Goal: Task Accomplishment & Management: Manage account settings

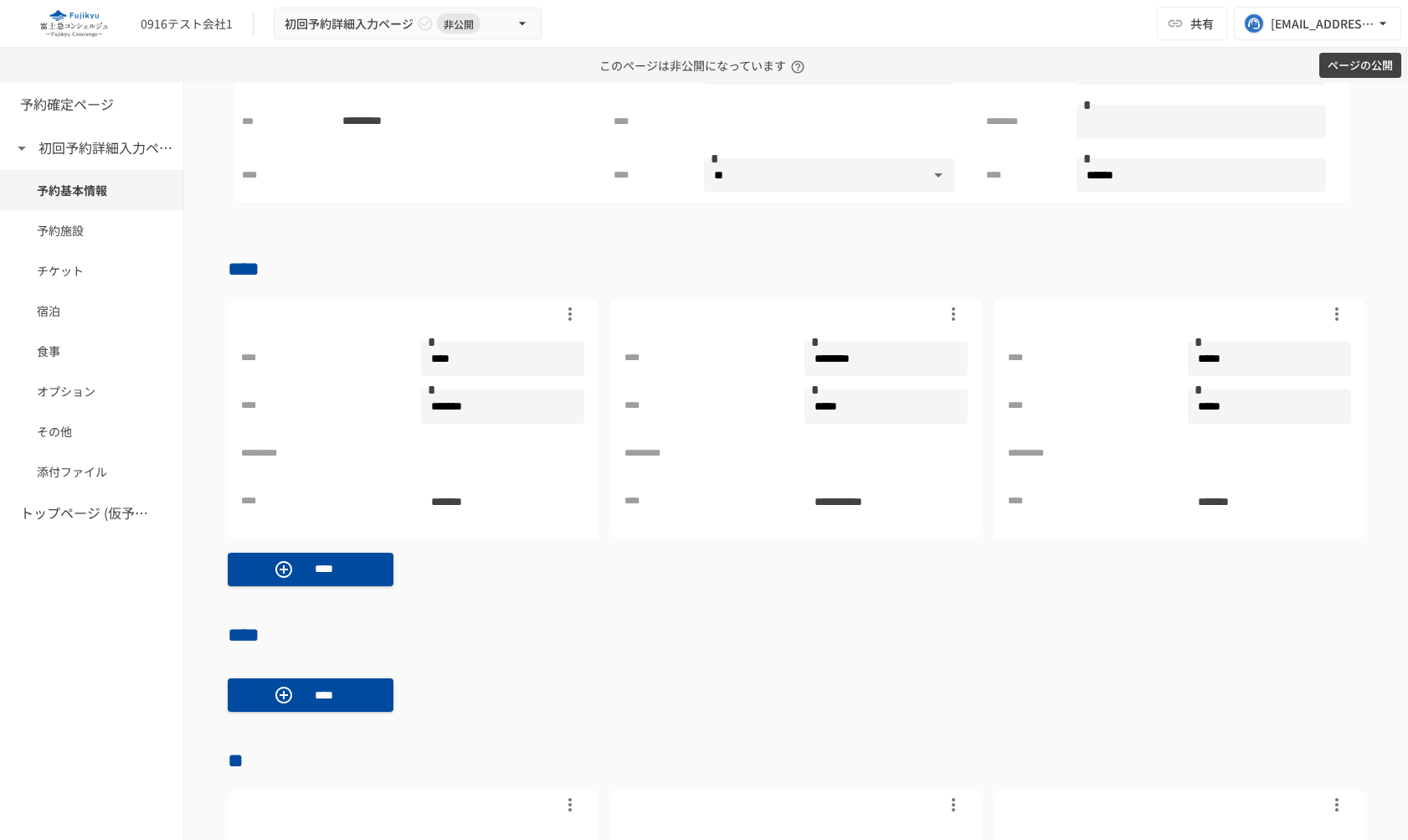
scroll to position [557, 0]
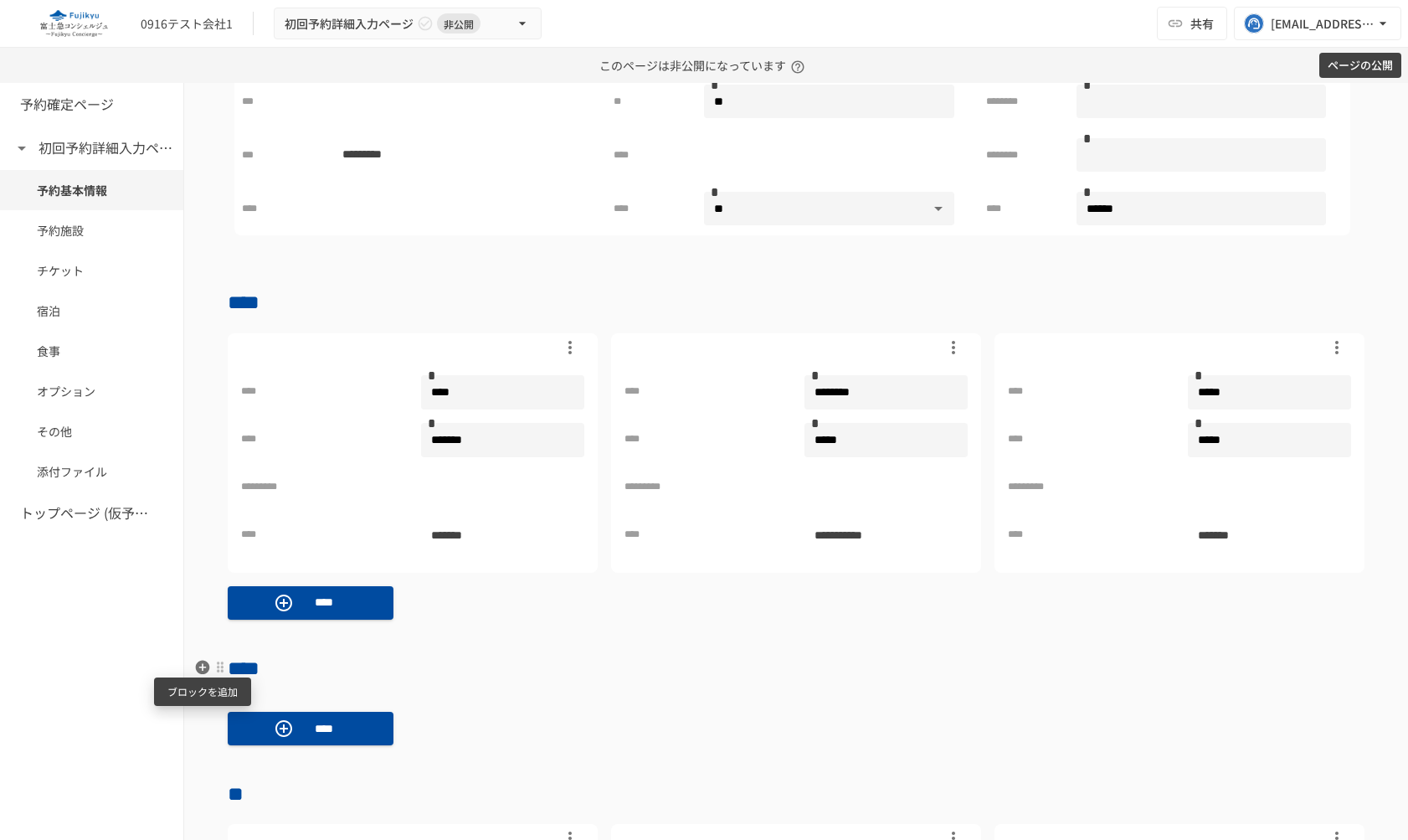
click at [199, 669] on icon "button" at bounding box center [203, 666] width 14 height 14
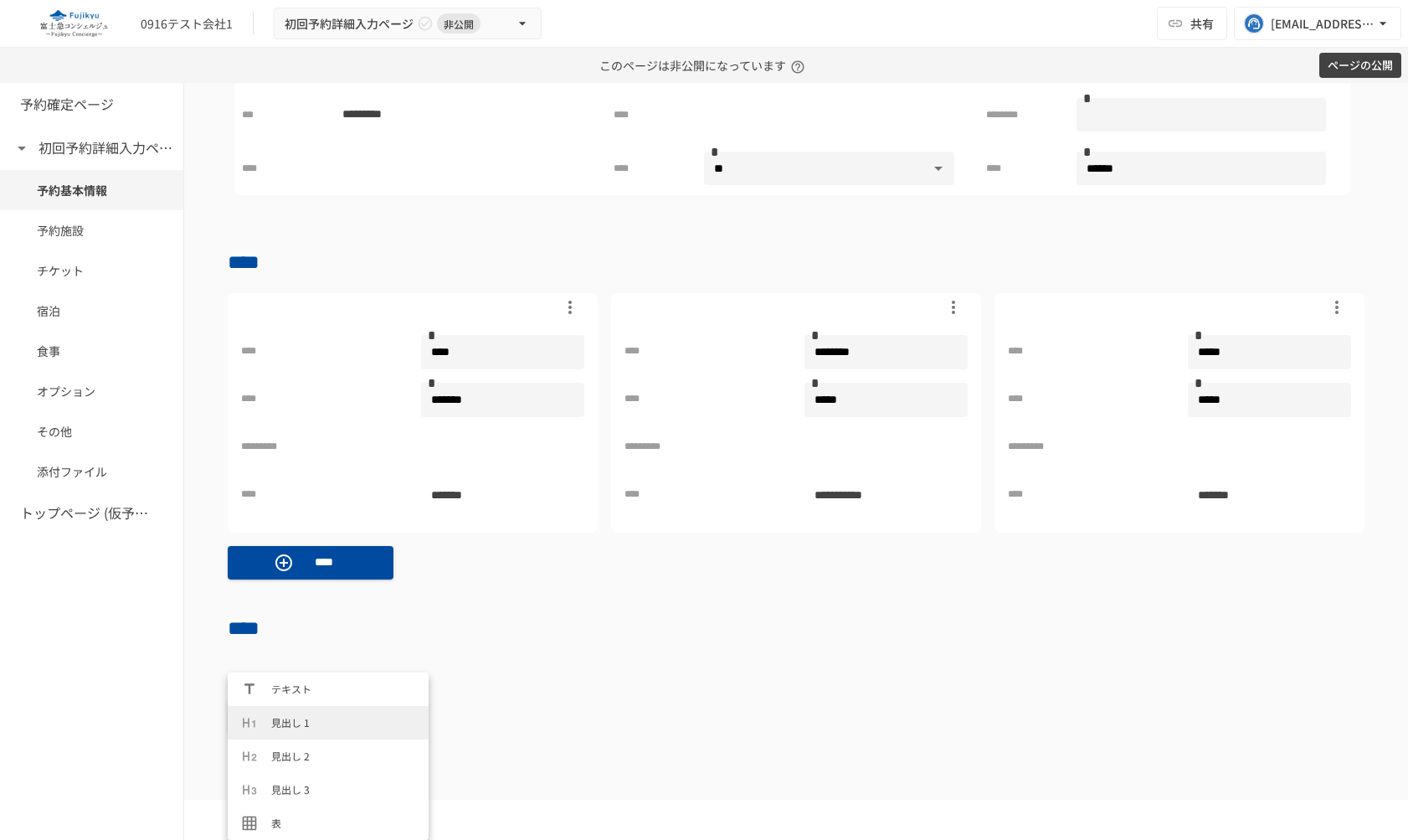
scroll to position [770, 0]
click at [299, 821] on span "カスタム商談商品[SFA/CRM連携]" at bounding box center [343, 822] width 144 height 16
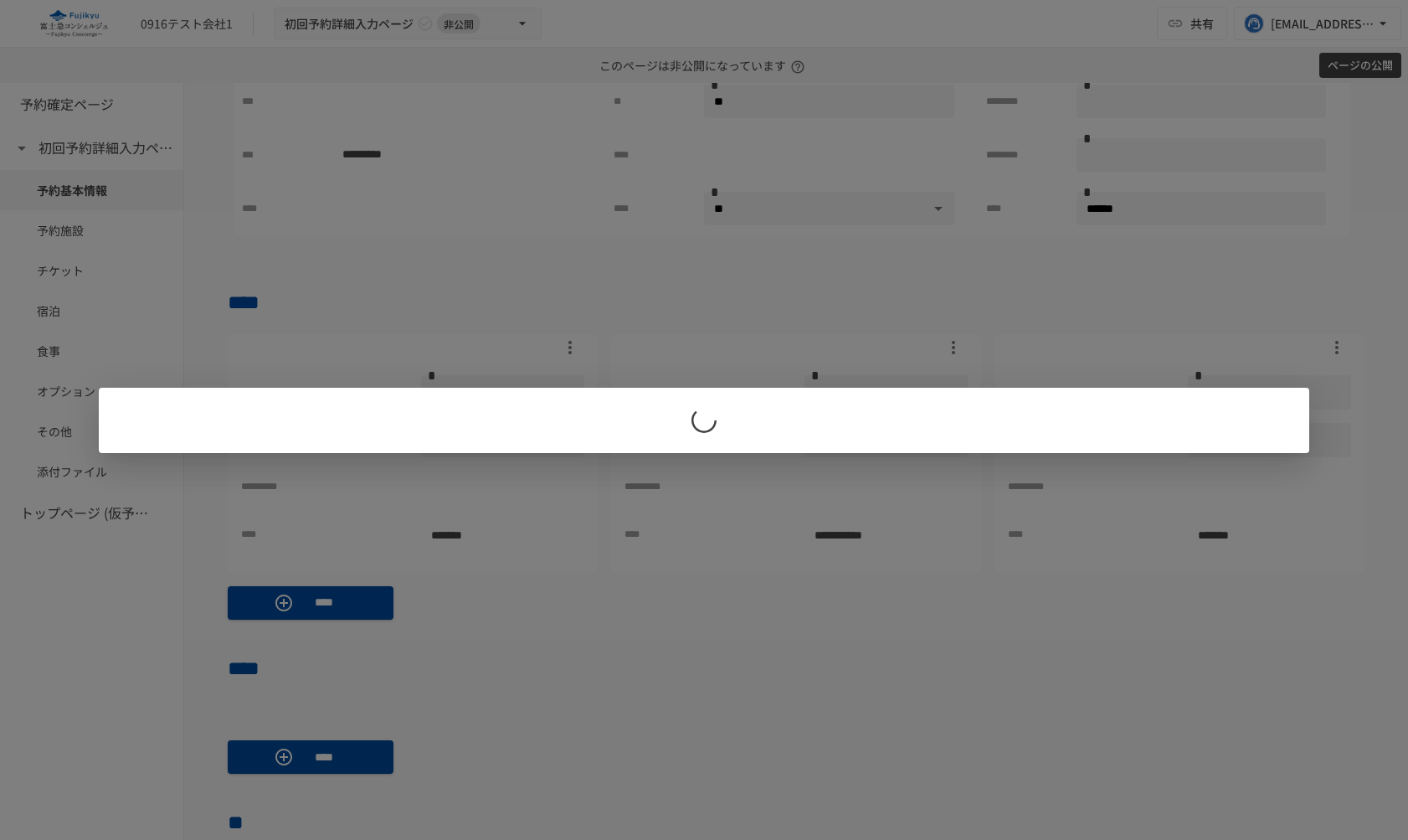
scroll to position [0, 0]
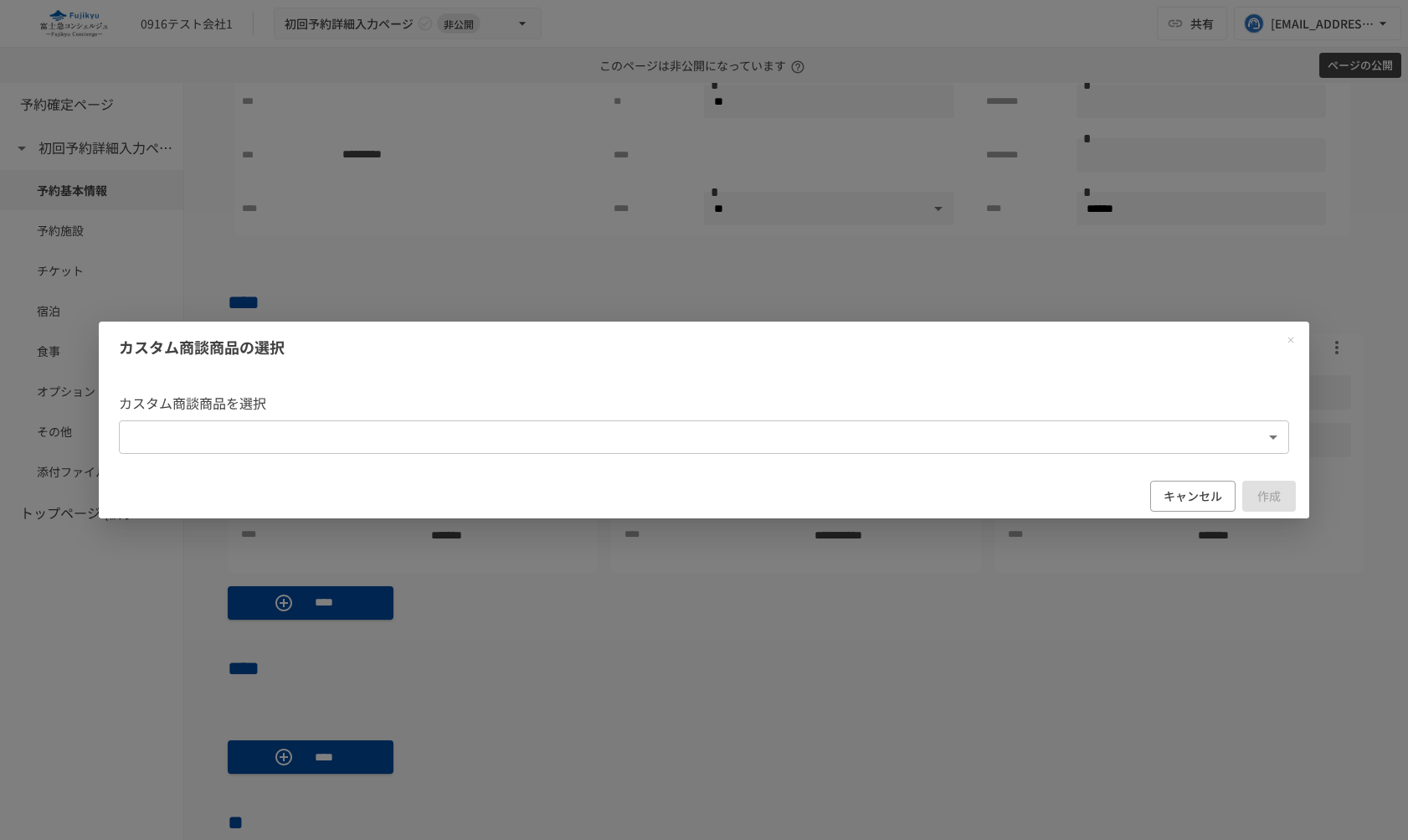
click at [647, 435] on body "**********" at bounding box center [704, 420] width 1408 height 840
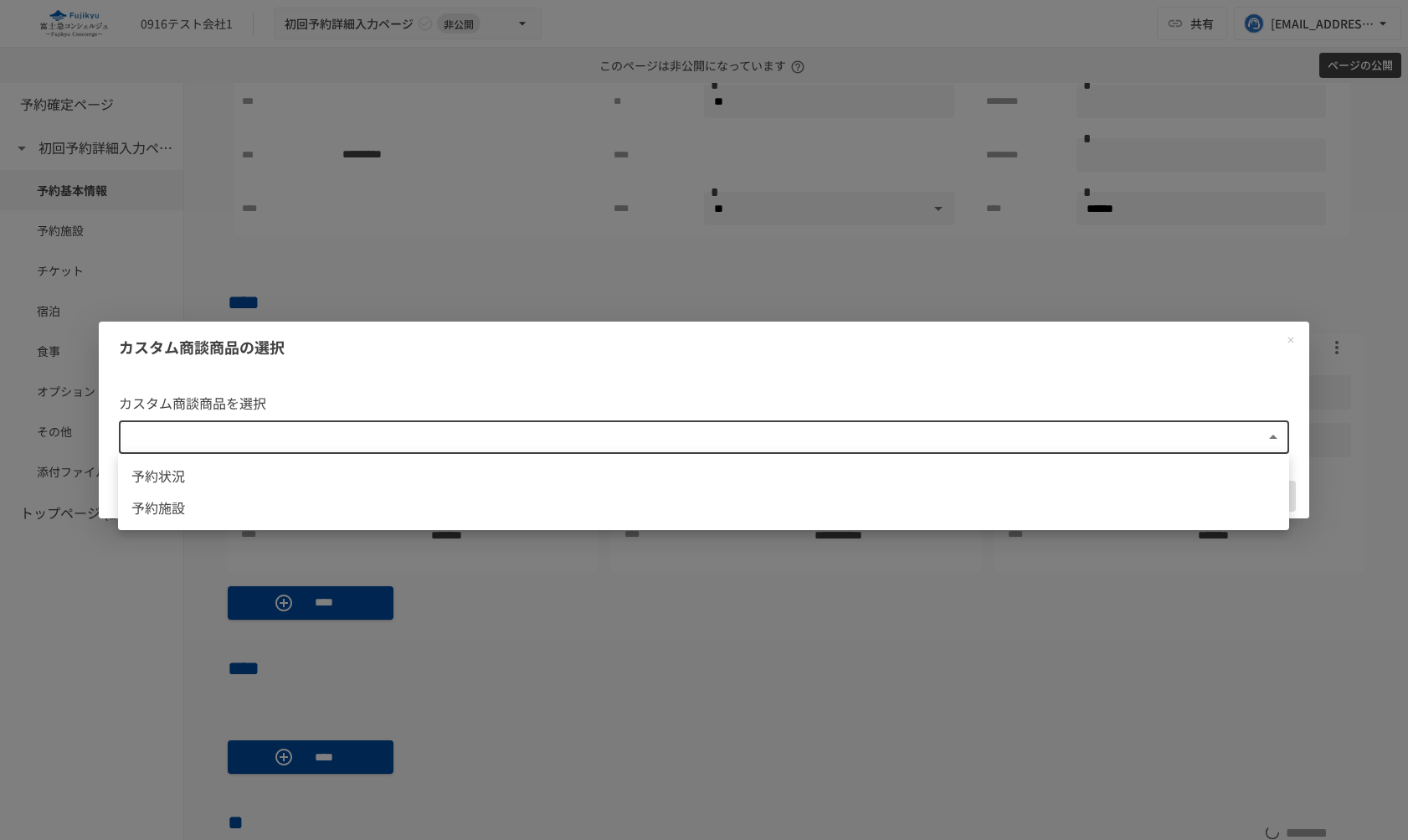
click at [509, 499] on span "予約施設" at bounding box center [704, 507] width 1144 height 22
type input "**********"
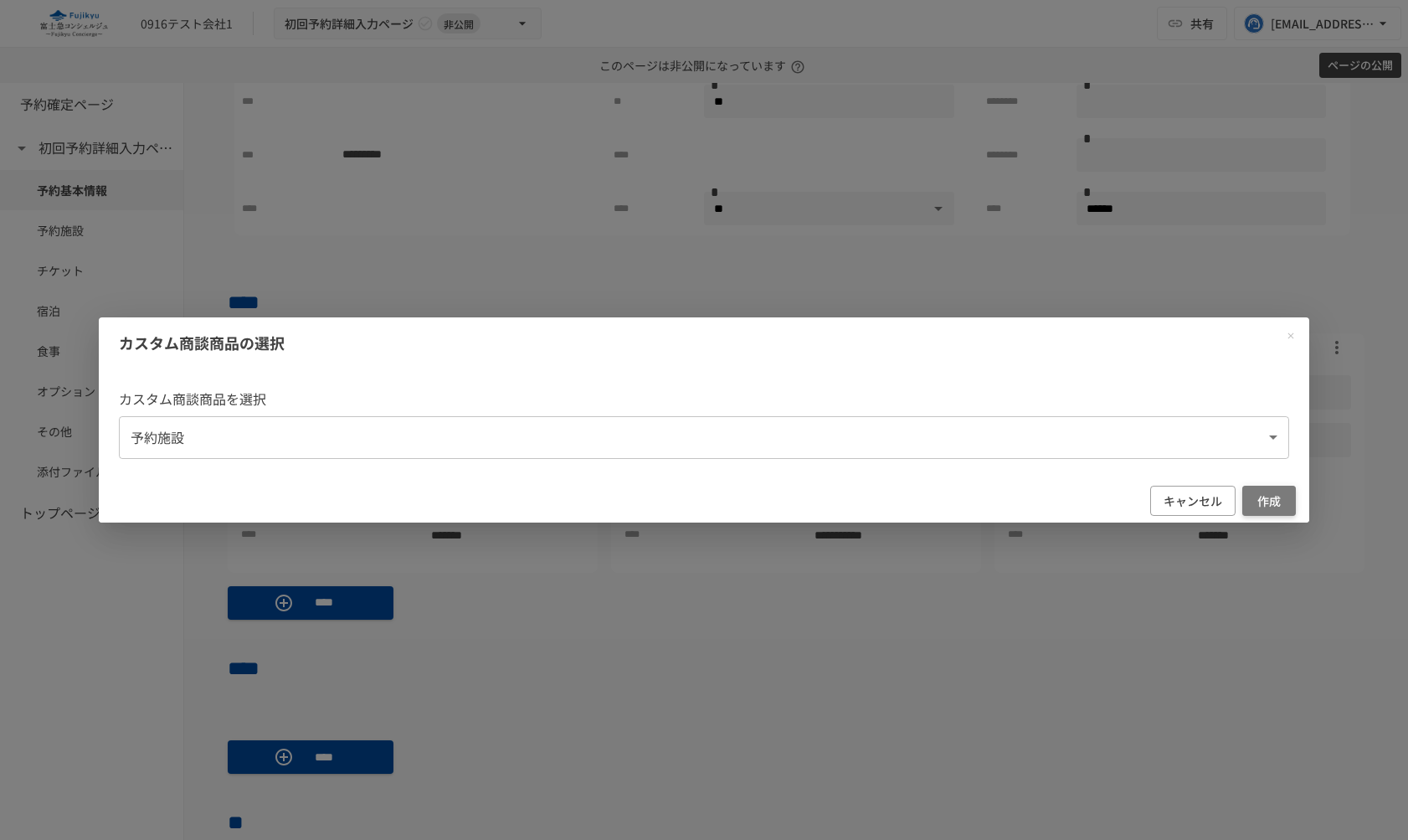
click at [1278, 499] on button "作成" at bounding box center [1269, 501] width 54 height 31
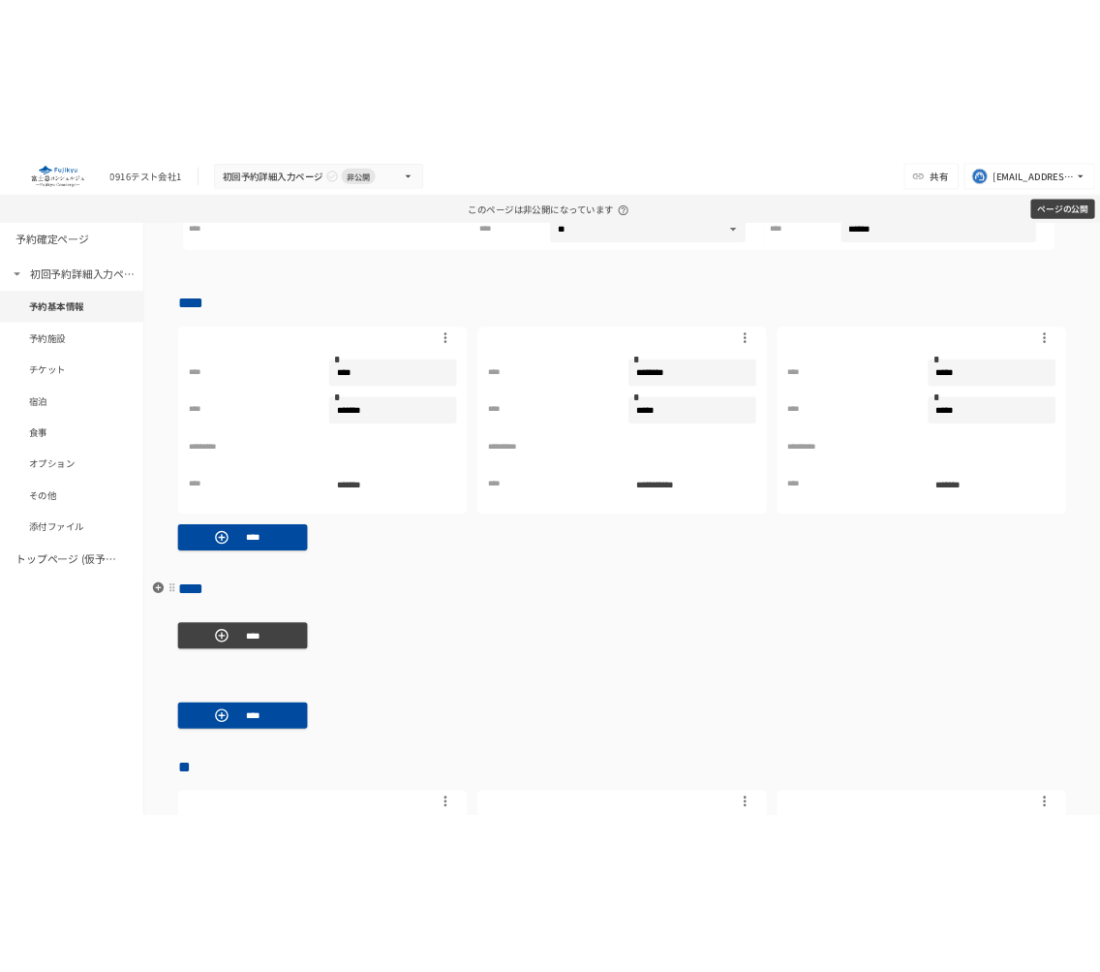
scroll to position [814, 0]
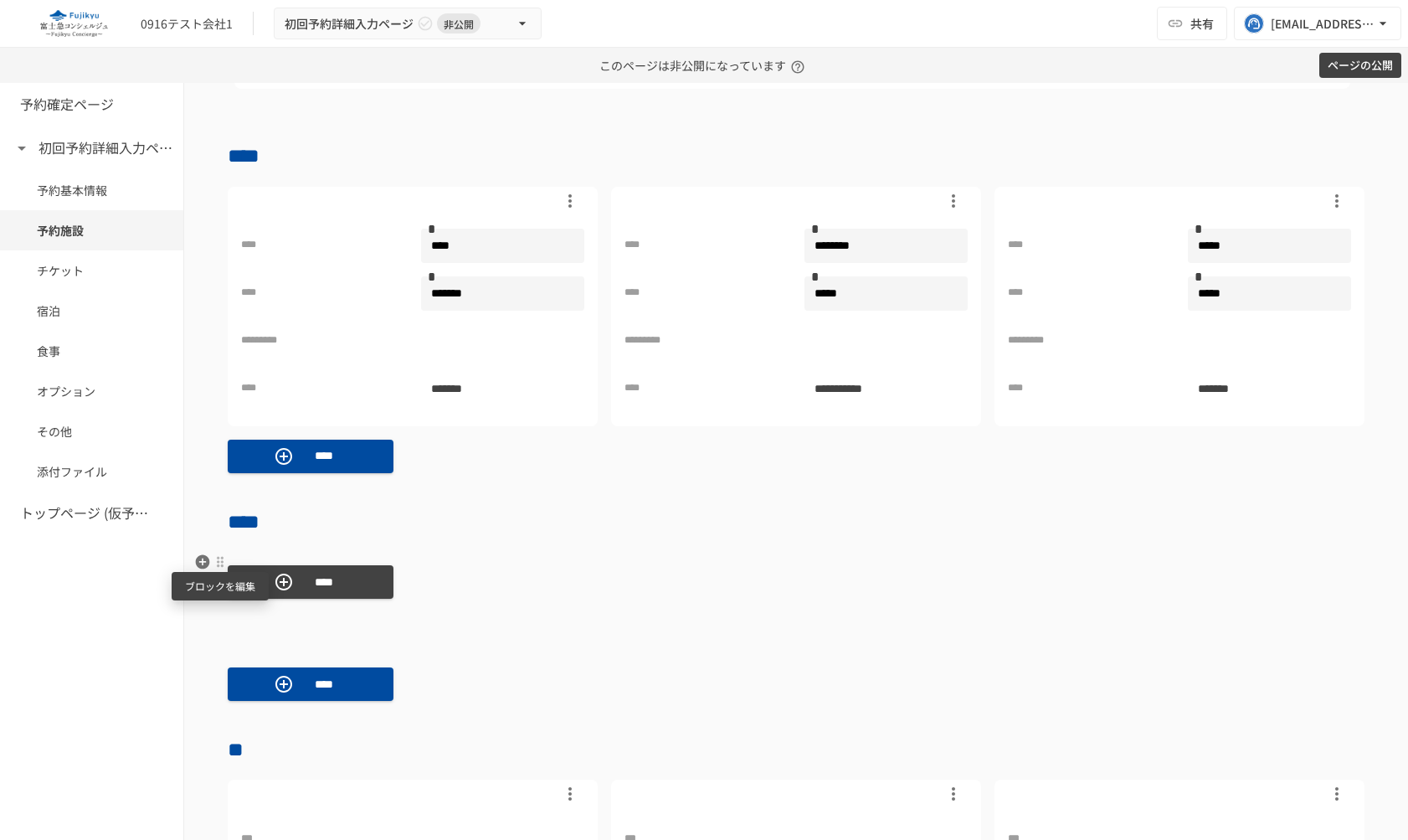
click at [220, 565] on div at bounding box center [220, 561] width 13 height 13
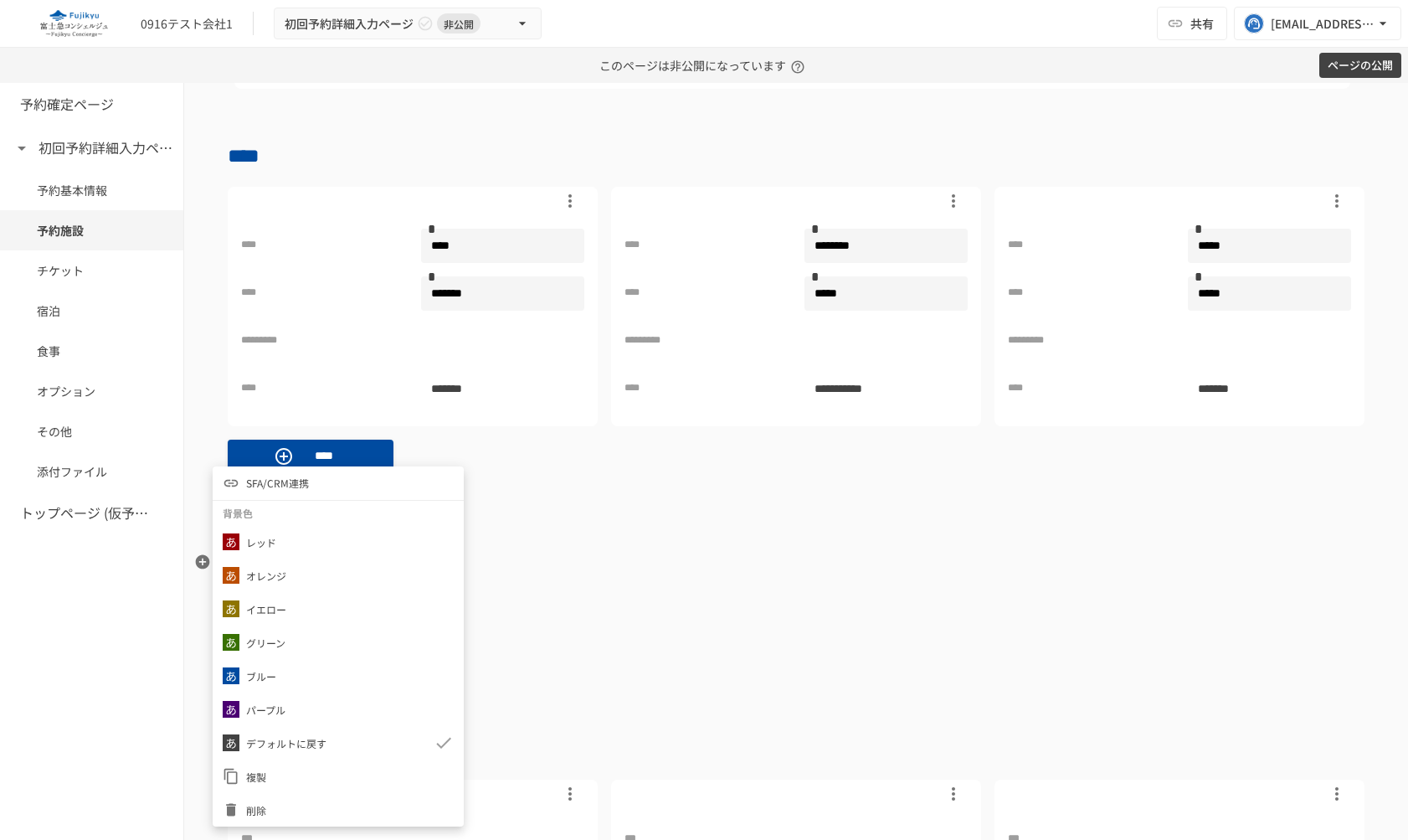
click at [307, 482] on span "SFA/CRM連携" at bounding box center [277, 482] width 63 height 16
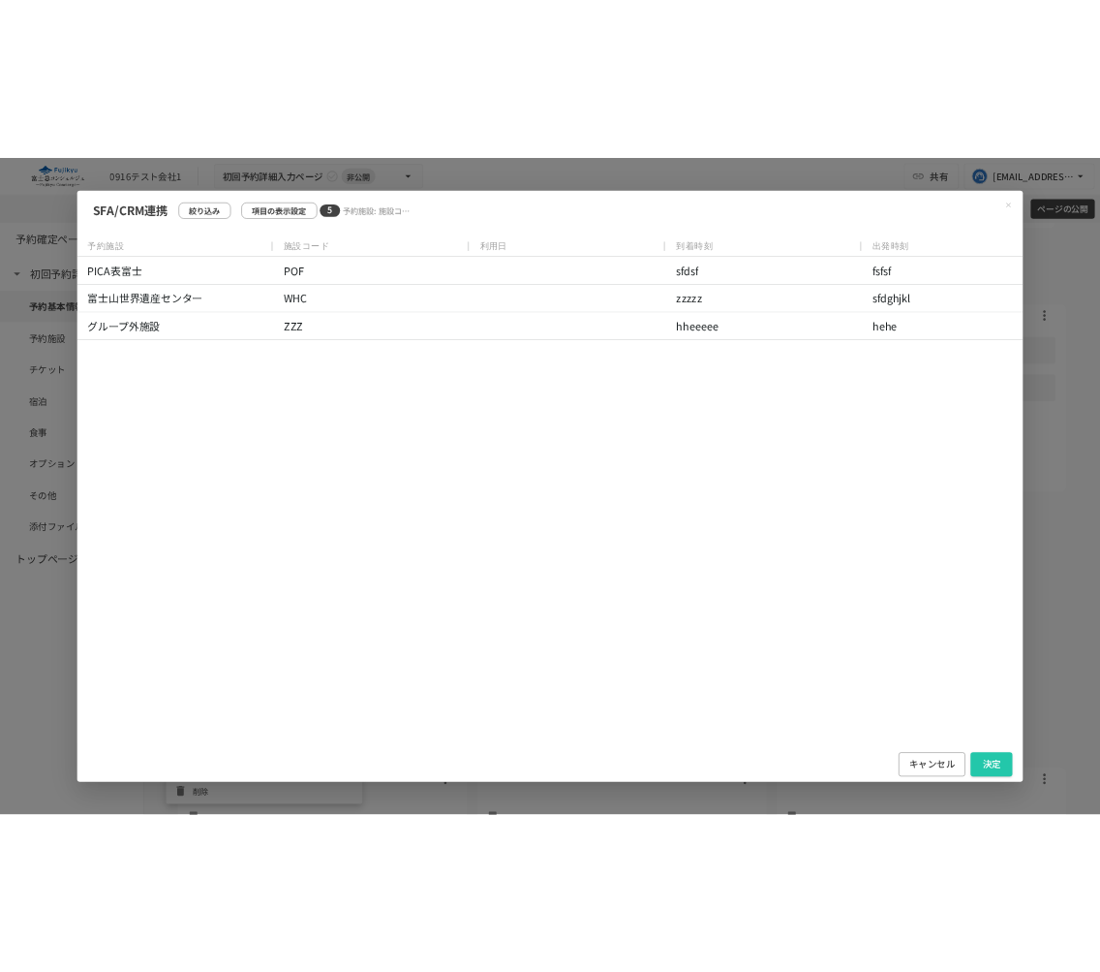
scroll to position [795, 0]
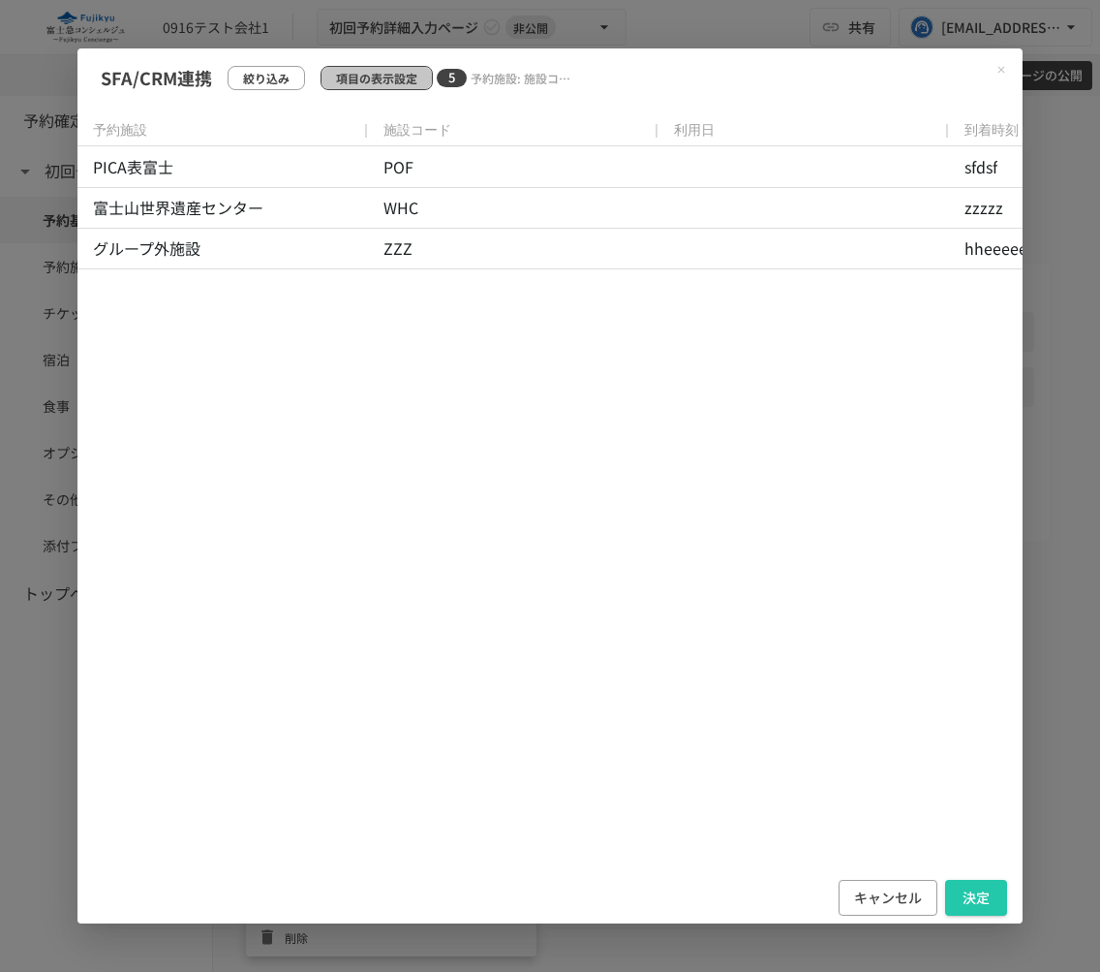
click at [386, 81] on p "項目の表示設定" at bounding box center [376, 78] width 81 height 18
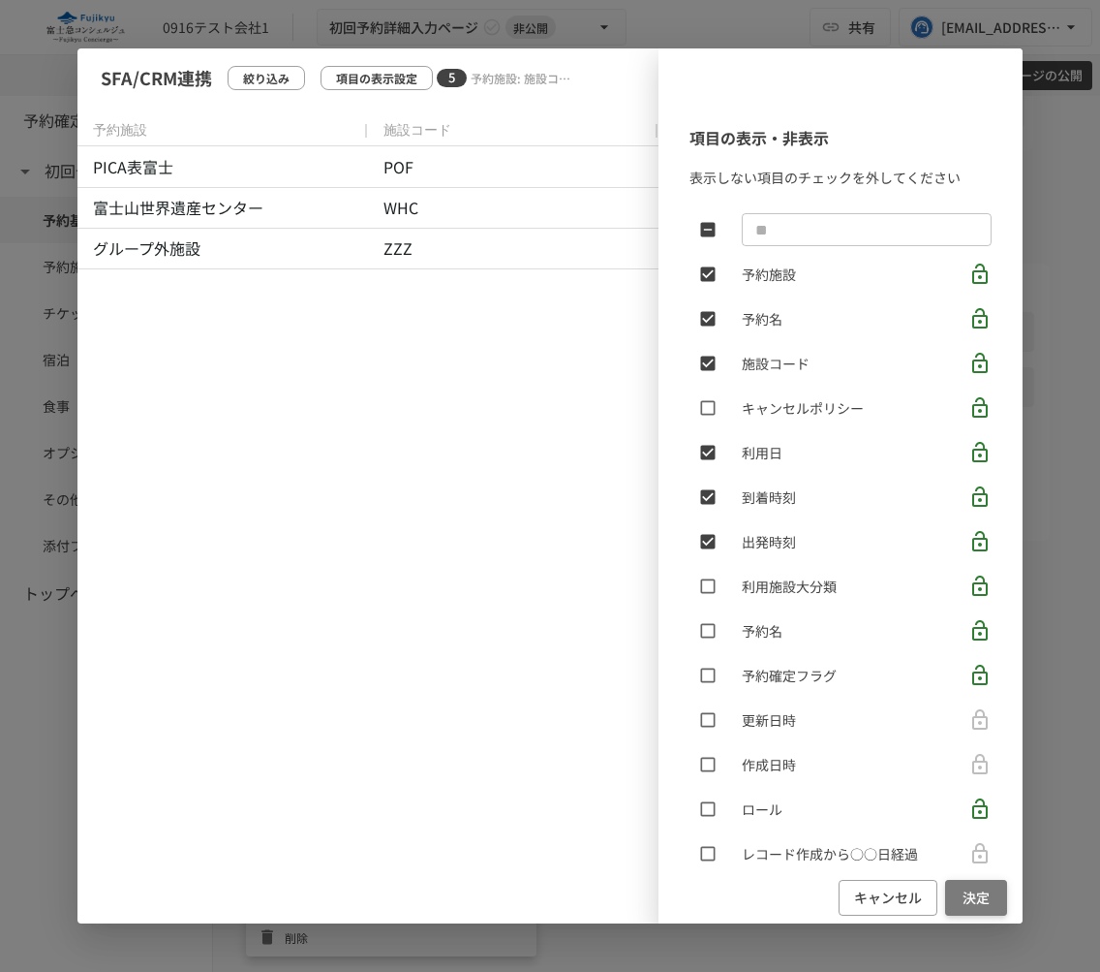
click at [980, 887] on button "決定" at bounding box center [976, 898] width 62 height 36
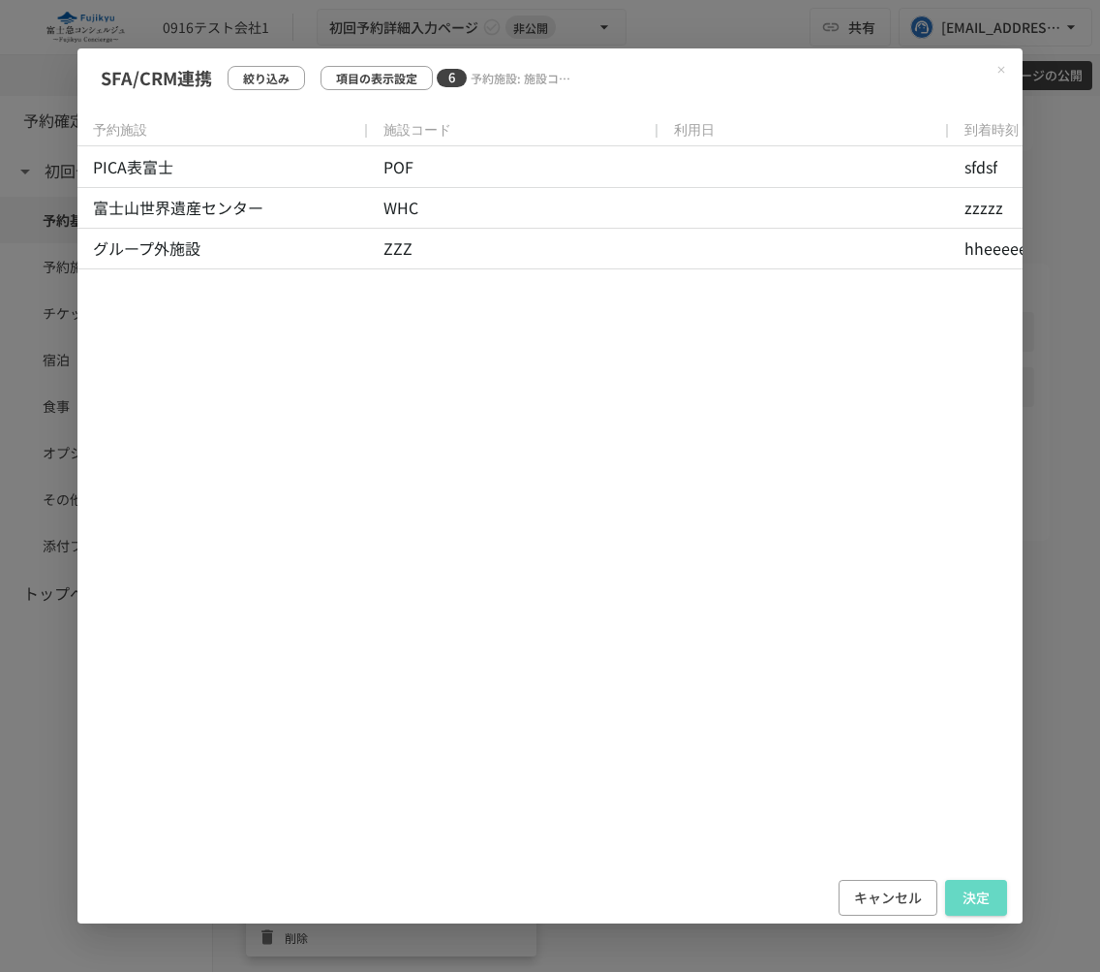
click at [980, 887] on button "決定" at bounding box center [976, 898] width 62 height 36
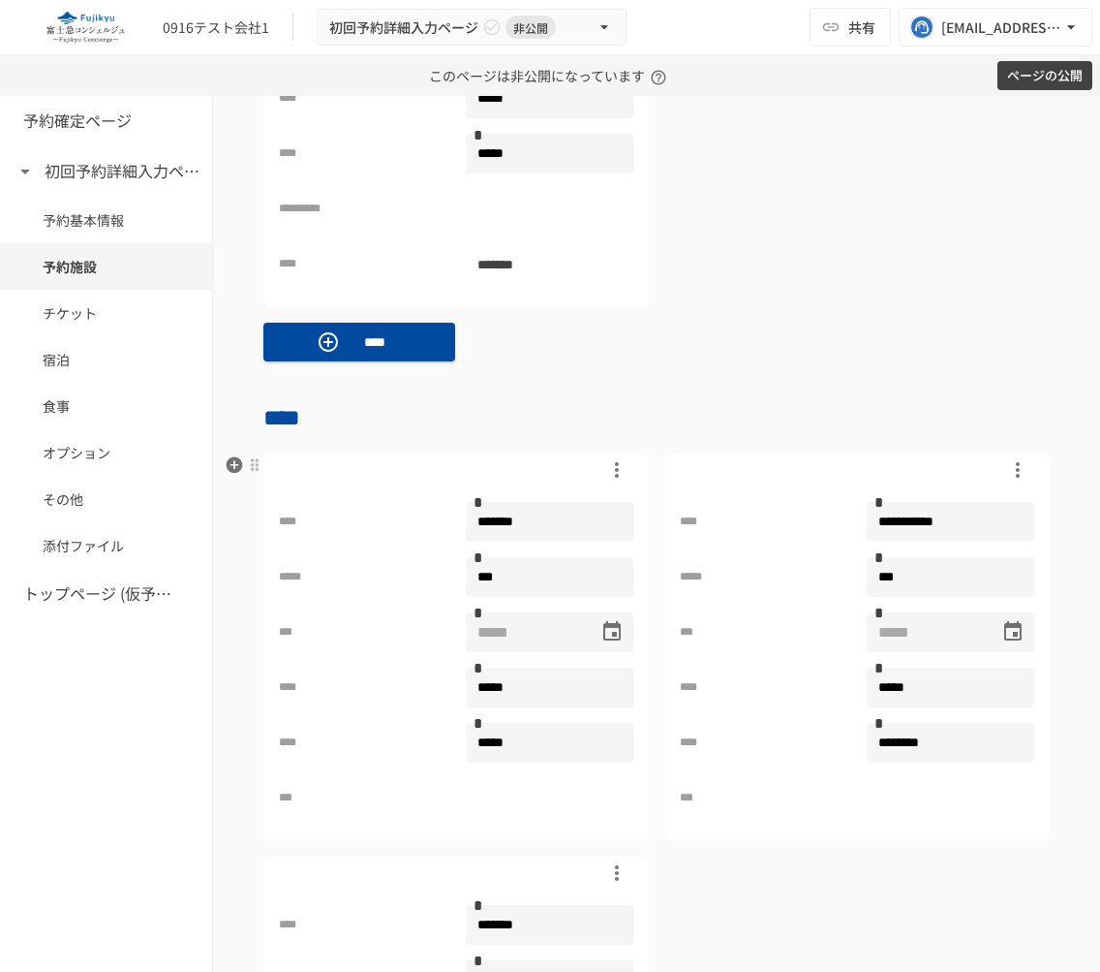
scroll to position [1301, 0]
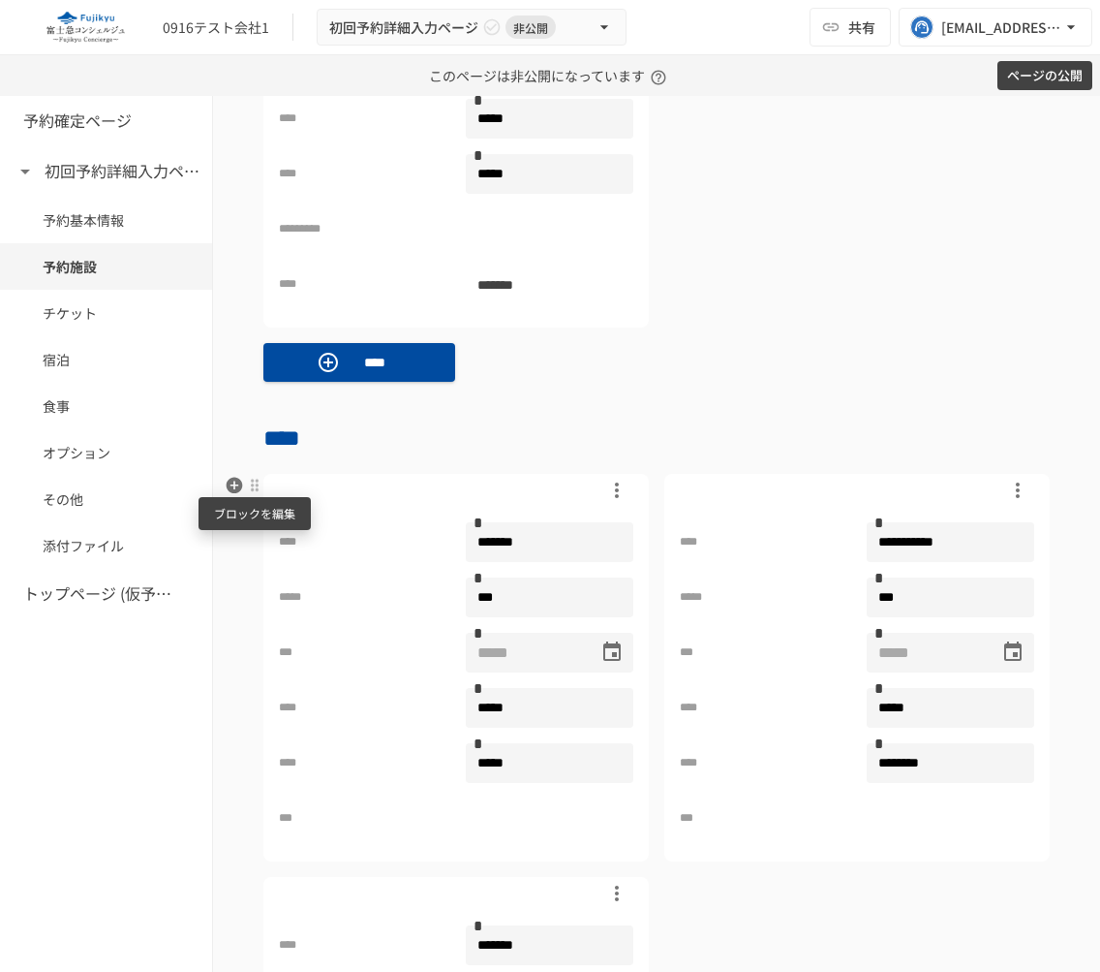
click at [255, 489] on div at bounding box center [254, 485] width 15 height 15
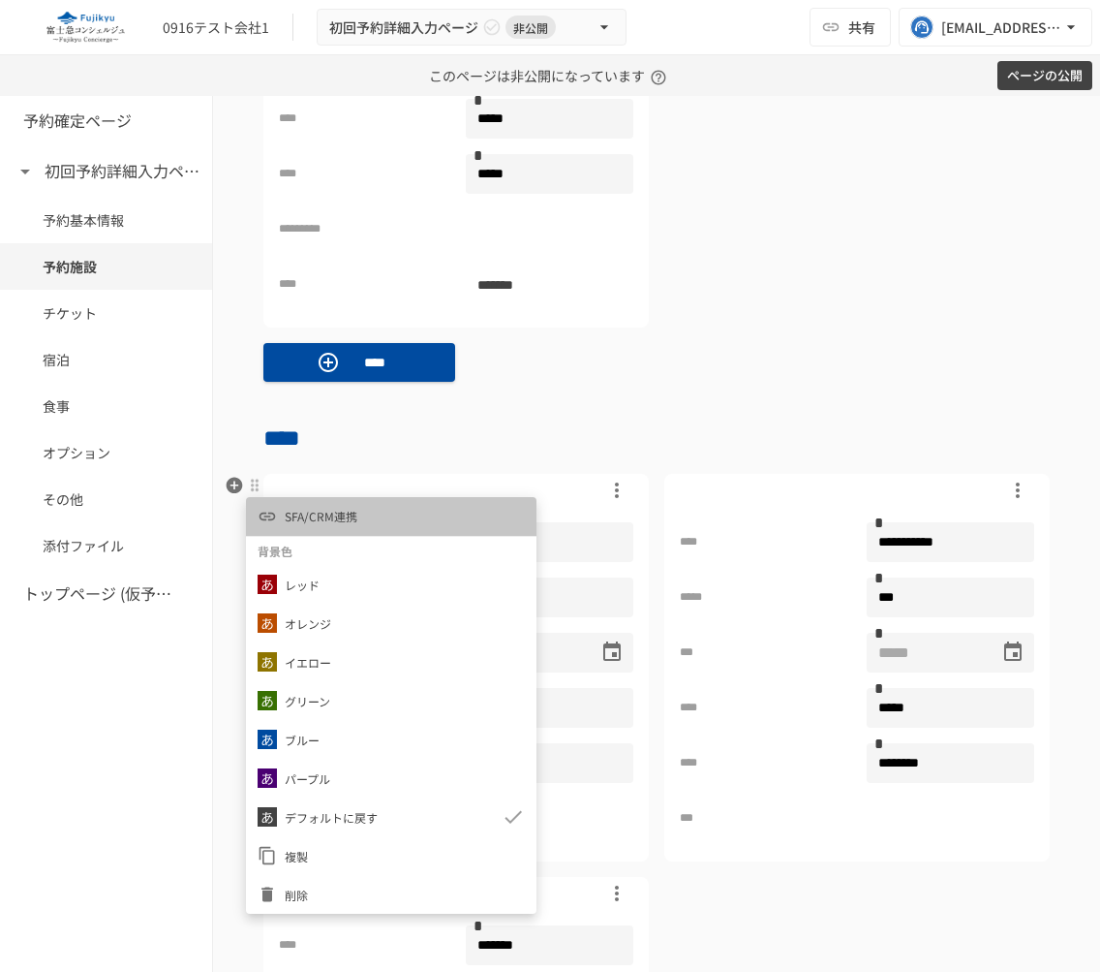
click at [293, 511] on span "SFA/CRM連携" at bounding box center [321, 516] width 73 height 18
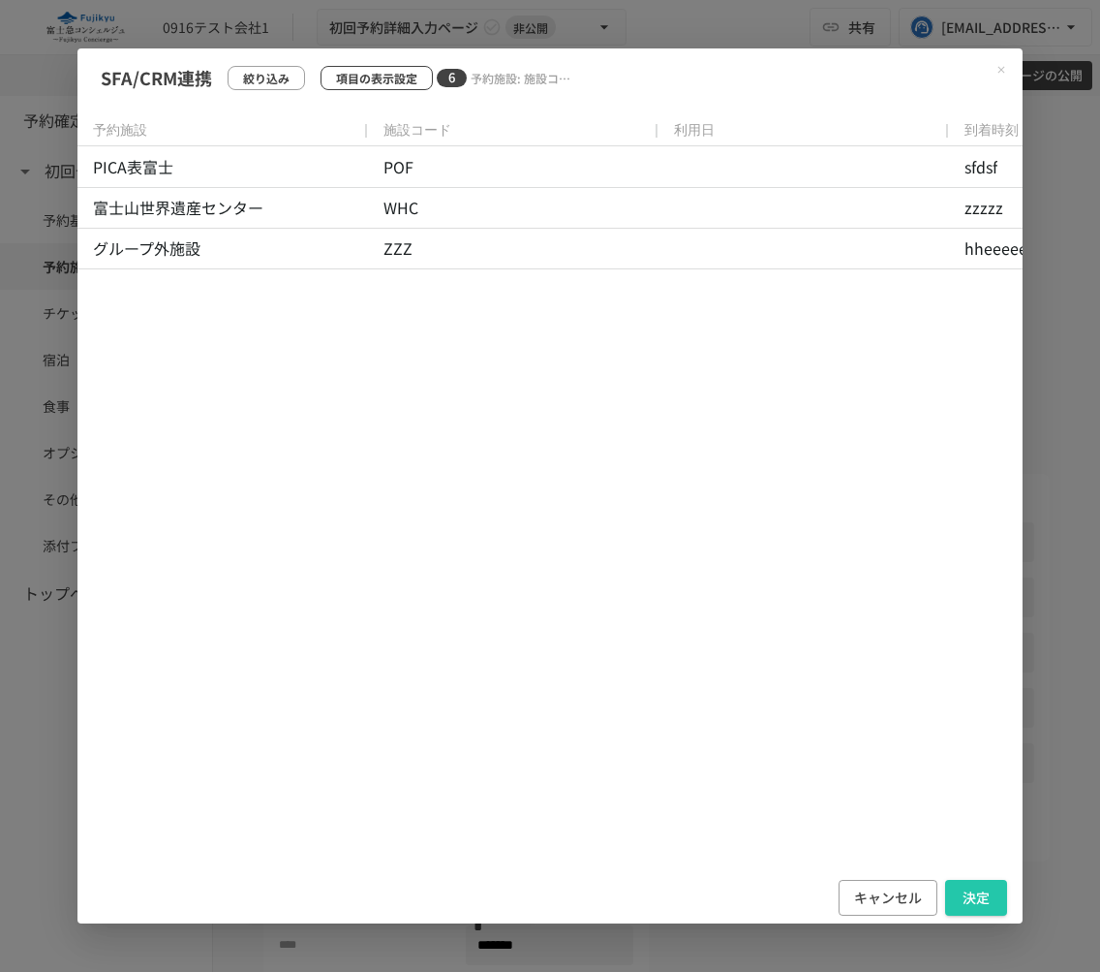
click at [408, 73] on p "項目の表示設定" at bounding box center [376, 78] width 81 height 18
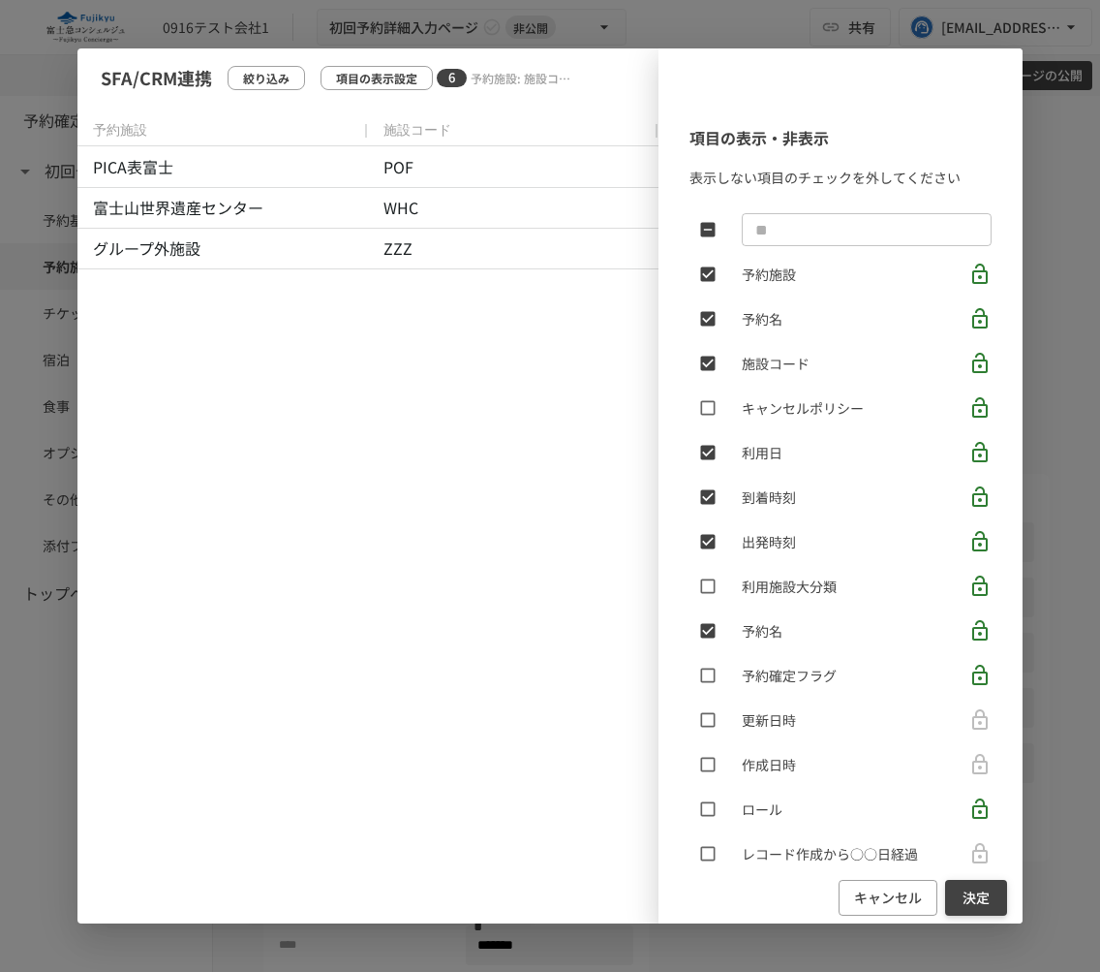
click at [960, 893] on button "決定" at bounding box center [976, 898] width 62 height 36
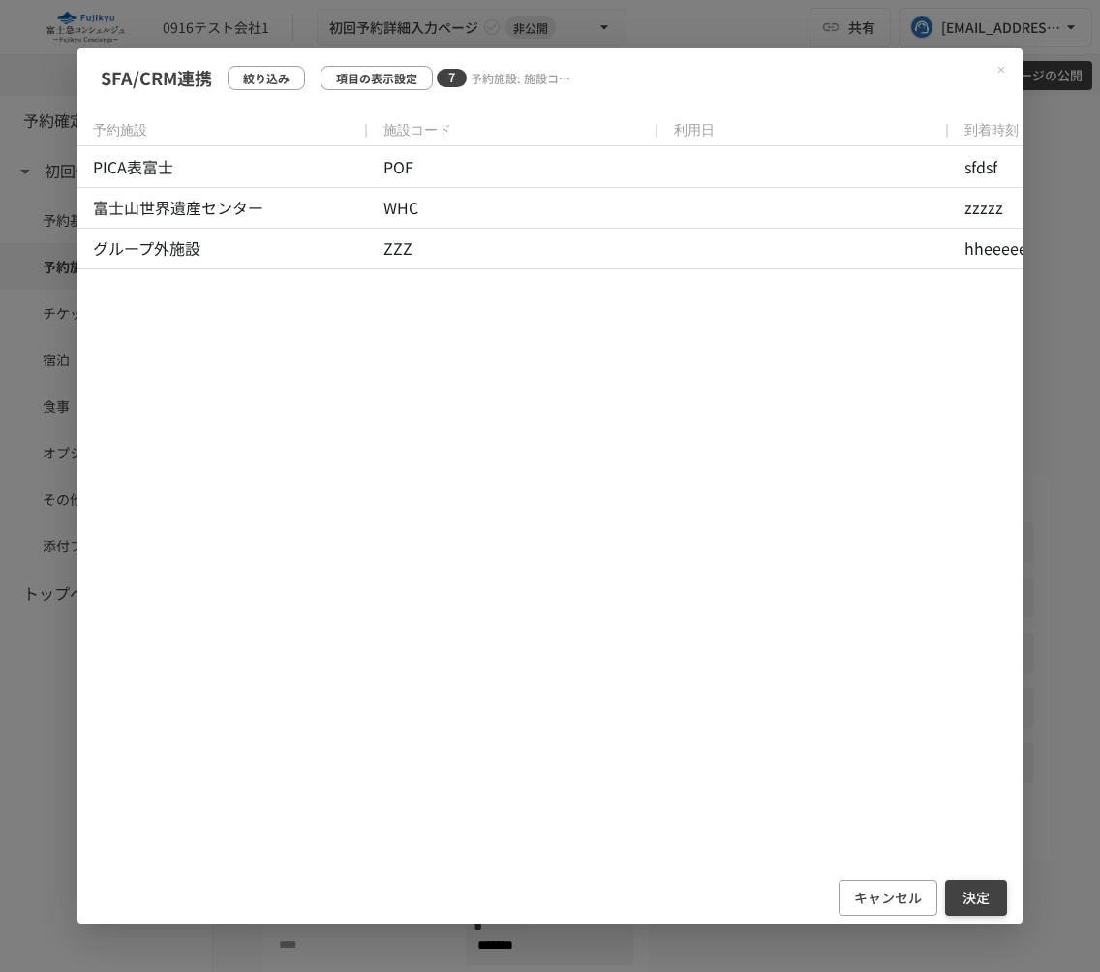
click at [975, 888] on button "決定" at bounding box center [976, 898] width 62 height 36
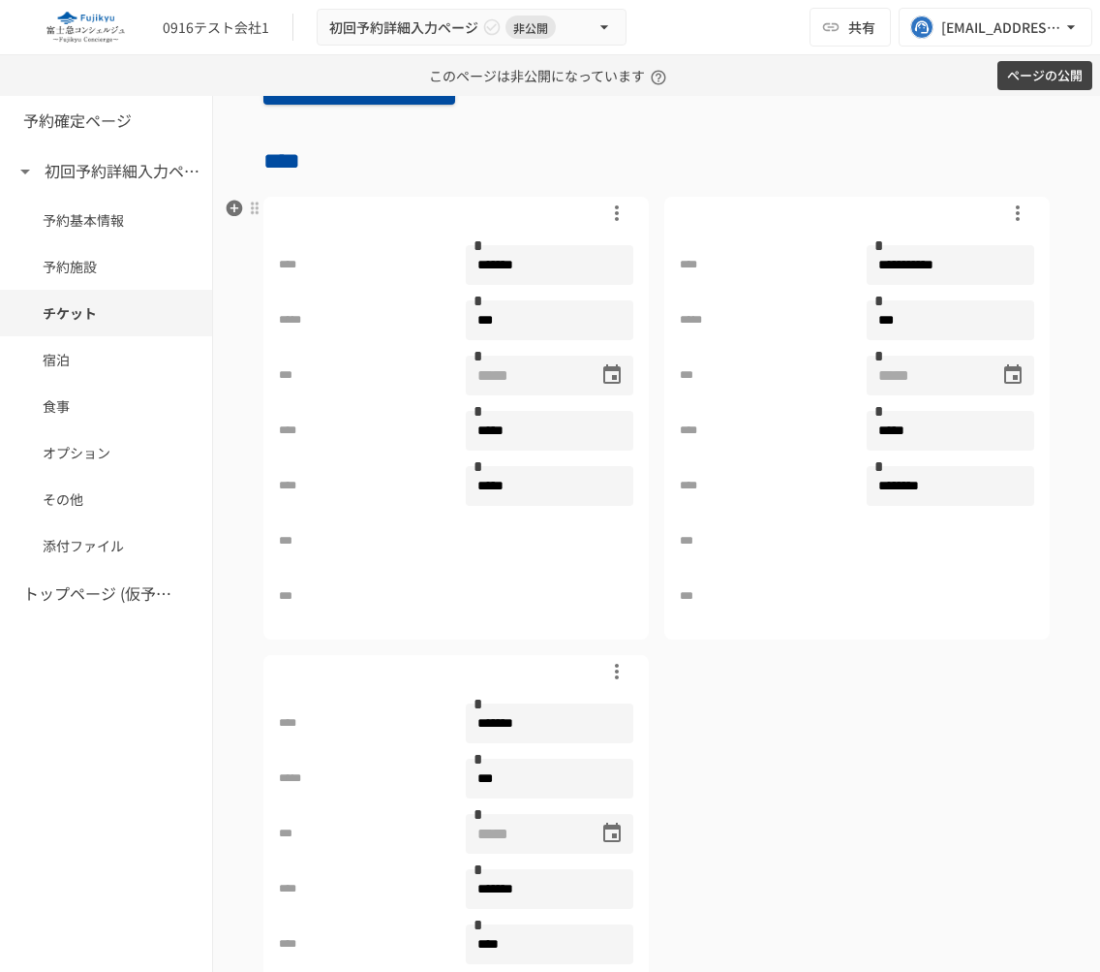
scroll to position [1555, 0]
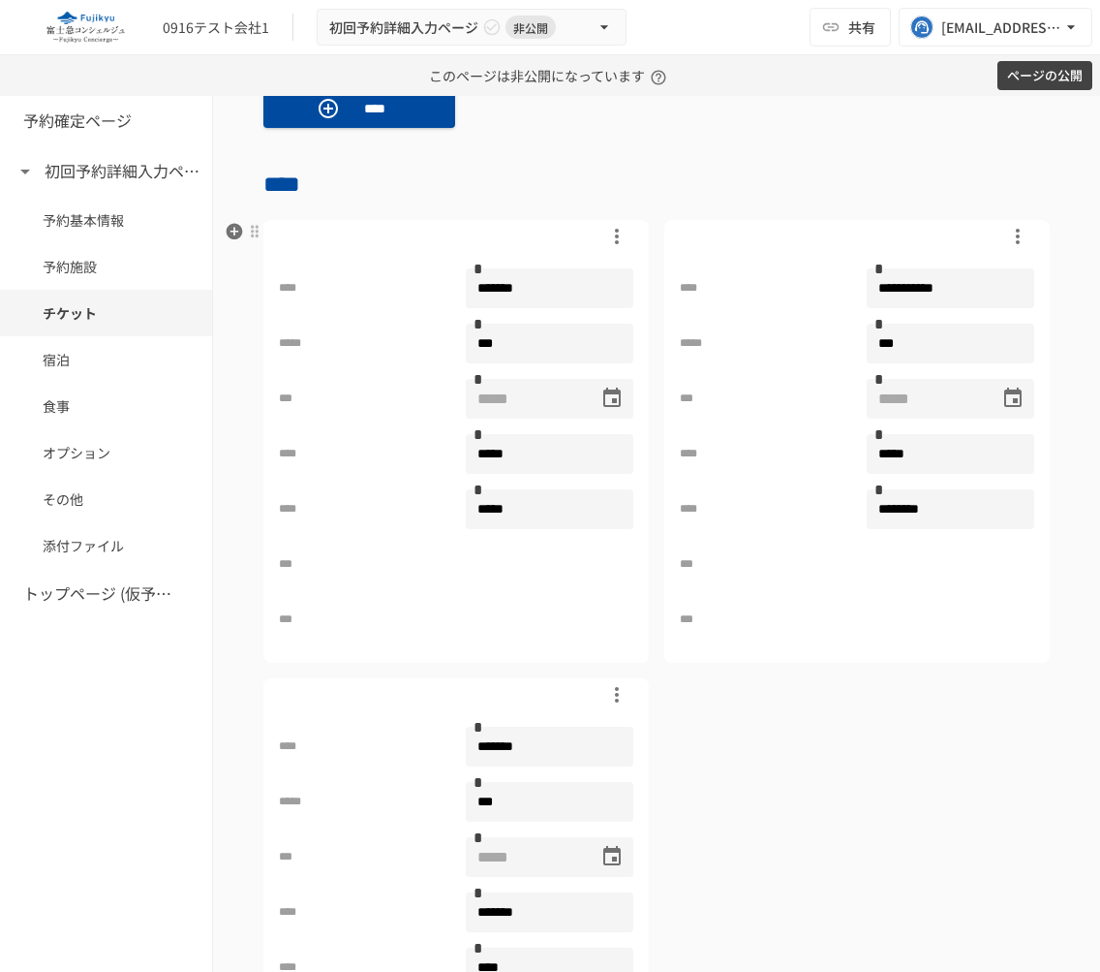
drag, startPoint x: 477, startPoint y: 566, endPoint x: 508, endPoint y: 583, distance: 35.6
click at [485, 571] on div "***" at bounding box center [456, 564] width 355 height 40
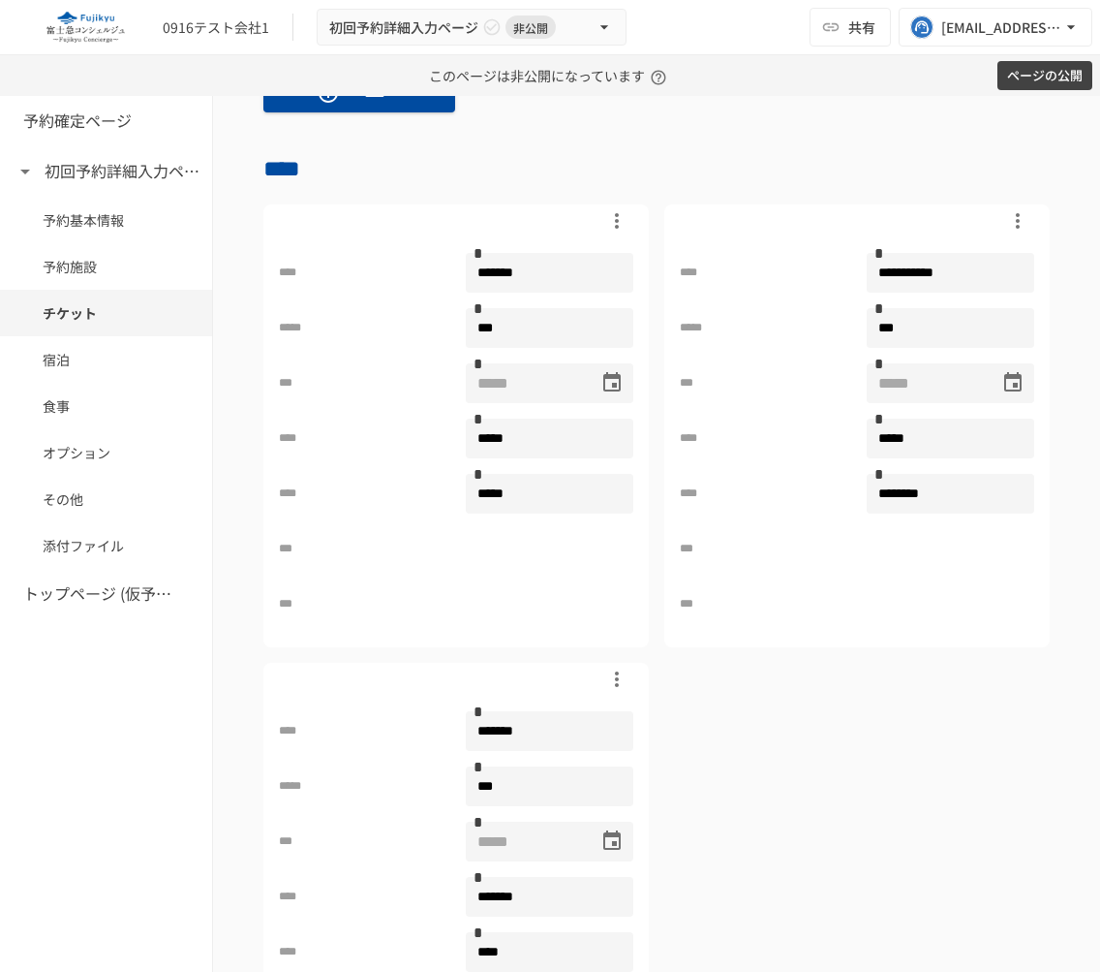
scroll to position [1539, 0]
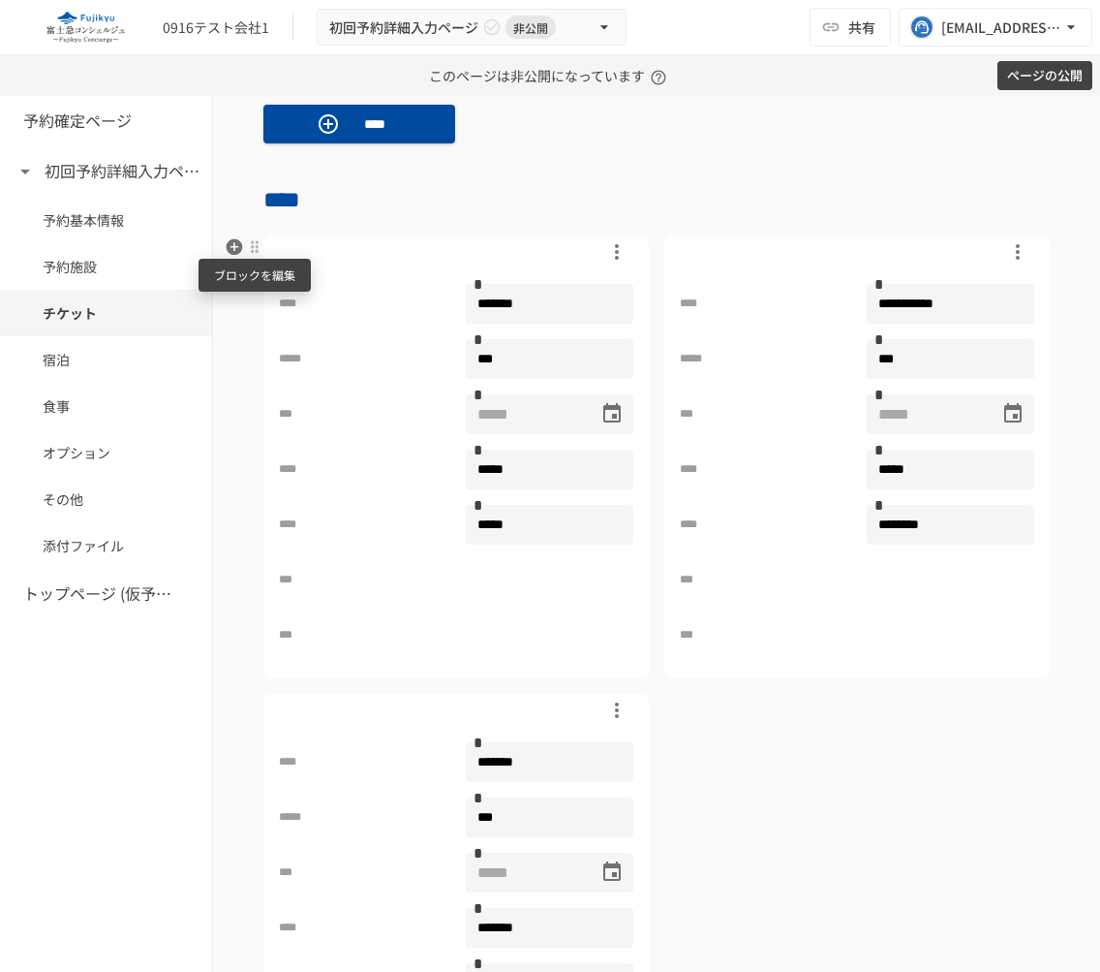
click at [253, 245] on div at bounding box center [254, 246] width 15 height 15
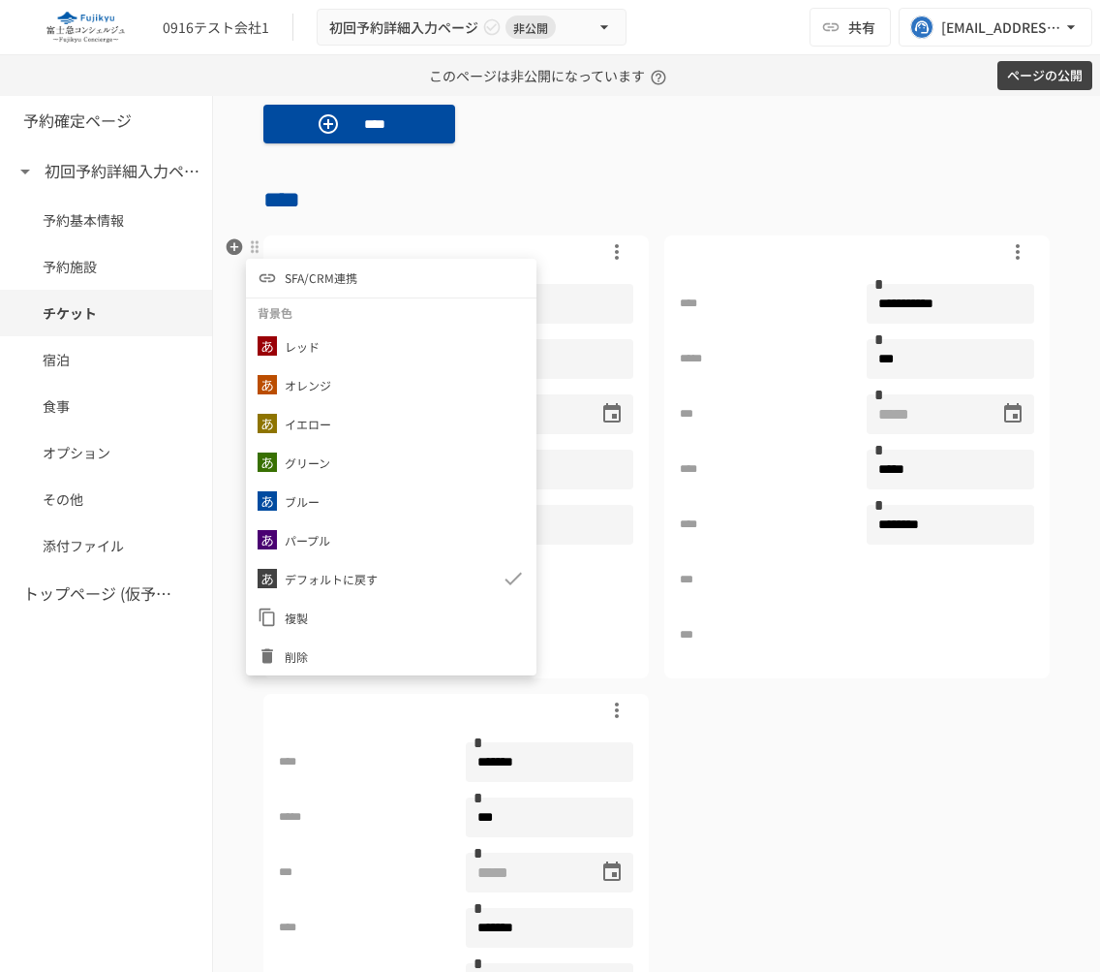
click at [307, 276] on span "SFA/CRM連携" at bounding box center [321, 277] width 73 height 18
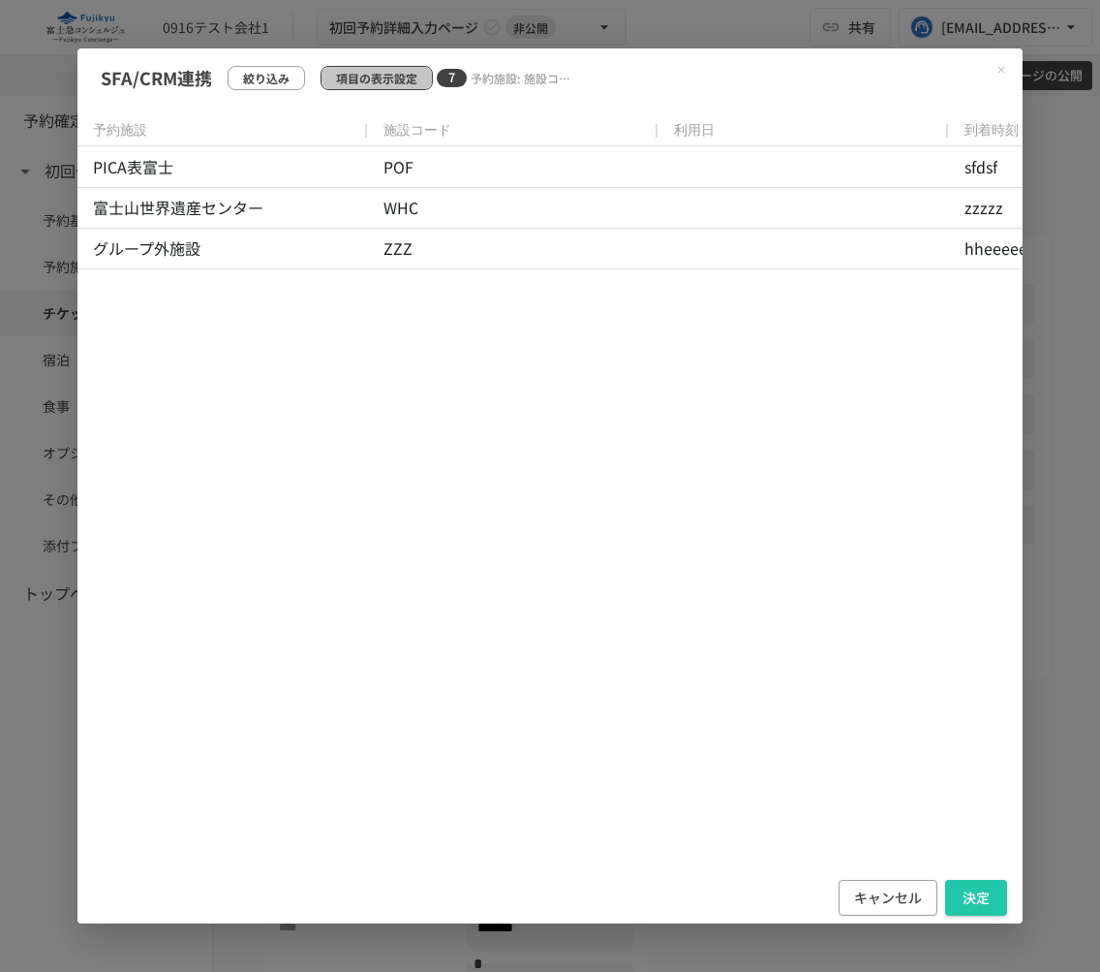
click at [388, 85] on p "項目の表示設定" at bounding box center [376, 78] width 81 height 18
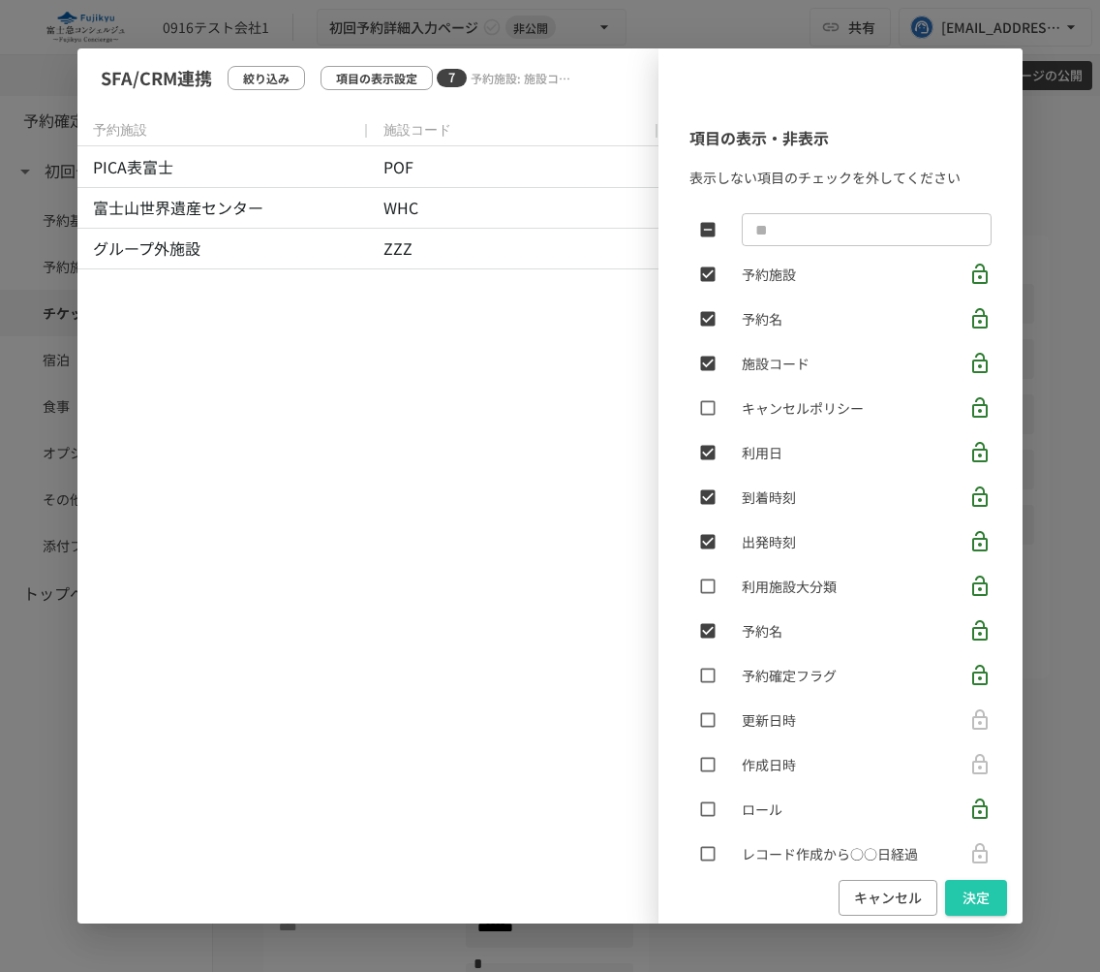
click at [267, 72] on div "項目の表示・非表示 表示しない項目のチェックを外してください ​ 予約施設 予約名 施設コード キャンセルポリシー 利用日 到着時刻 出発時刻 利用施設大分類…" at bounding box center [550, 485] width 946 height 875
click at [862, 888] on button "キャンセル" at bounding box center [888, 898] width 99 height 36
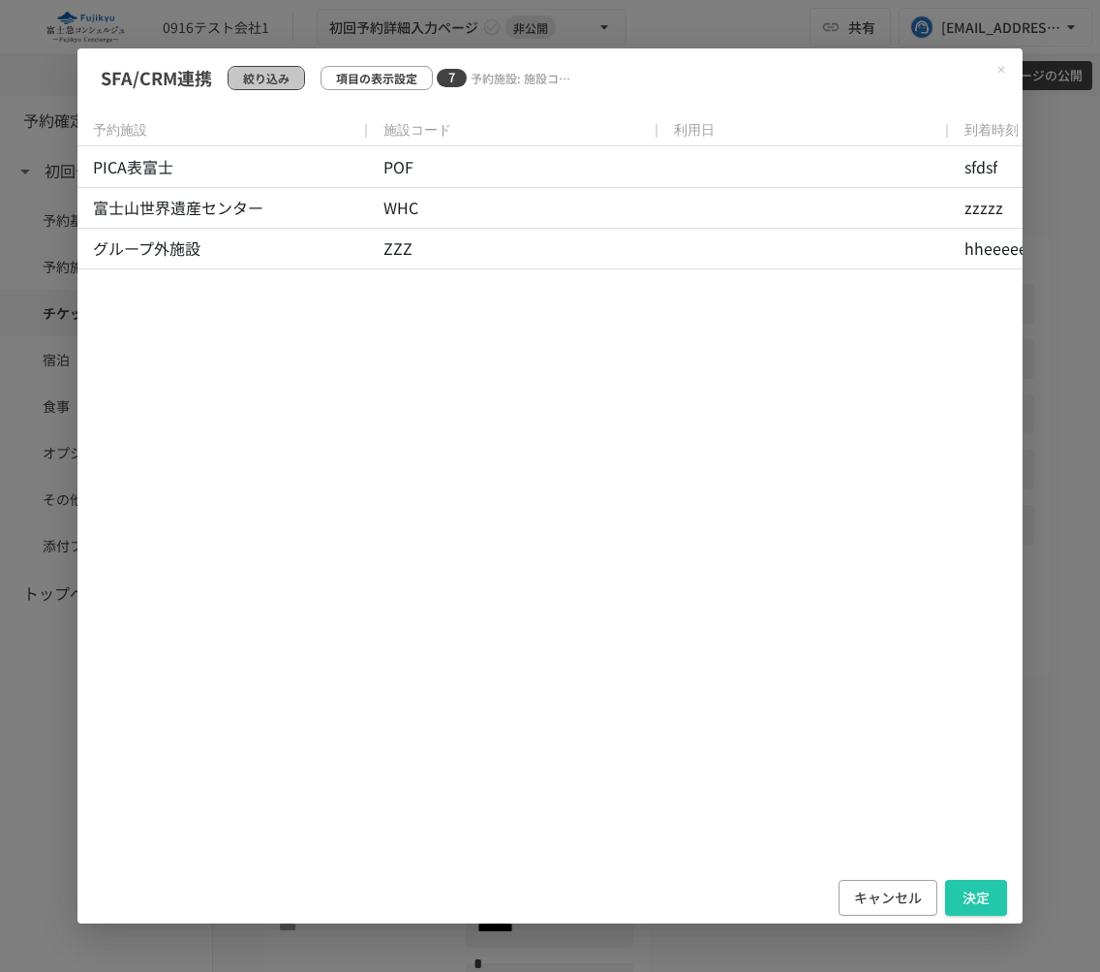
click at [270, 78] on p "絞り込み" at bounding box center [266, 78] width 46 height 18
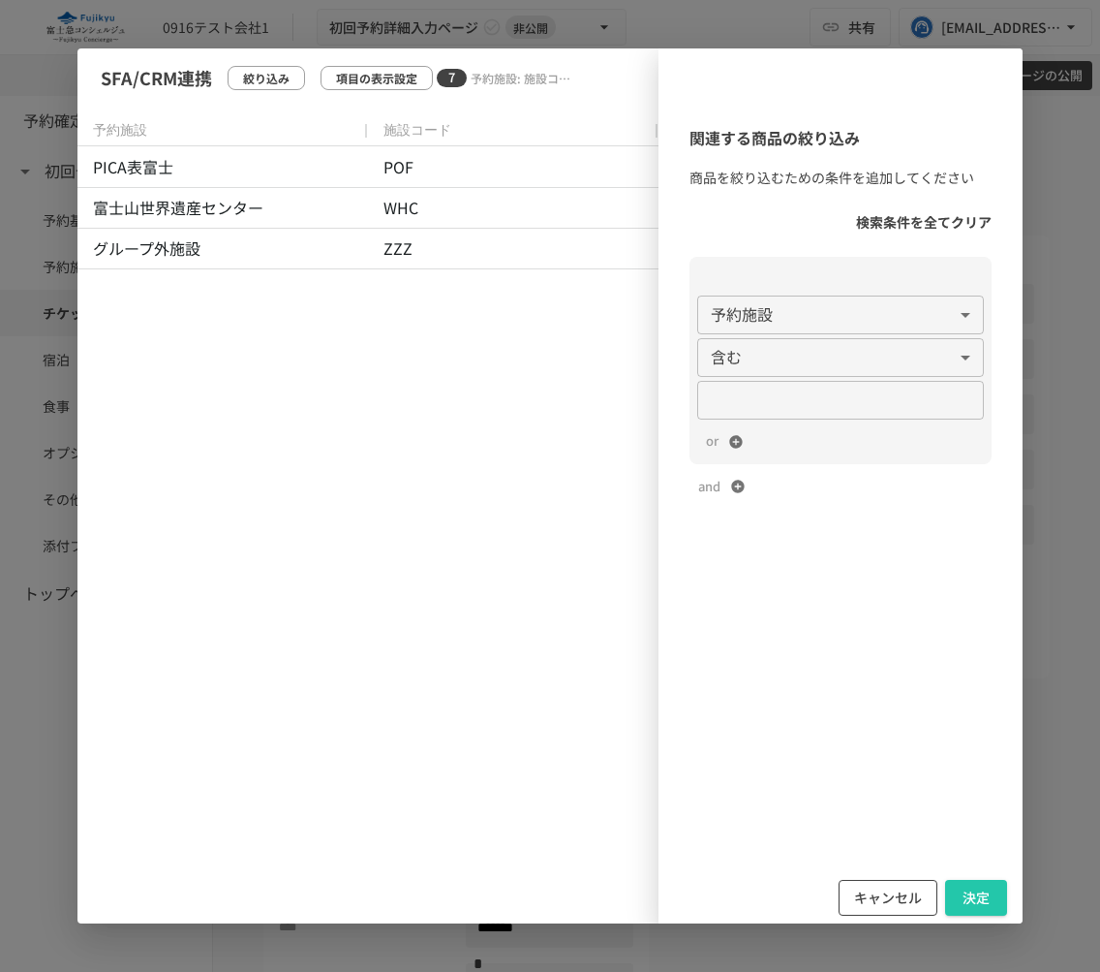
click at [880, 903] on button "キャンセル" at bounding box center [888, 898] width 99 height 36
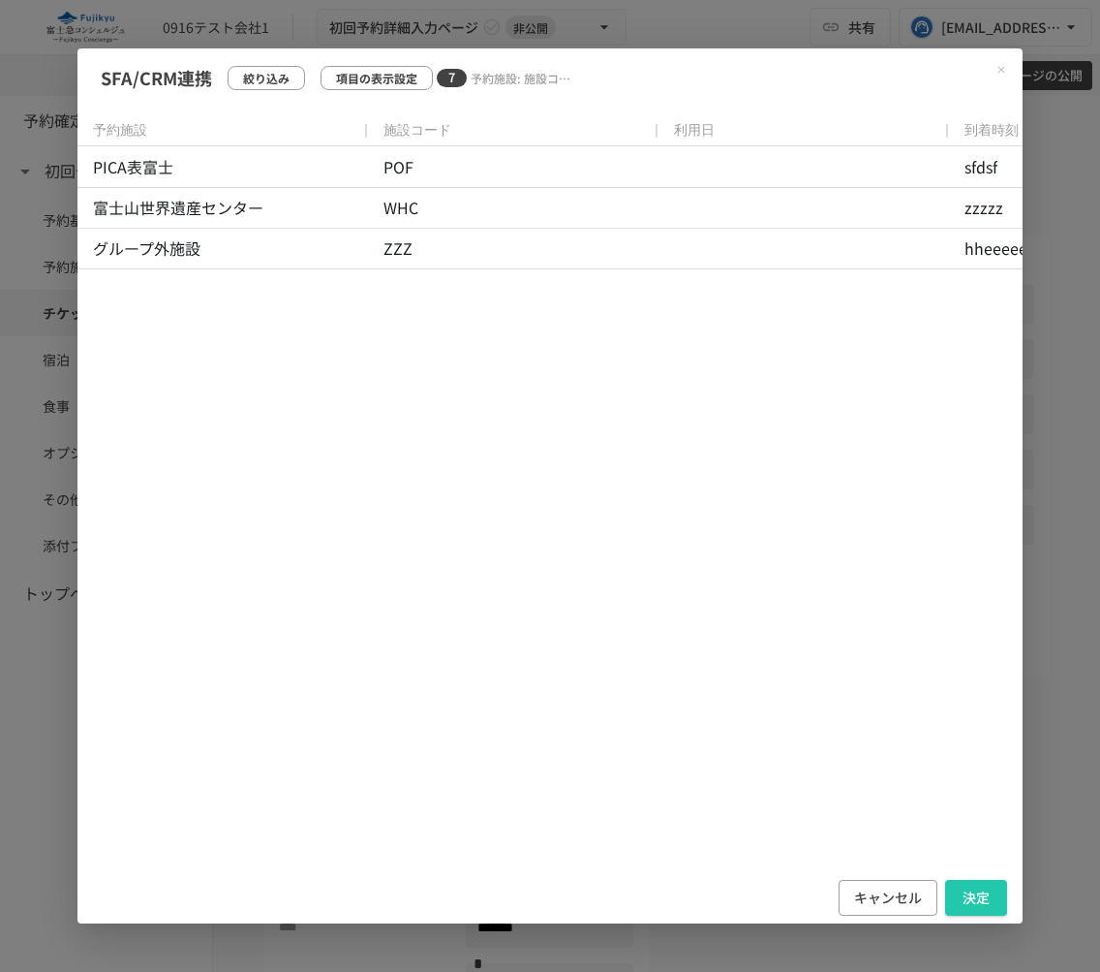
click at [1001, 65] on icon "Close modal" at bounding box center [1002, 70] width 12 height 12
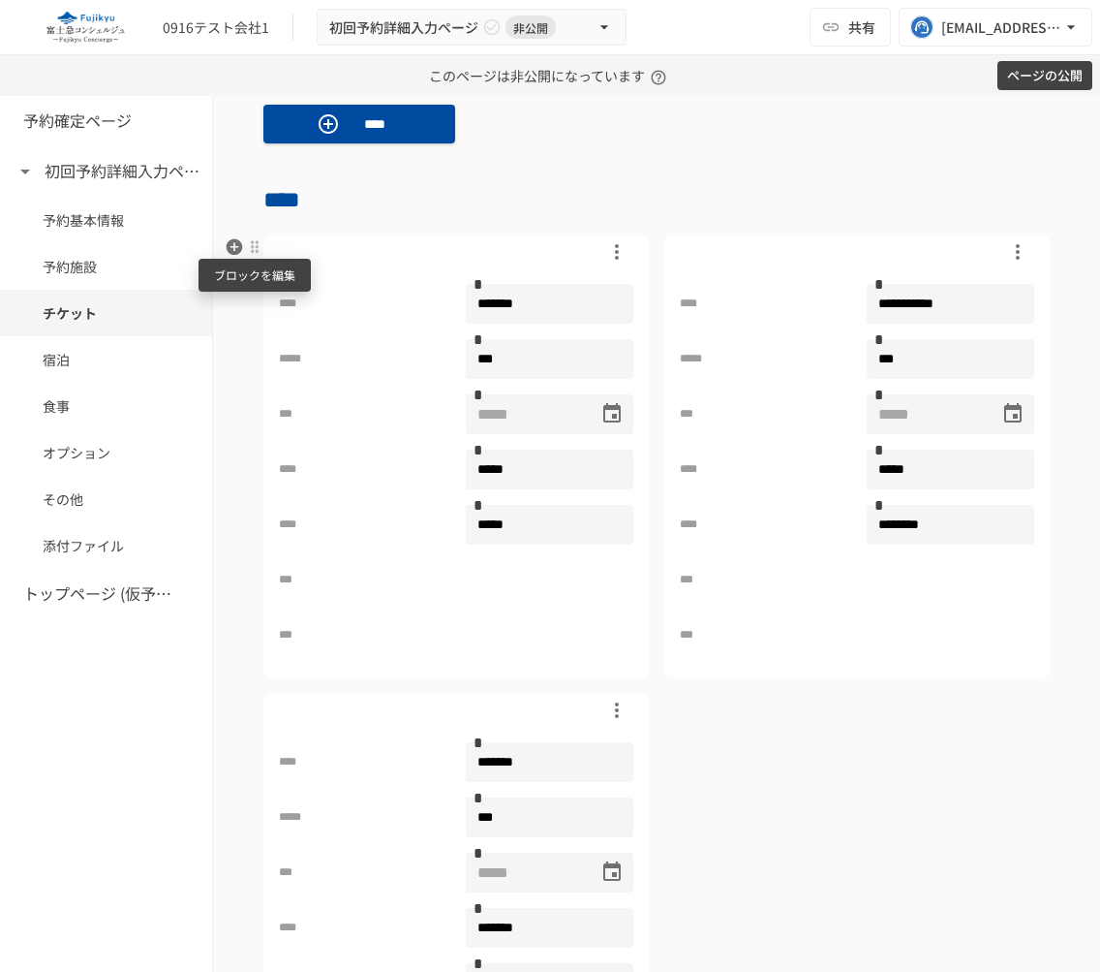
click at [254, 243] on div at bounding box center [254, 246] width 15 height 15
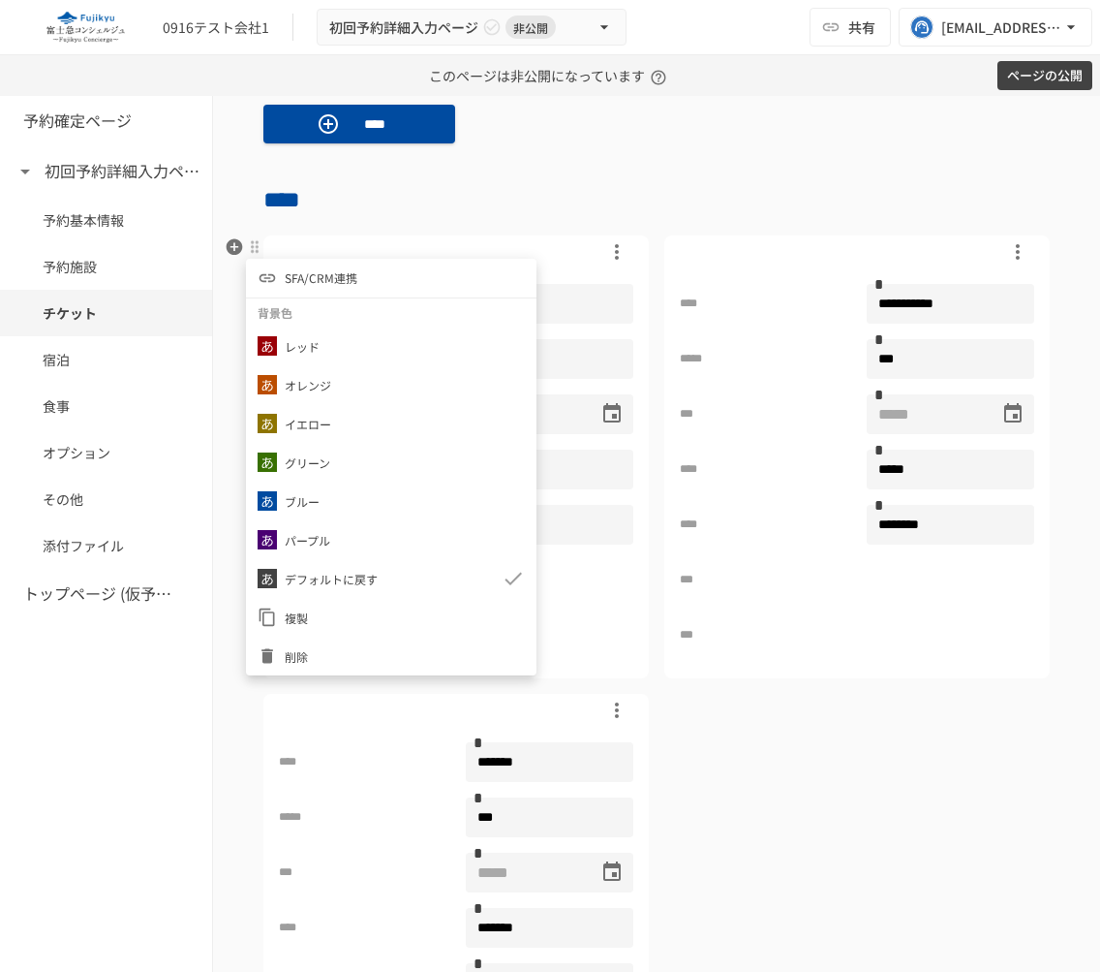
click at [230, 245] on div at bounding box center [550, 486] width 1100 height 972
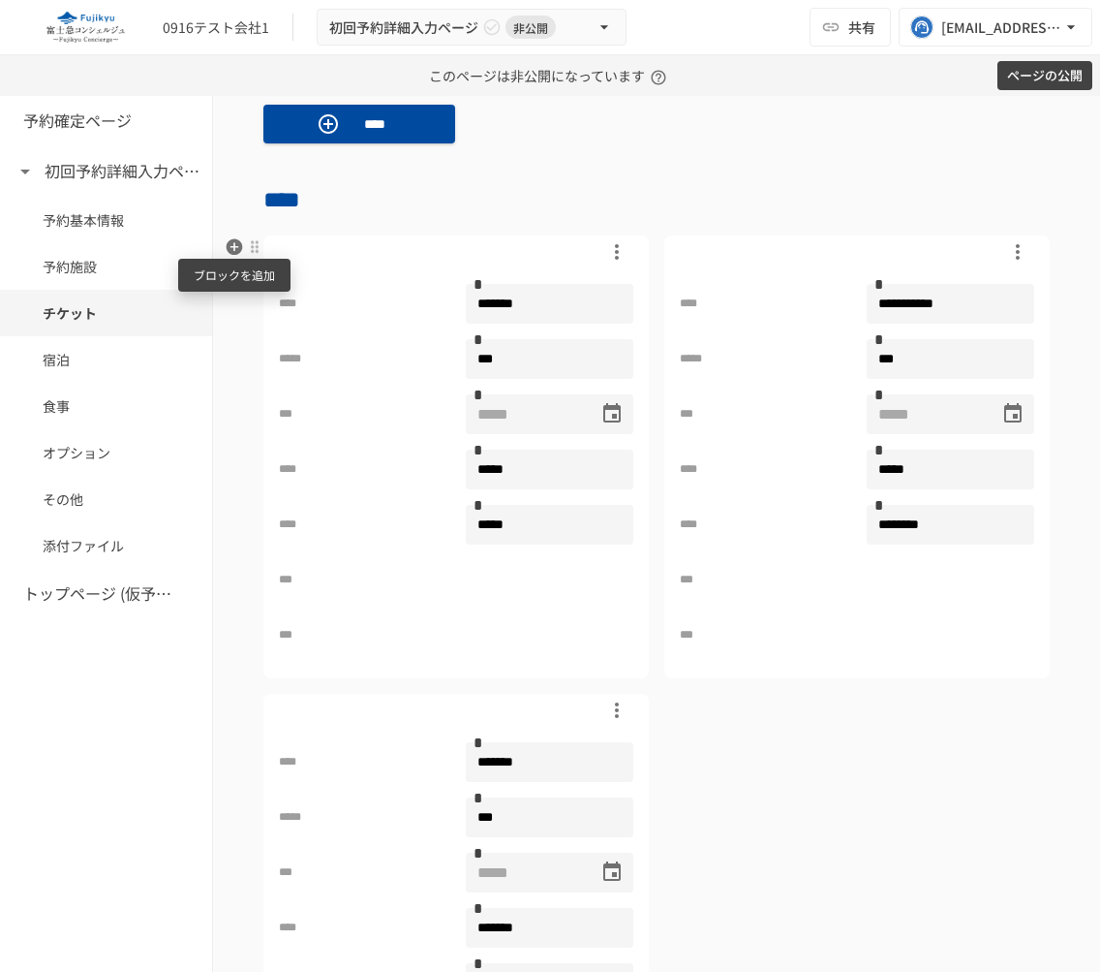
click at [232, 246] on icon "button" at bounding box center [234, 246] width 19 height 19
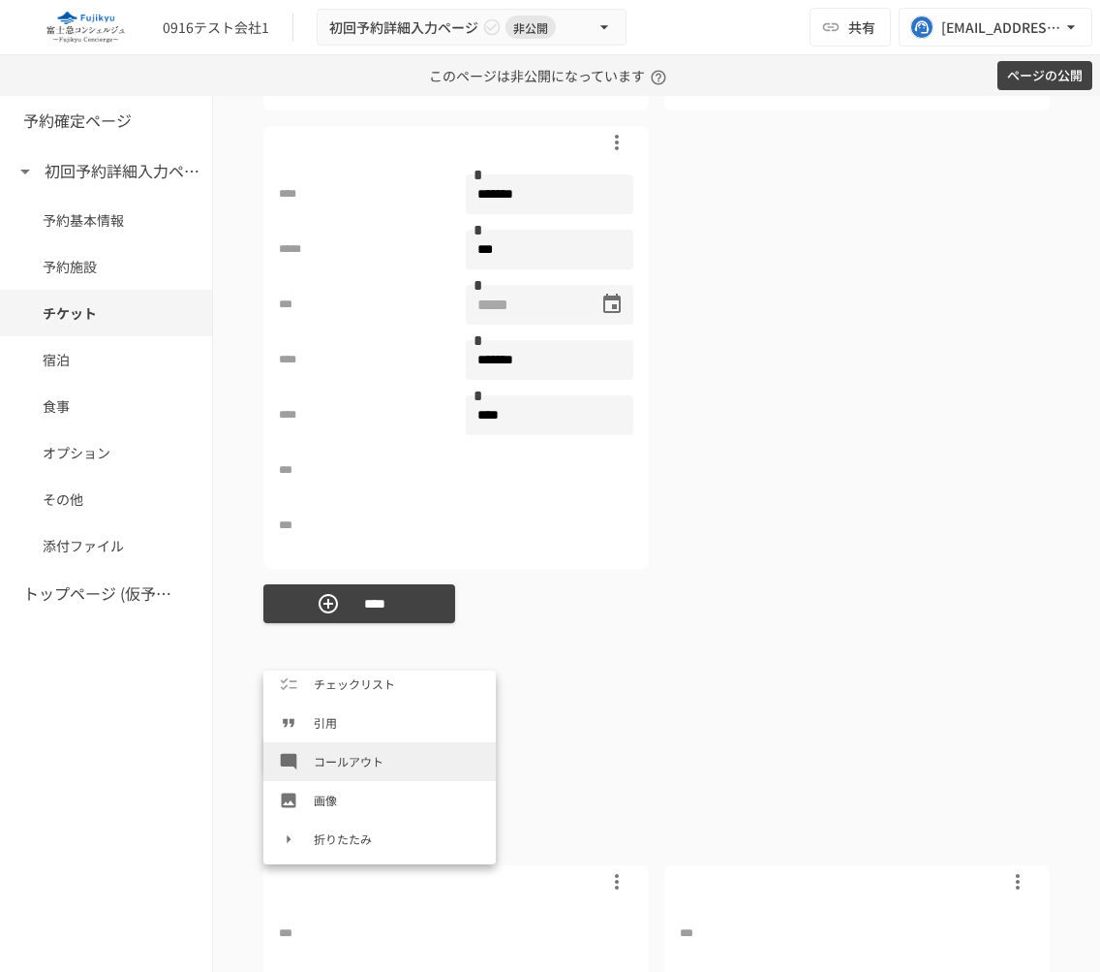
scroll to position [891, 0]
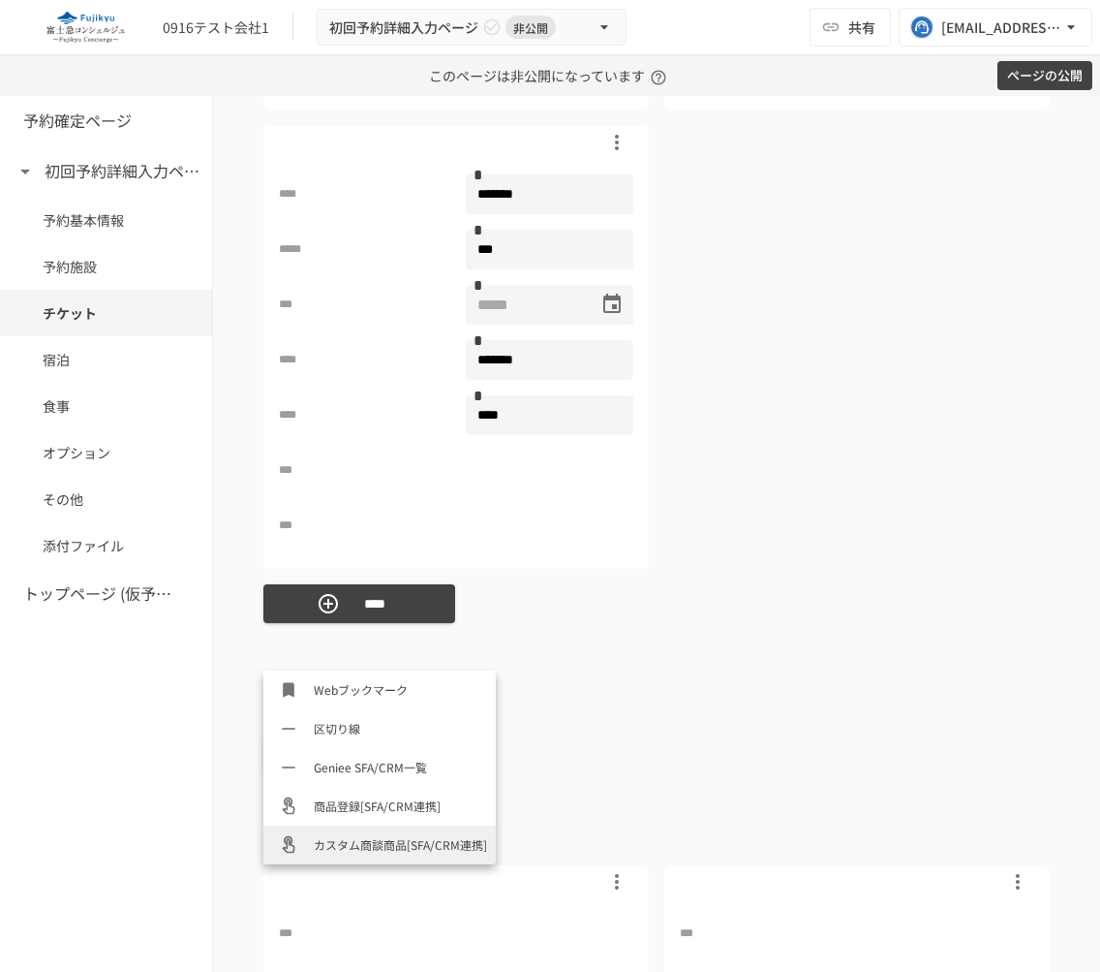
click at [358, 849] on span "カスタム商談商品[SFA/CRM連携]" at bounding box center [397, 844] width 167 height 18
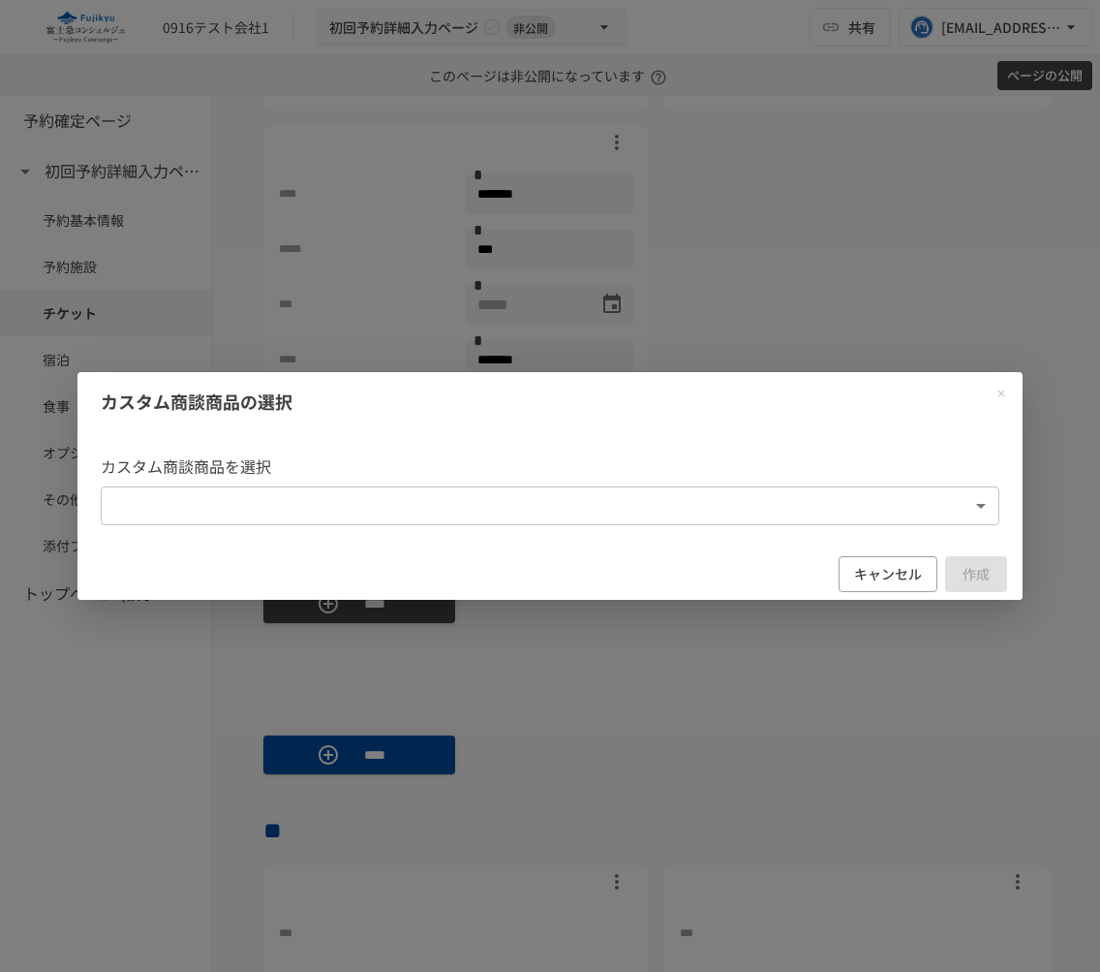
click at [642, 507] on body "**********" at bounding box center [550, 486] width 1100 height 972
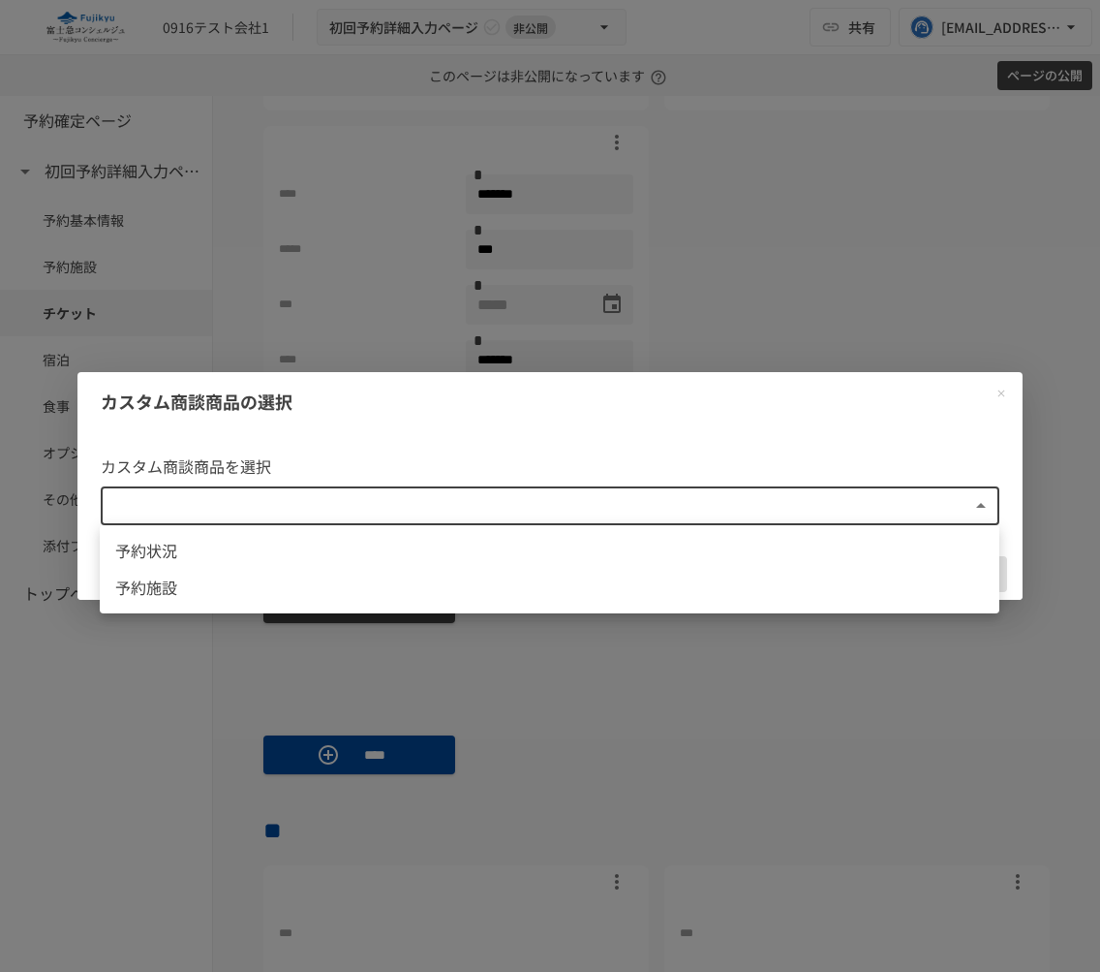
click at [1001, 384] on div at bounding box center [550, 486] width 1100 height 972
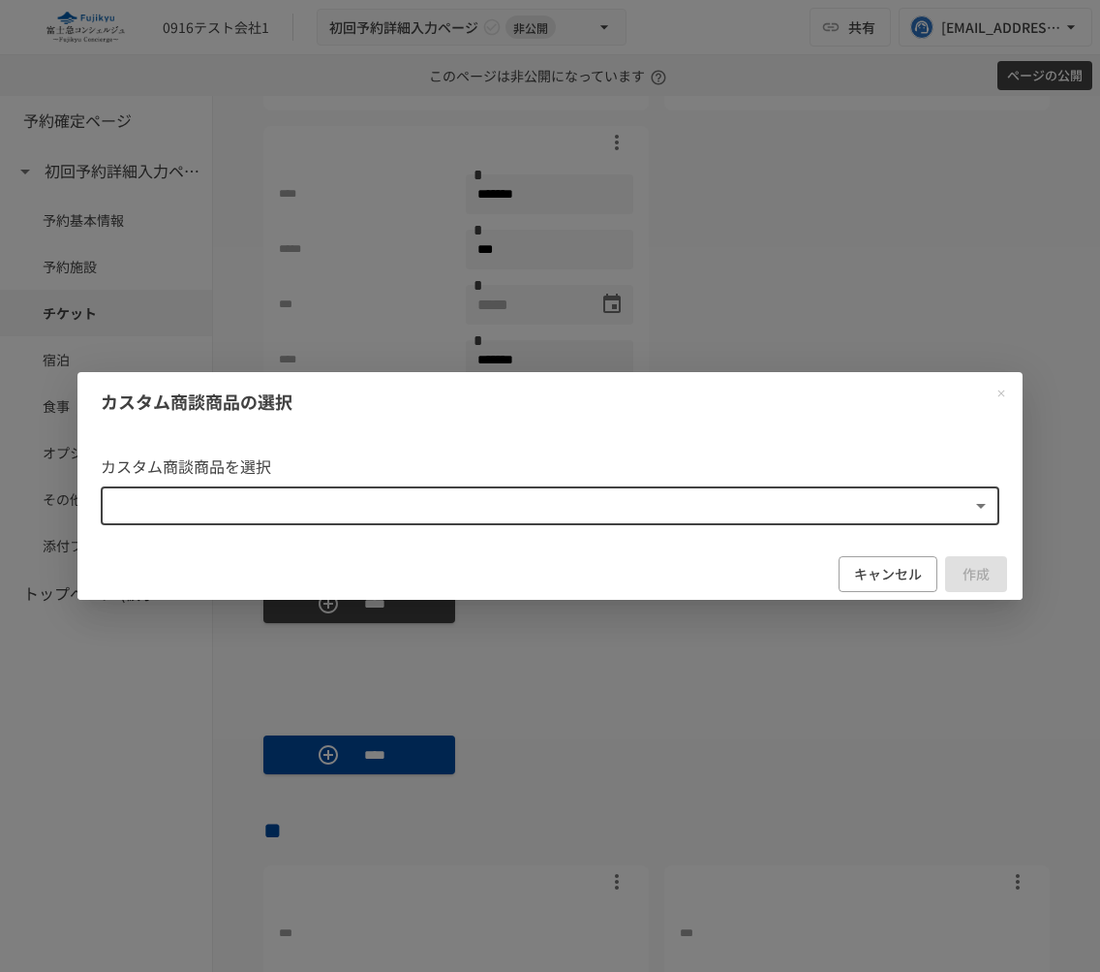
click at [1001, 392] on icon "Close modal" at bounding box center [1002, 393] width 7 height 7
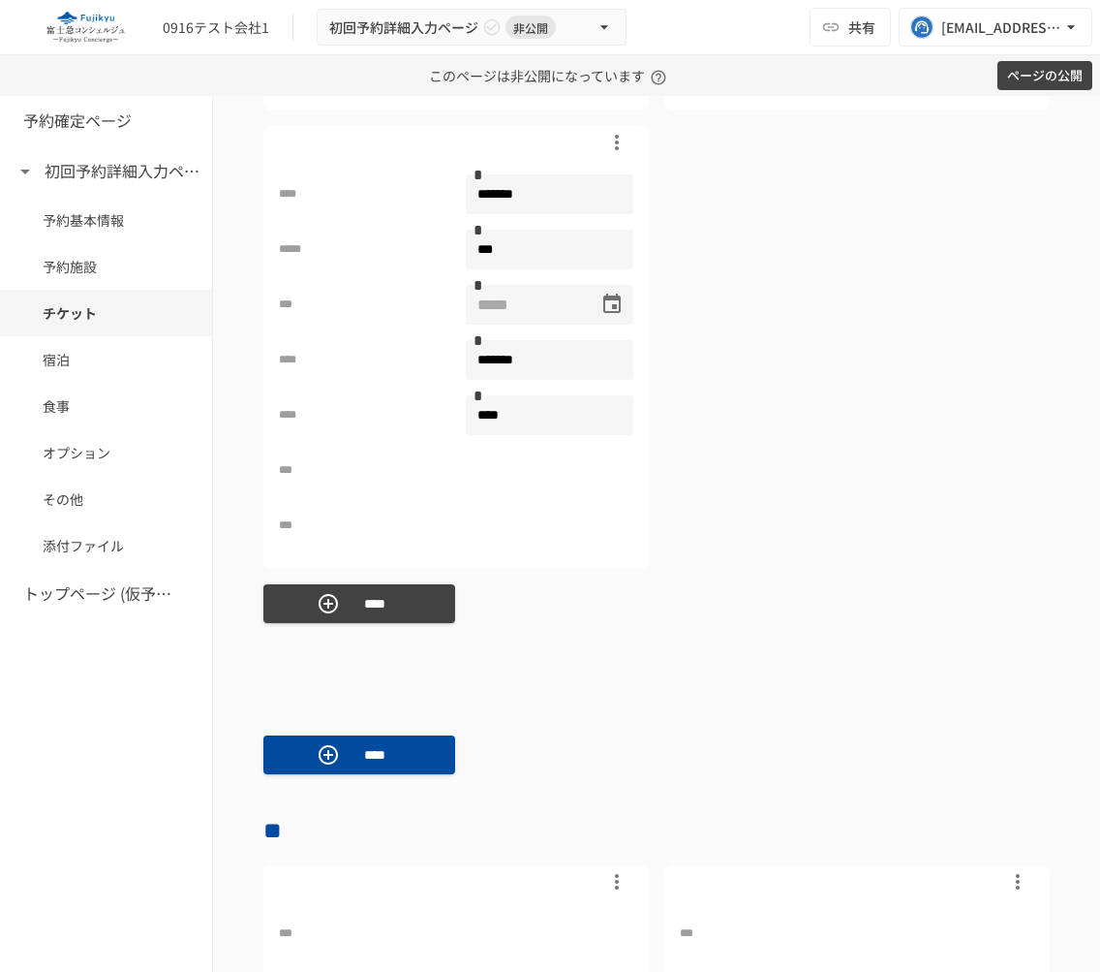
drag, startPoint x: 319, startPoint y: 528, endPoint x: 278, endPoint y: 527, distance: 40.7
click at [279, 527] on p "***" at bounding box center [363, 525] width 168 height 18
drag, startPoint x: 281, startPoint y: 526, endPoint x: 356, endPoint y: 519, distance: 75.9
click at [356, 519] on p "***" at bounding box center [363, 525] width 168 height 18
copy p "***"
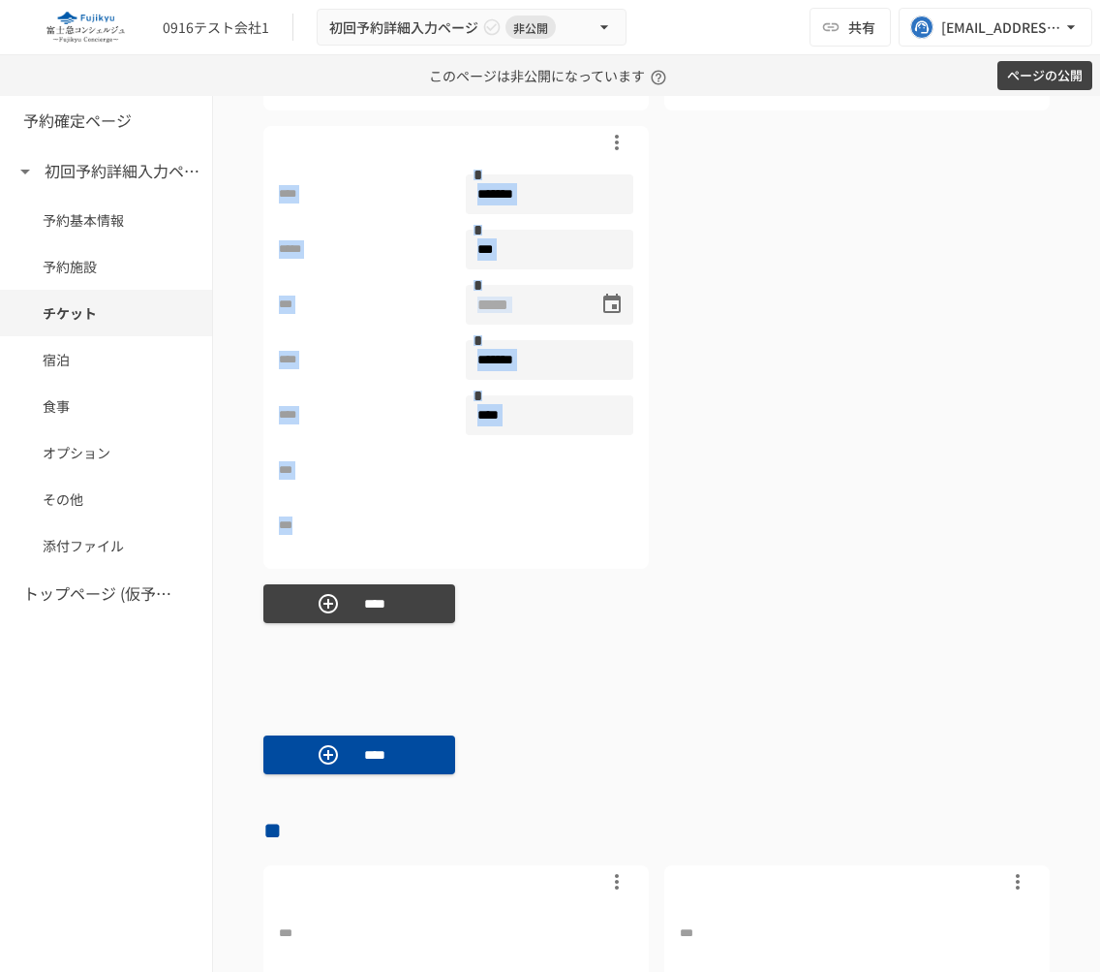
drag, startPoint x: 316, startPoint y: 520, endPoint x: 259, endPoint y: 530, distance: 58.0
click at [259, 530] on div "**********" at bounding box center [656, 975] width 887 height 5878
copy div "**** * ***** * *** * **** * **** * *** *** **** * ***** * *** * **** * **** * *…"
click at [317, 523] on p "***" at bounding box center [363, 525] width 168 height 18
drag, startPoint x: 317, startPoint y: 524, endPoint x: 277, endPoint y: 522, distance: 39.8
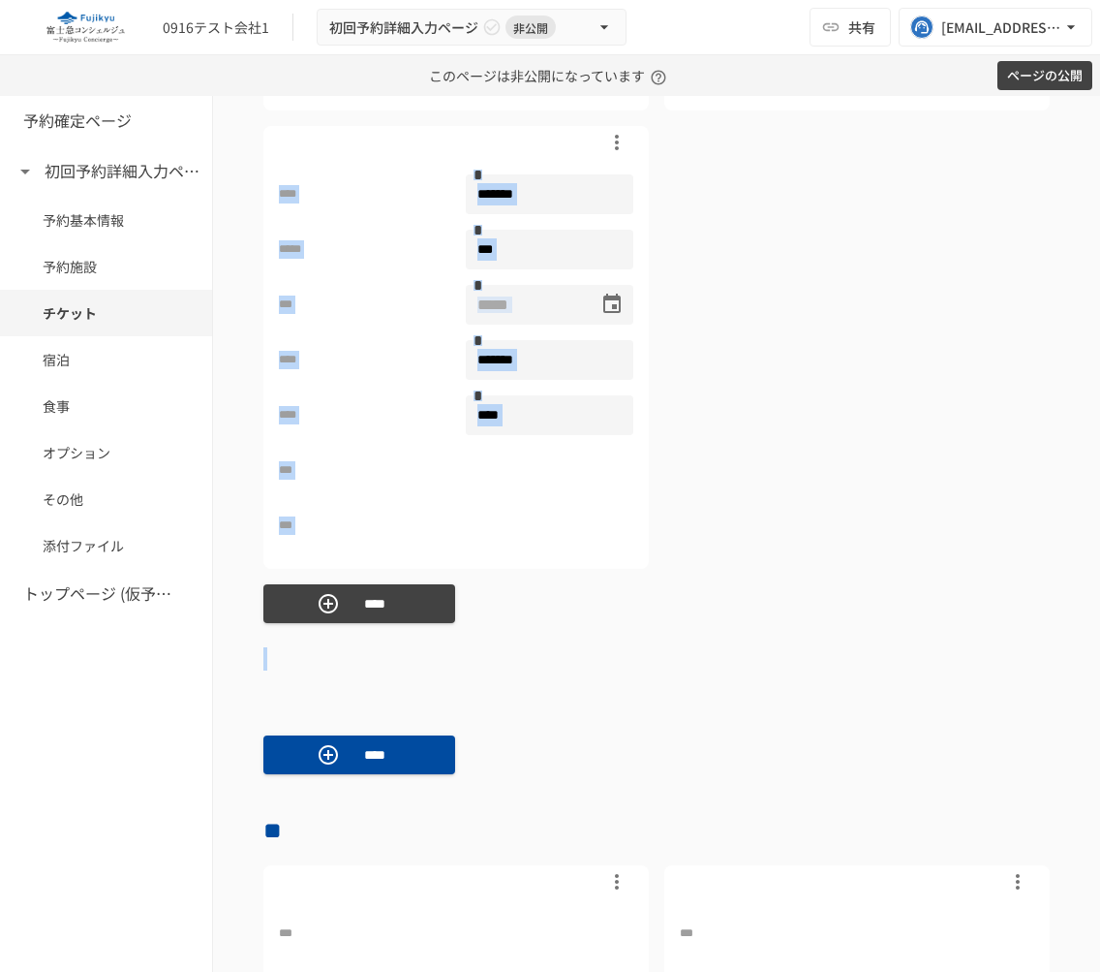
click at [277, 522] on div "**** ******* * ***** *** * *** * **** ******* * **** **** * *** ***" at bounding box center [456, 347] width 386 height 443
drag, startPoint x: 277, startPoint y: 522, endPoint x: 328, endPoint y: 523, distance: 51.3
click at [328, 523] on div "**** ******* * ***** *** * *** * **** ******* * **** **** * *** ***" at bounding box center [456, 347] width 386 height 443
drag, startPoint x: 328, startPoint y: 523, endPoint x: 281, endPoint y: 522, distance: 47.5
click at [281, 522] on p "***" at bounding box center [363, 525] width 168 height 18
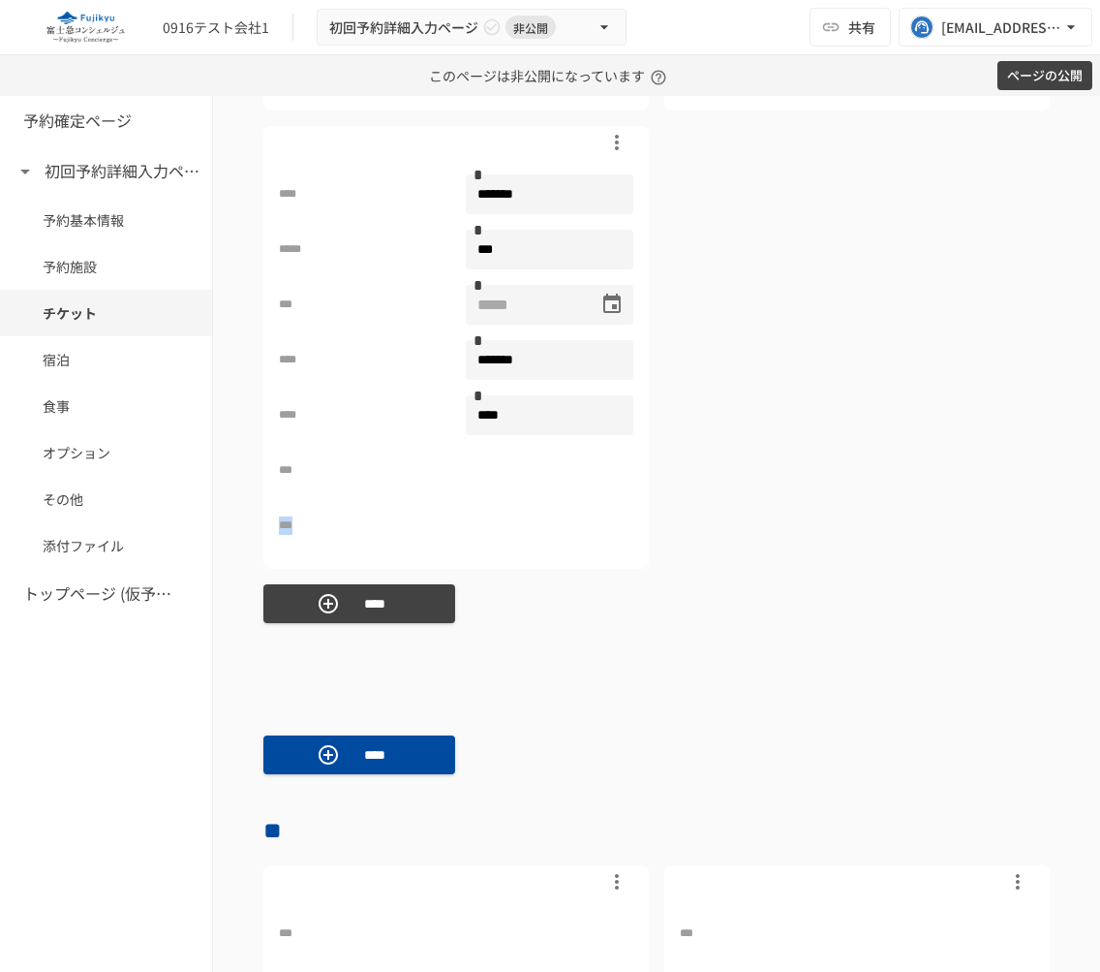
copy p "***"
click at [779, 463] on div "**********" at bounding box center [656, 118] width 787 height 901
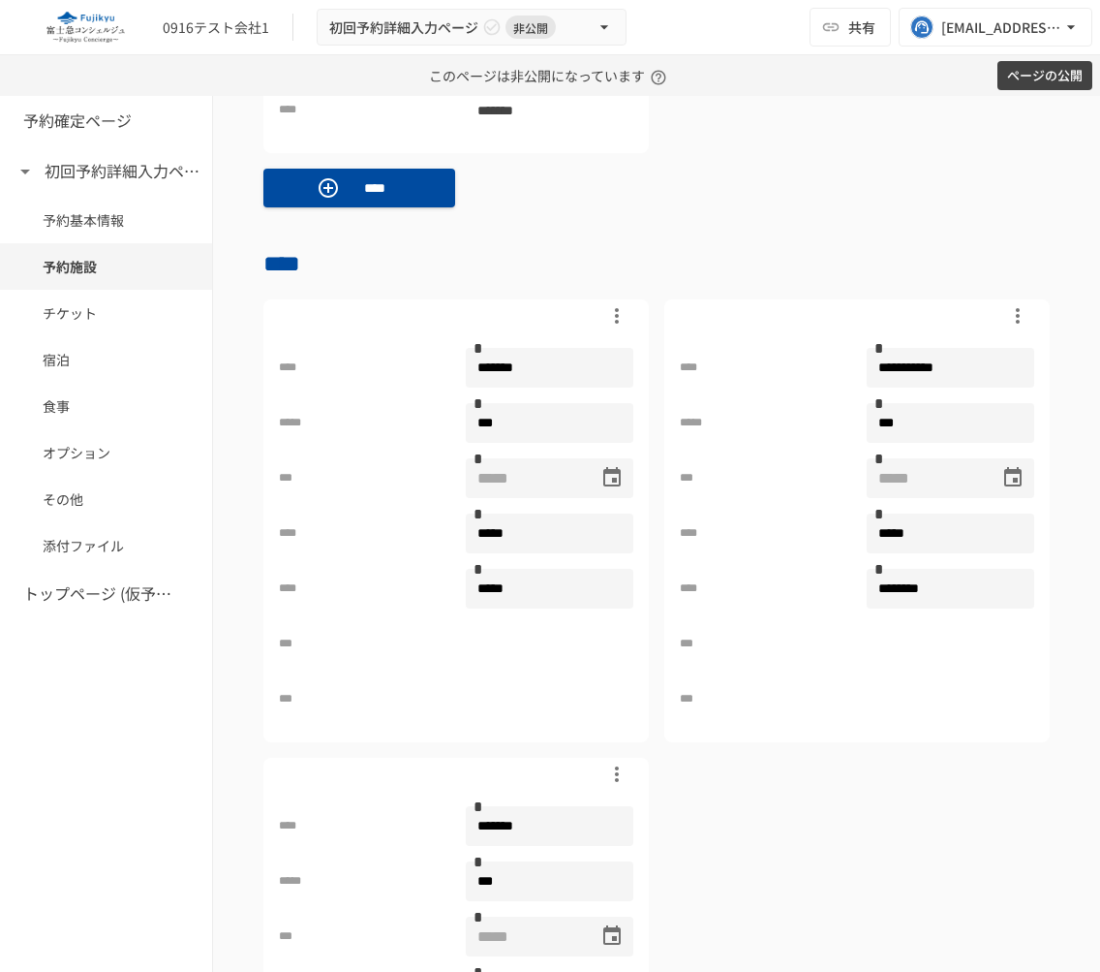
scroll to position [1500, 0]
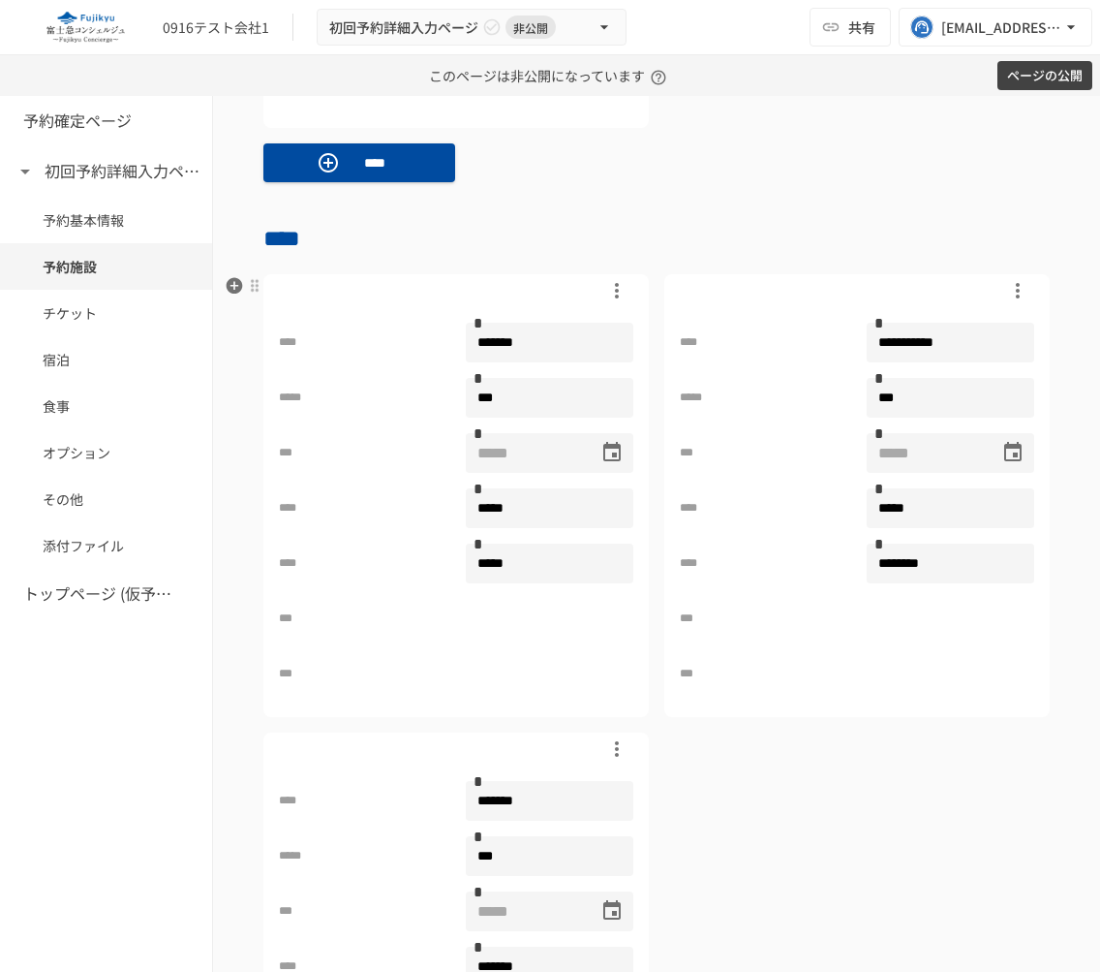
click at [284, 676] on p "***" at bounding box center [363, 673] width 168 height 18
copy div "***"
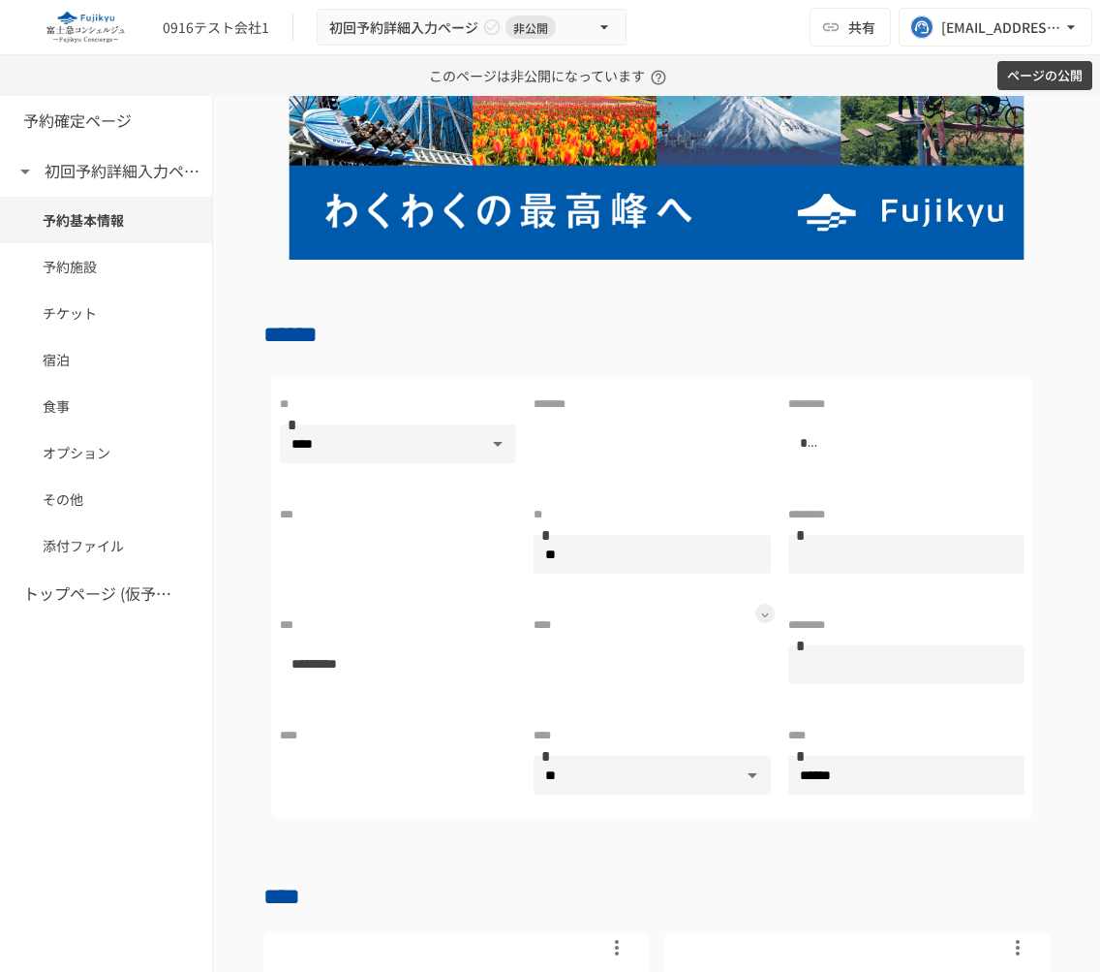
scroll to position [108, 0]
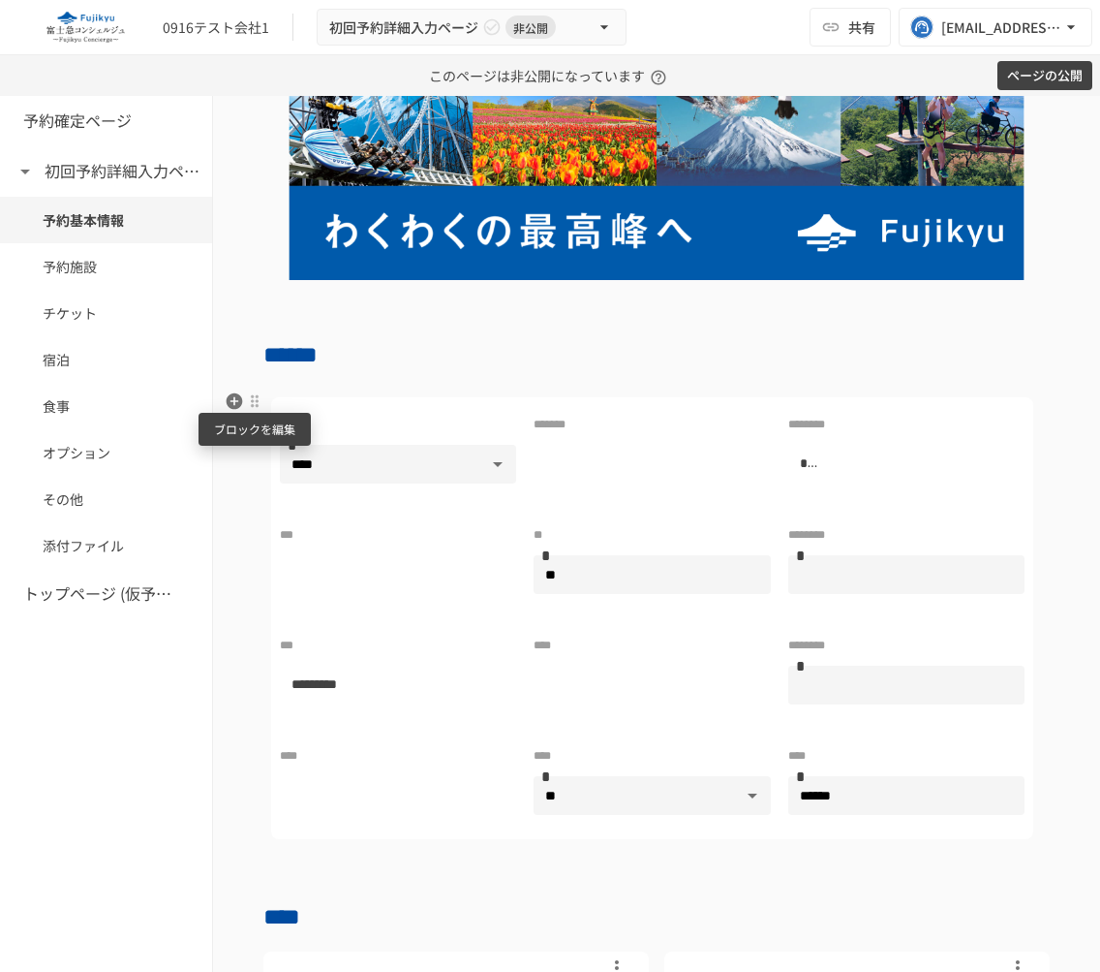
click at [257, 400] on div at bounding box center [254, 400] width 15 height 15
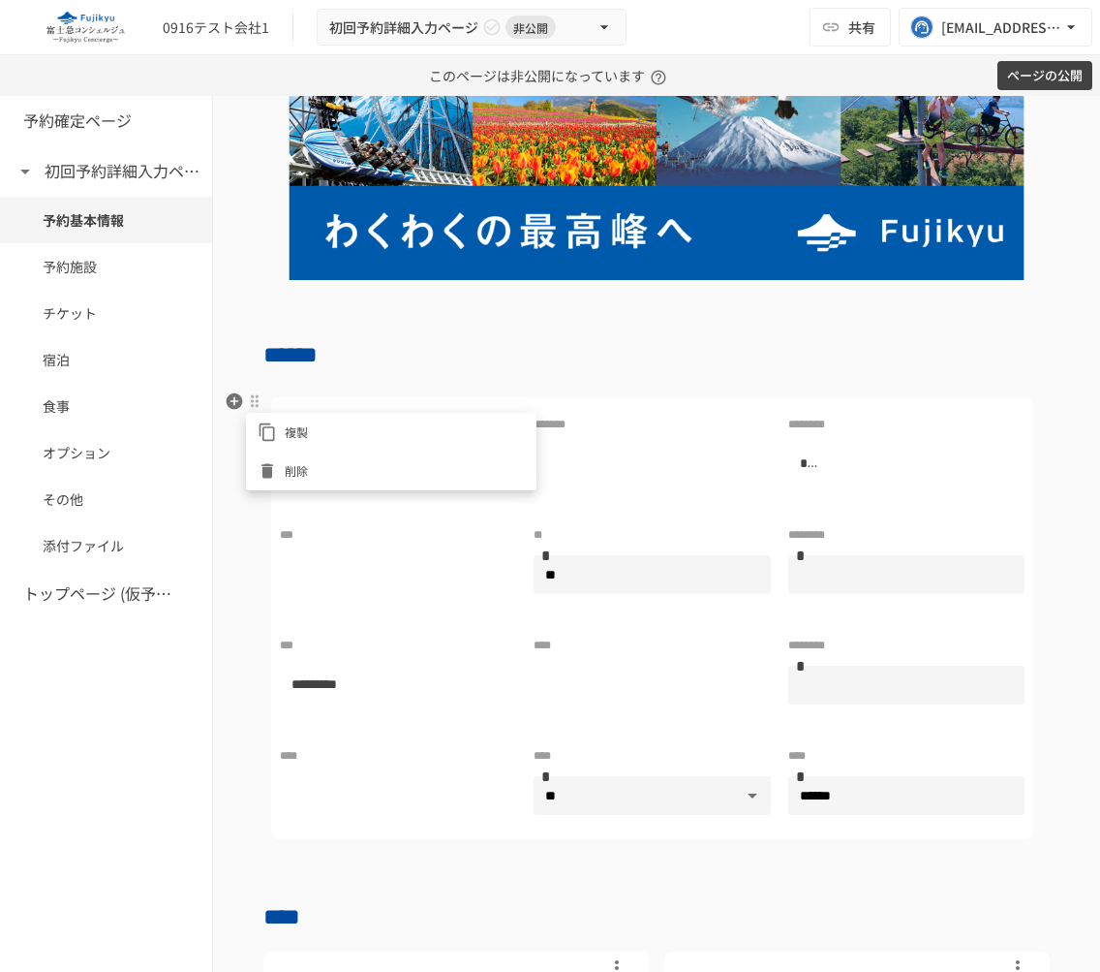
click at [221, 395] on div at bounding box center [550, 486] width 1100 height 972
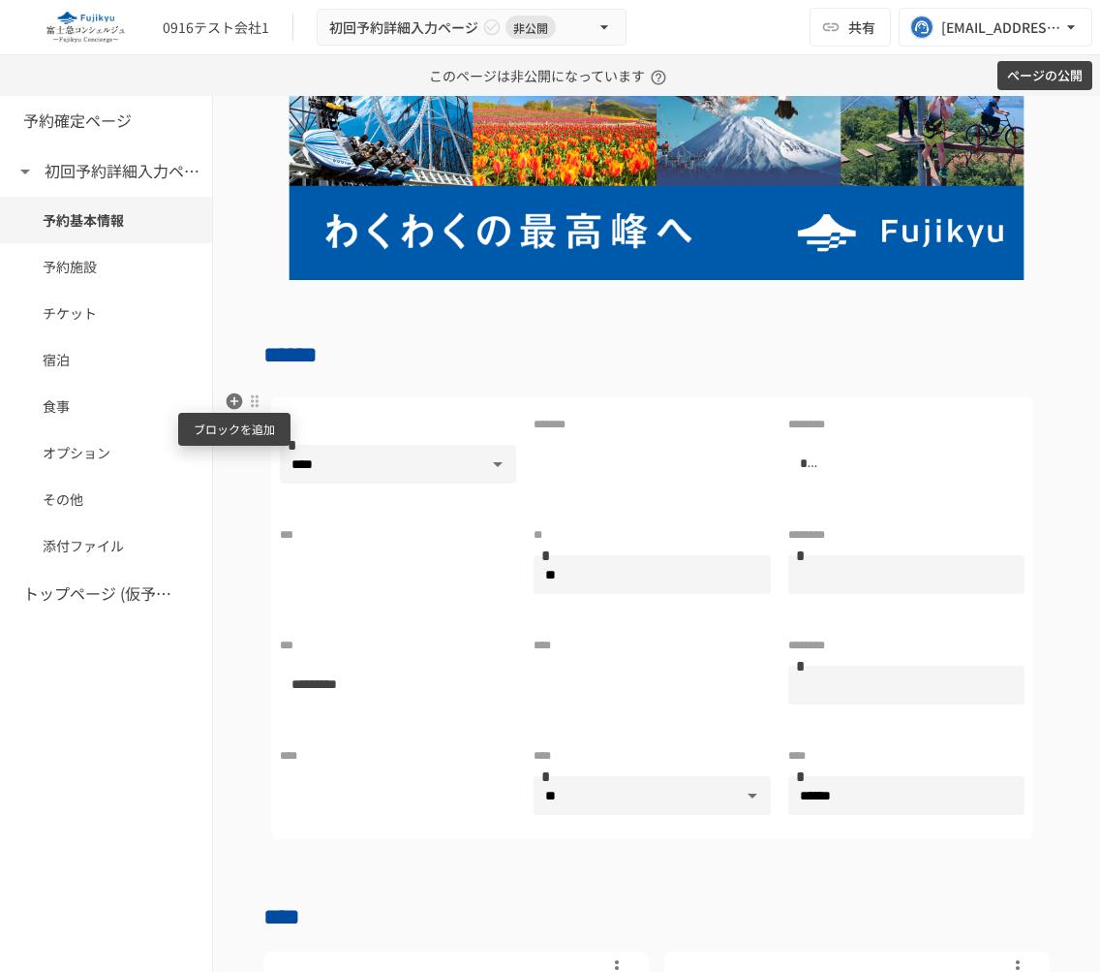
click at [238, 396] on icon "button" at bounding box center [235, 401] width 16 height 16
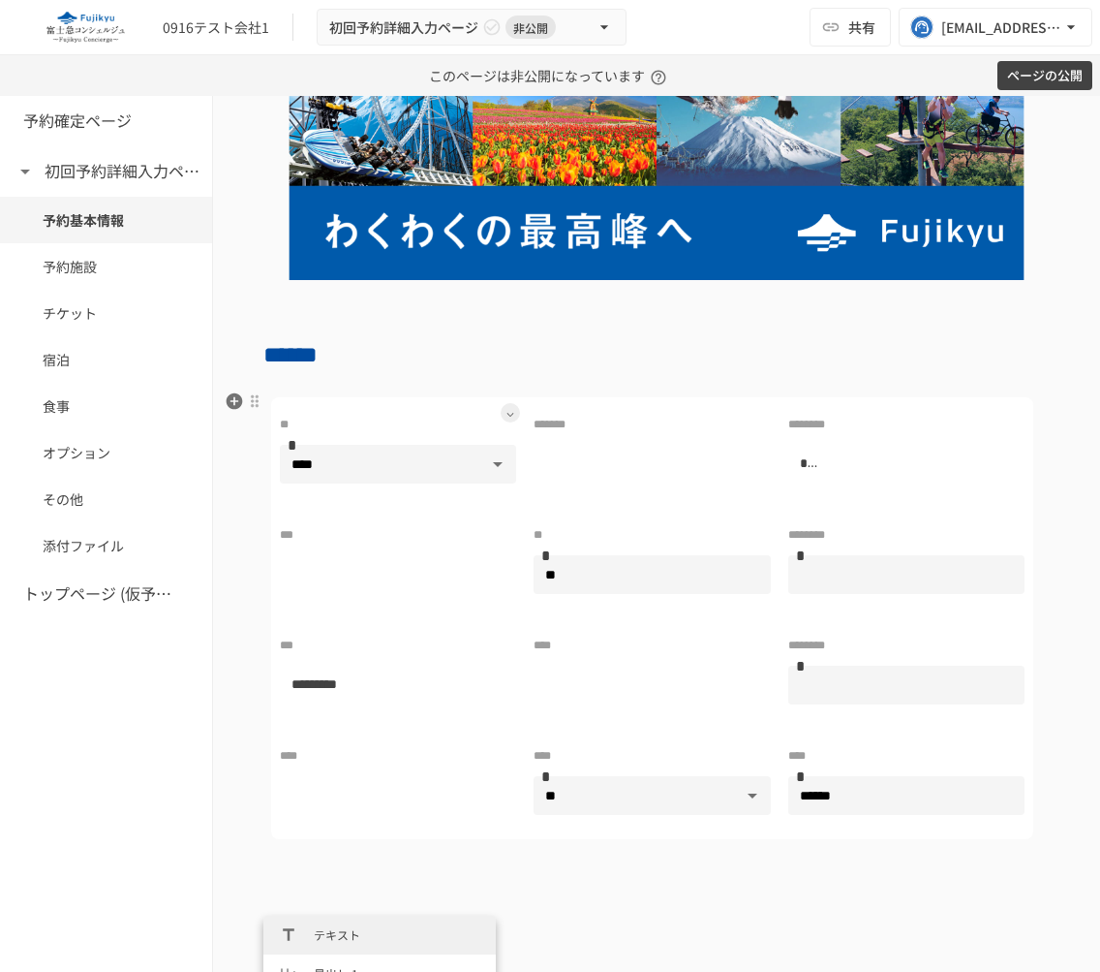
click at [319, 395] on div "** **** ** * ******* ******** * *** ** ** * ******** *** * *** ********* **** *…" at bounding box center [652, 632] width 778 height 486
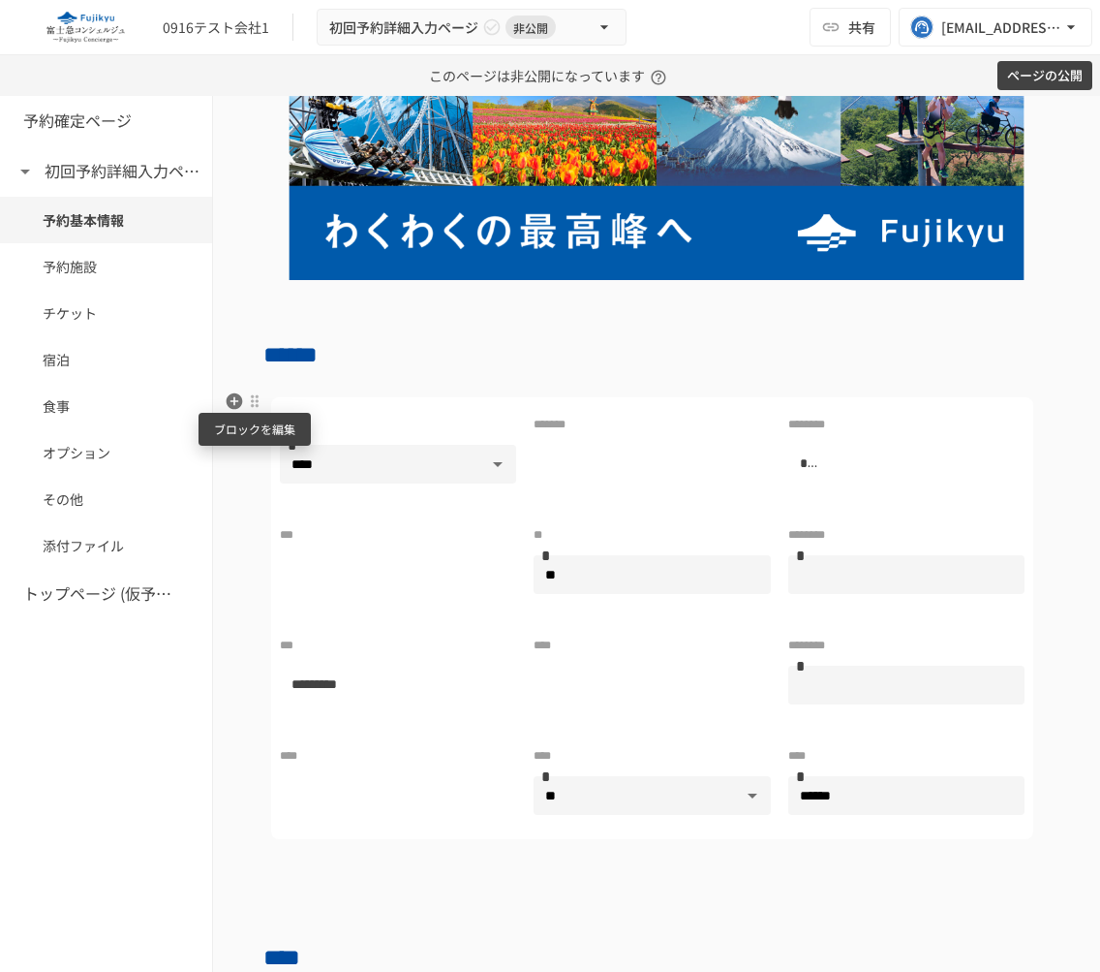
click at [252, 404] on div at bounding box center [254, 400] width 15 height 15
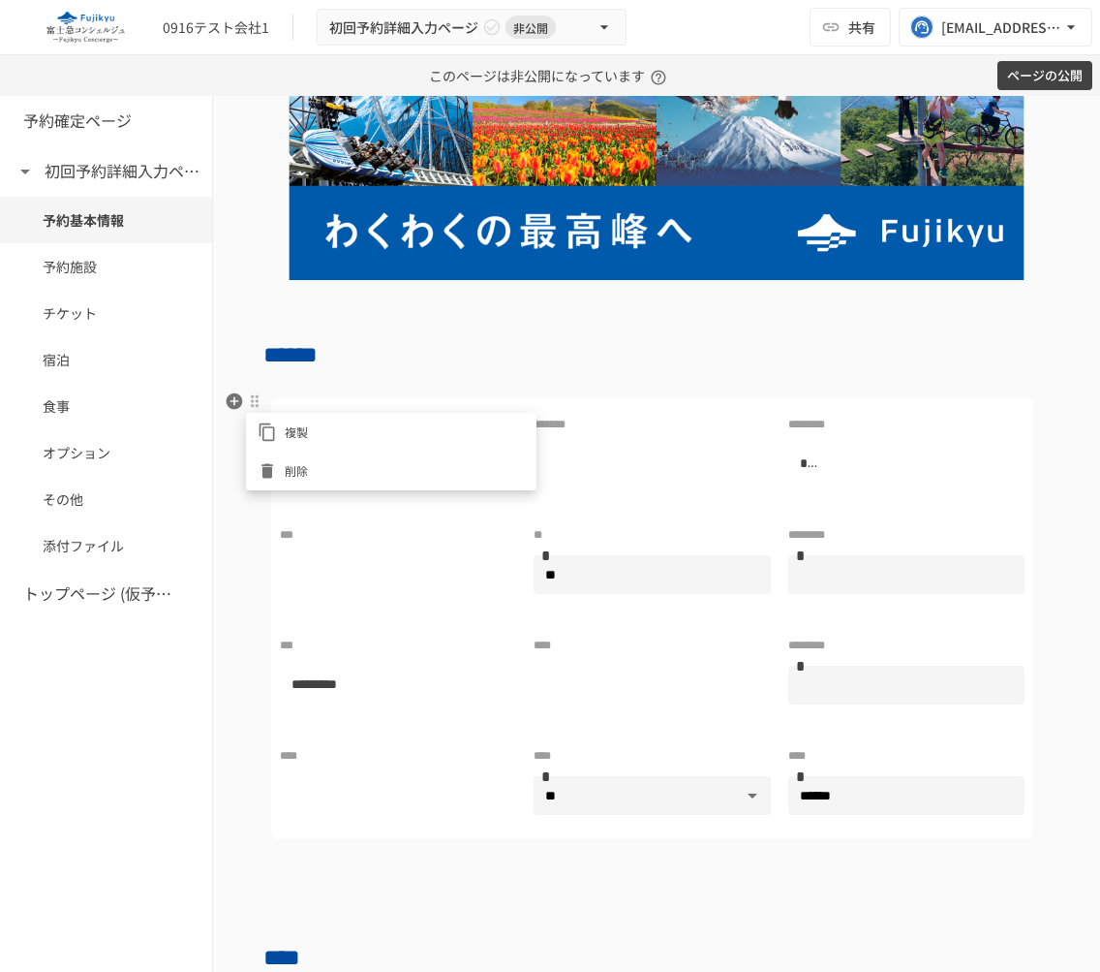
click at [365, 386] on div at bounding box center [550, 486] width 1100 height 972
click at [1013, 749] on button at bounding box center [1018, 743] width 19 height 19
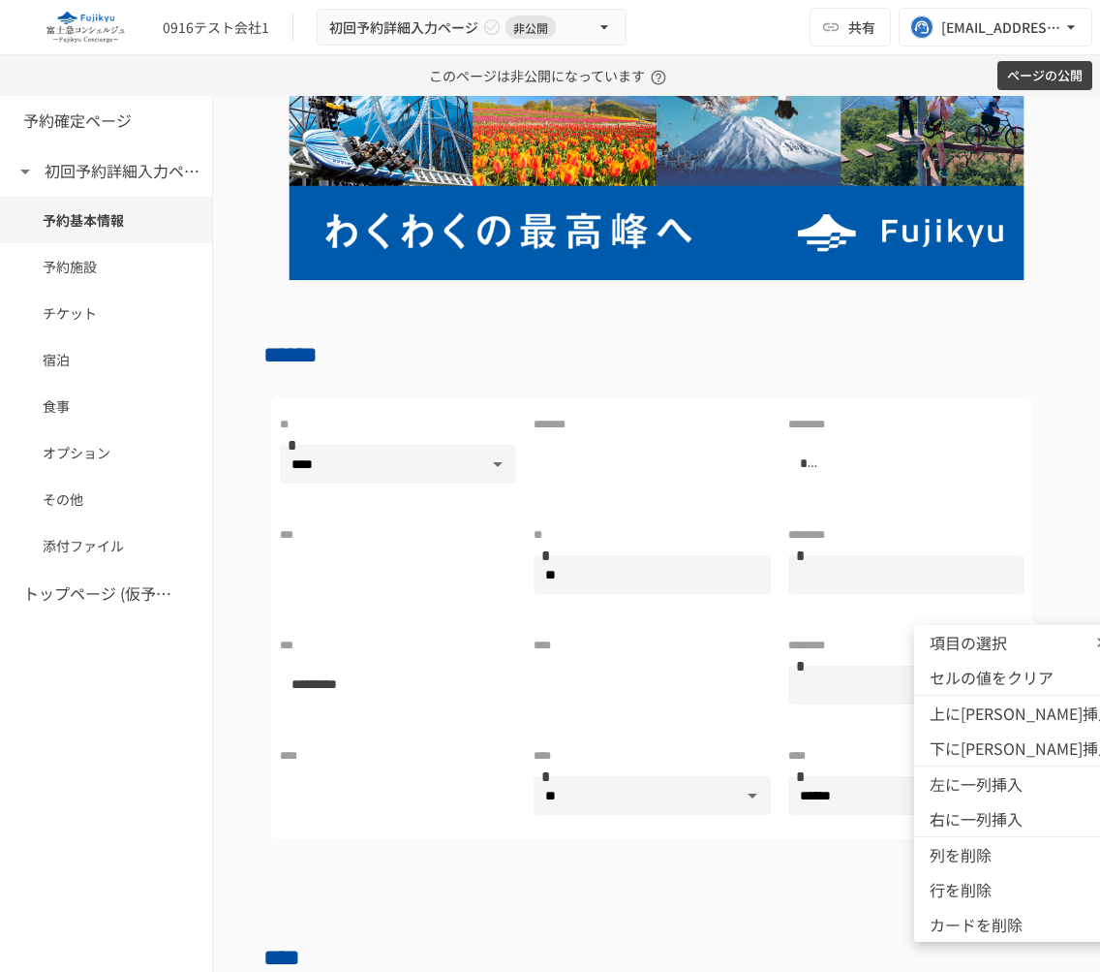
click at [1041, 638] on span "項目の選択" at bounding box center [988, 642] width 116 height 23
click at [458, 825] on div at bounding box center [550, 486] width 1100 height 972
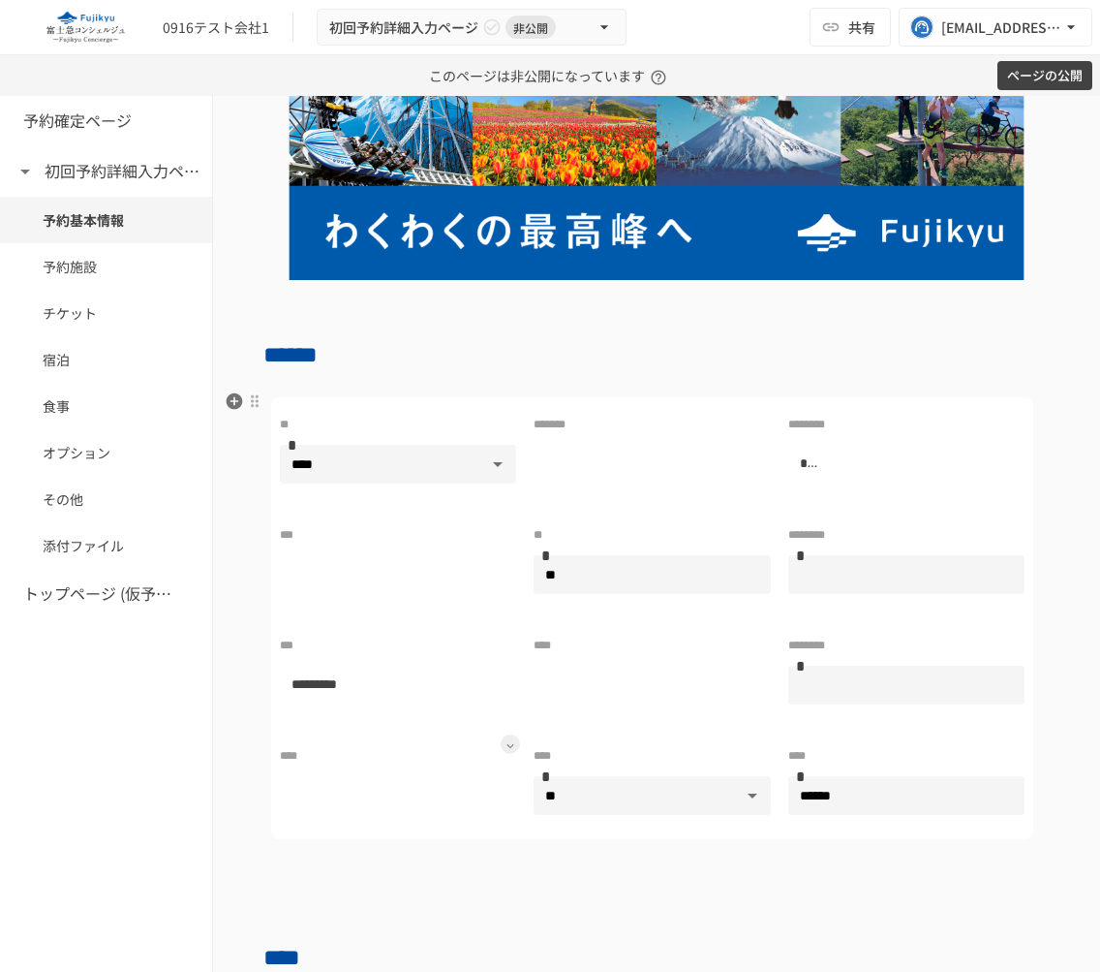
click at [508, 747] on icon at bounding box center [511, 746] width 8 height 8
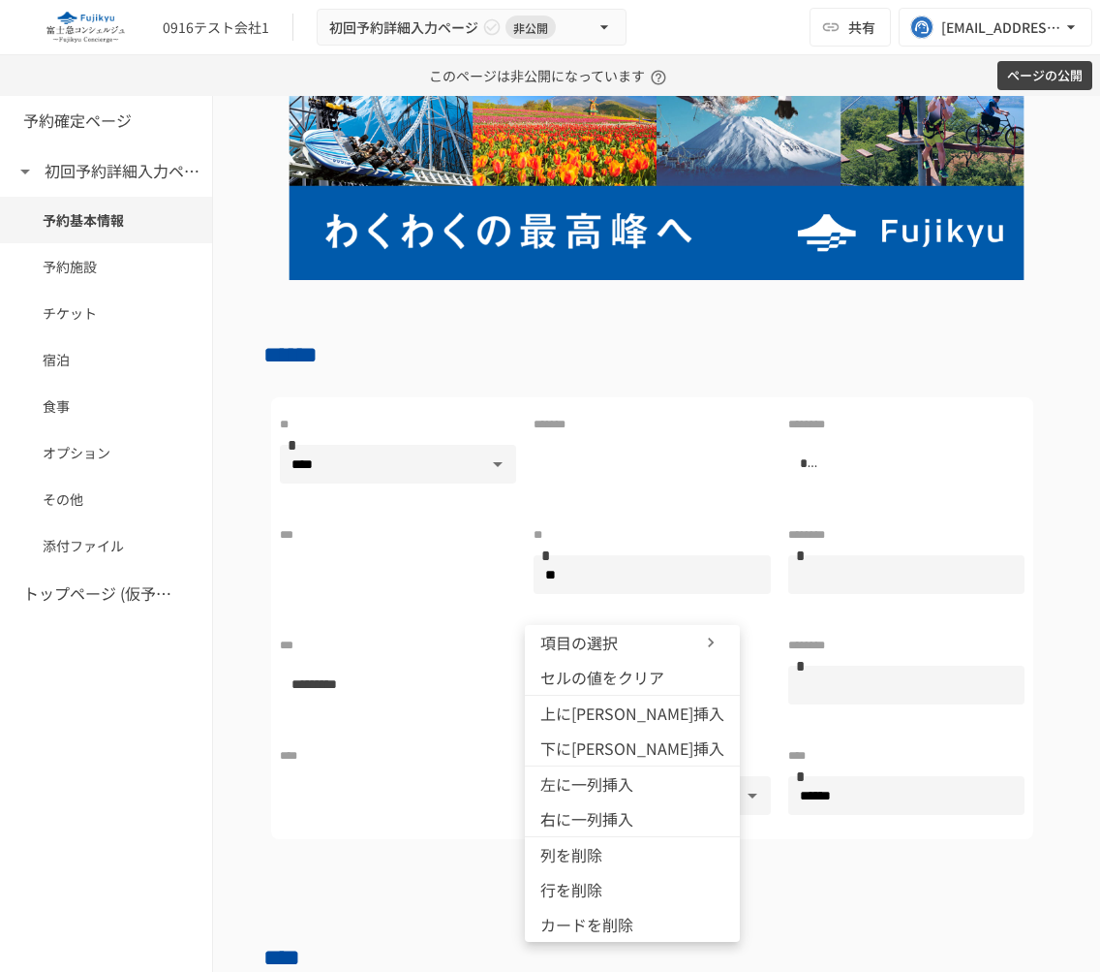
click at [569, 737] on span "下に[PERSON_NAME]挿入" at bounding box center [632, 747] width 184 height 23
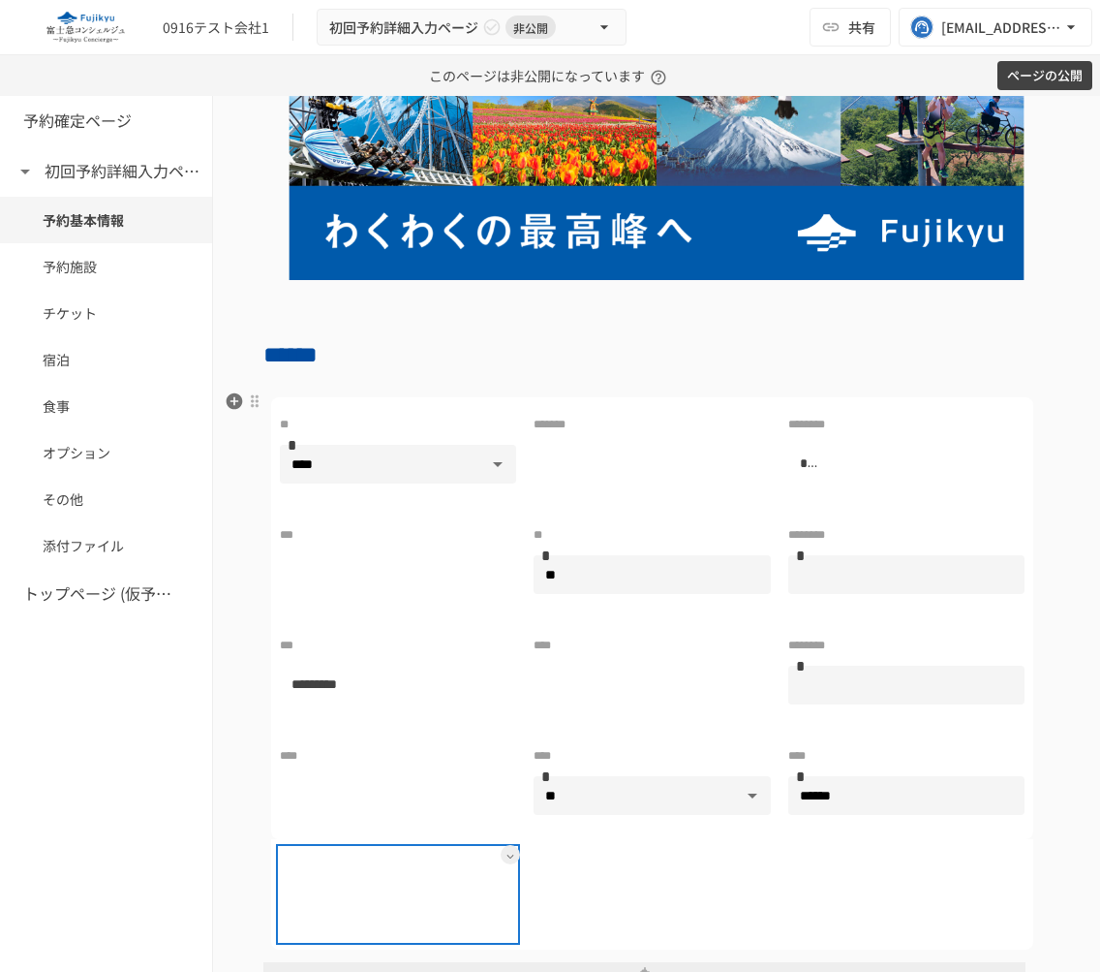
click at [410, 872] on div at bounding box center [398, 867] width 236 height 39
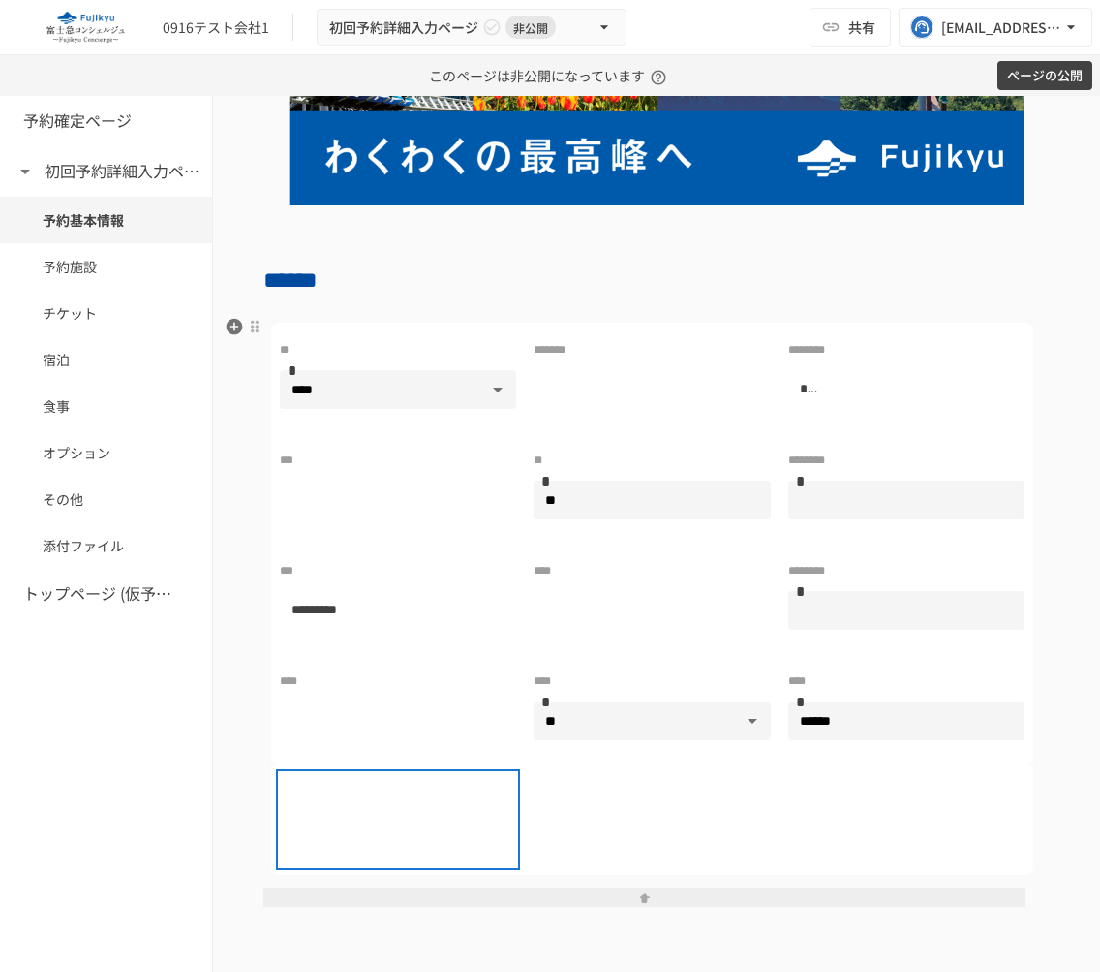
scroll to position [185, 0]
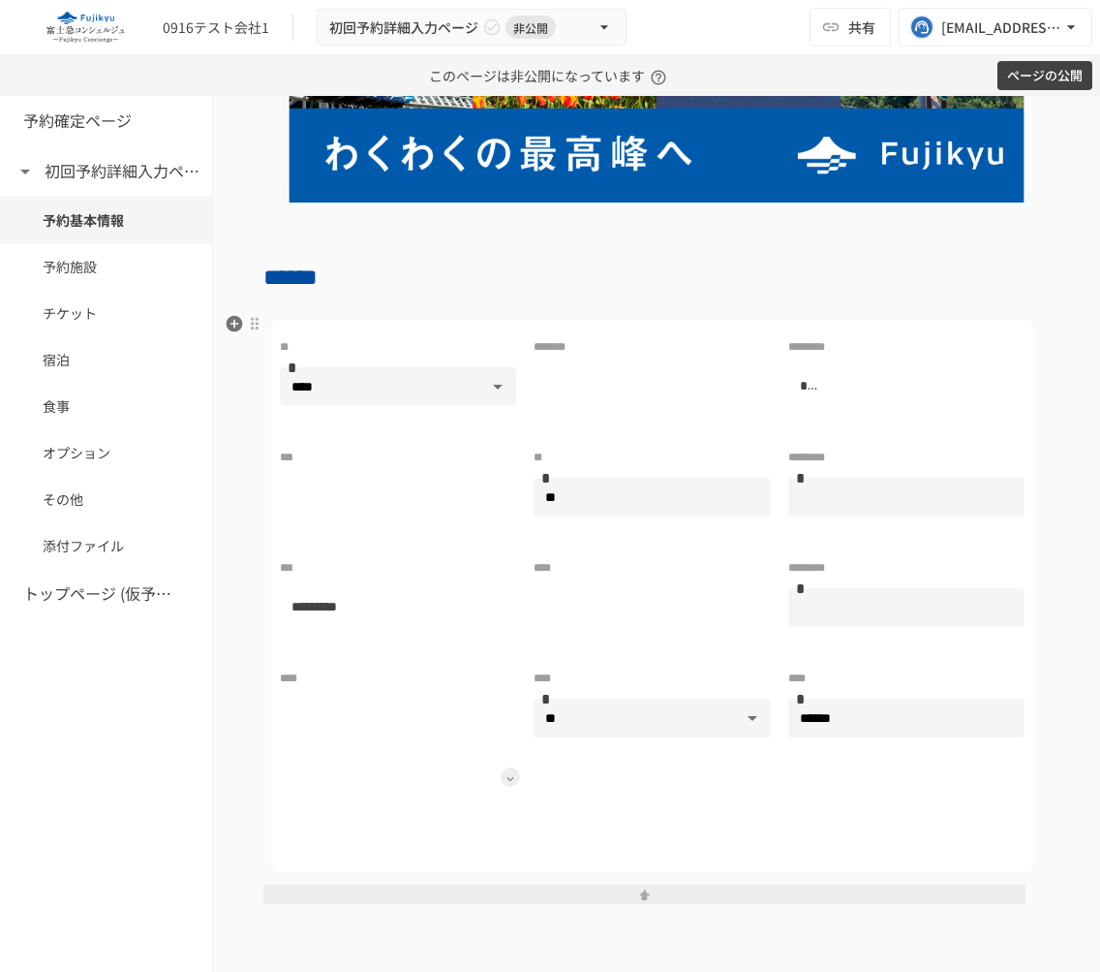
click at [509, 778] on icon at bounding box center [511, 779] width 8 height 8
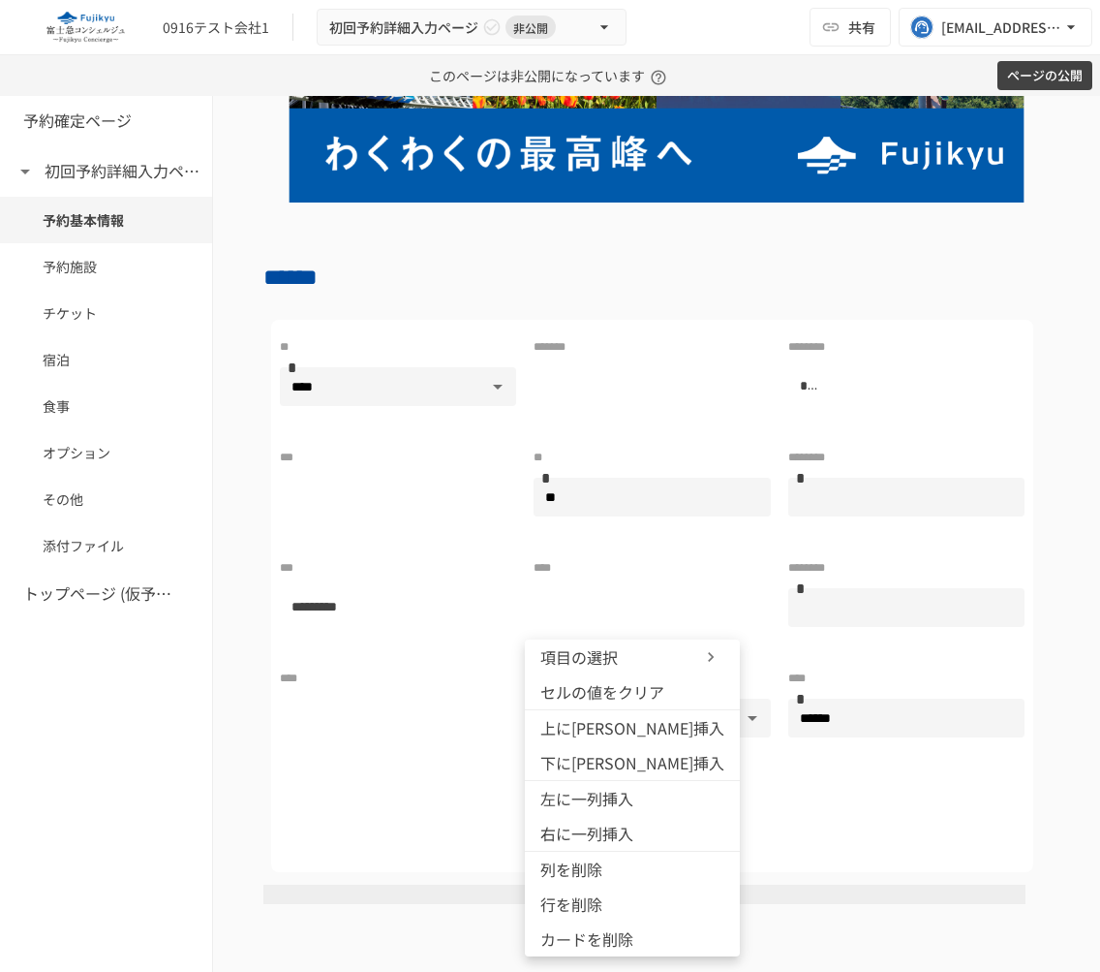
click at [630, 664] on span "項目の選択" at bounding box center [598, 656] width 116 height 23
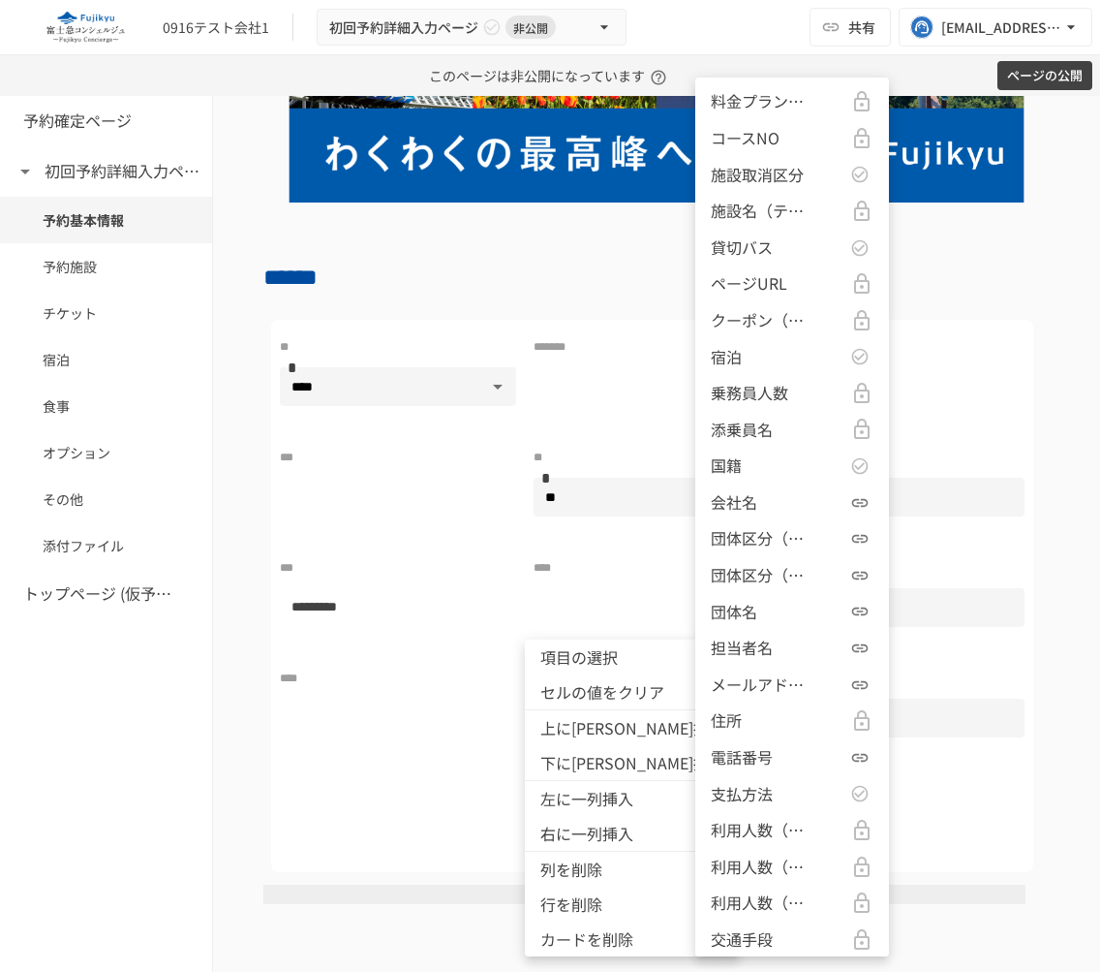
scroll to position [1507, 0]
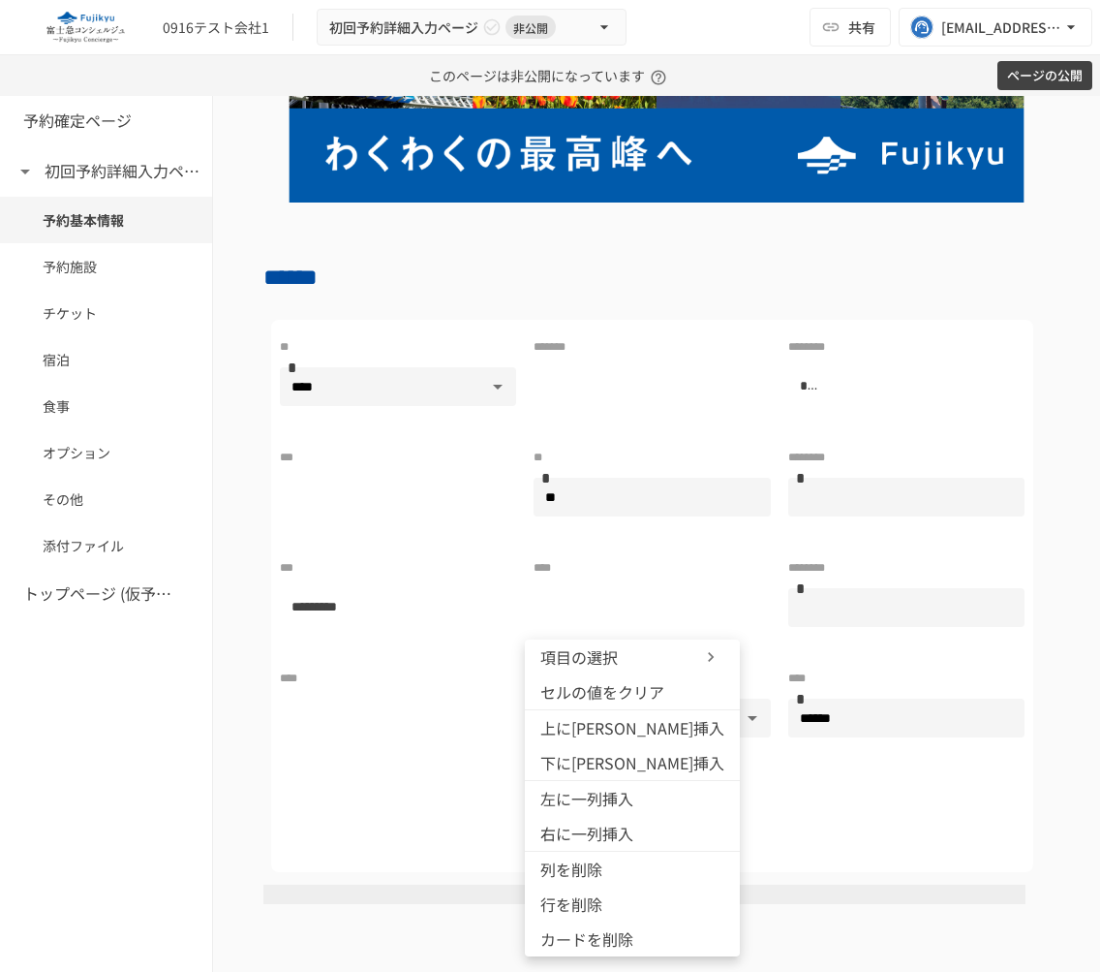
click at [113, 257] on div at bounding box center [550, 486] width 1100 height 972
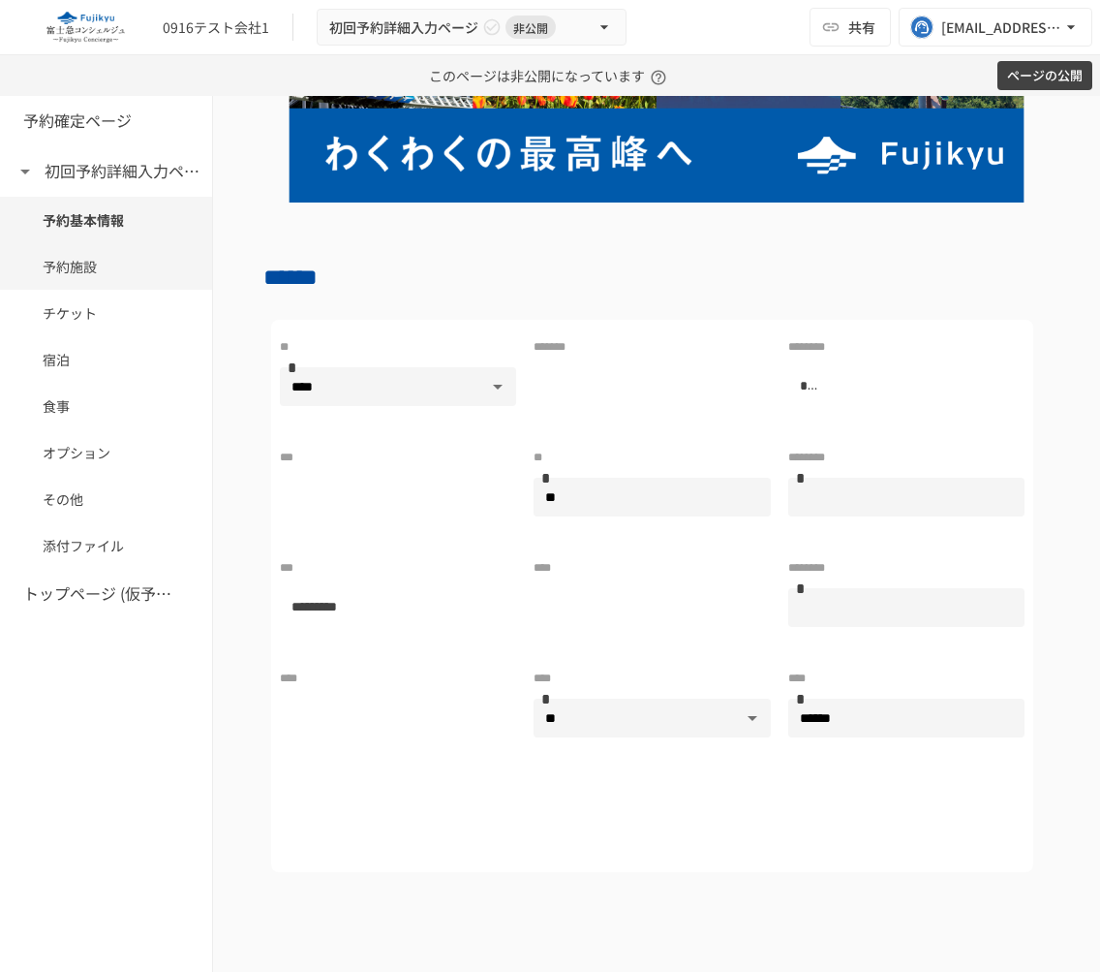
click at [97, 262] on span "予約施設" at bounding box center [106, 266] width 127 height 21
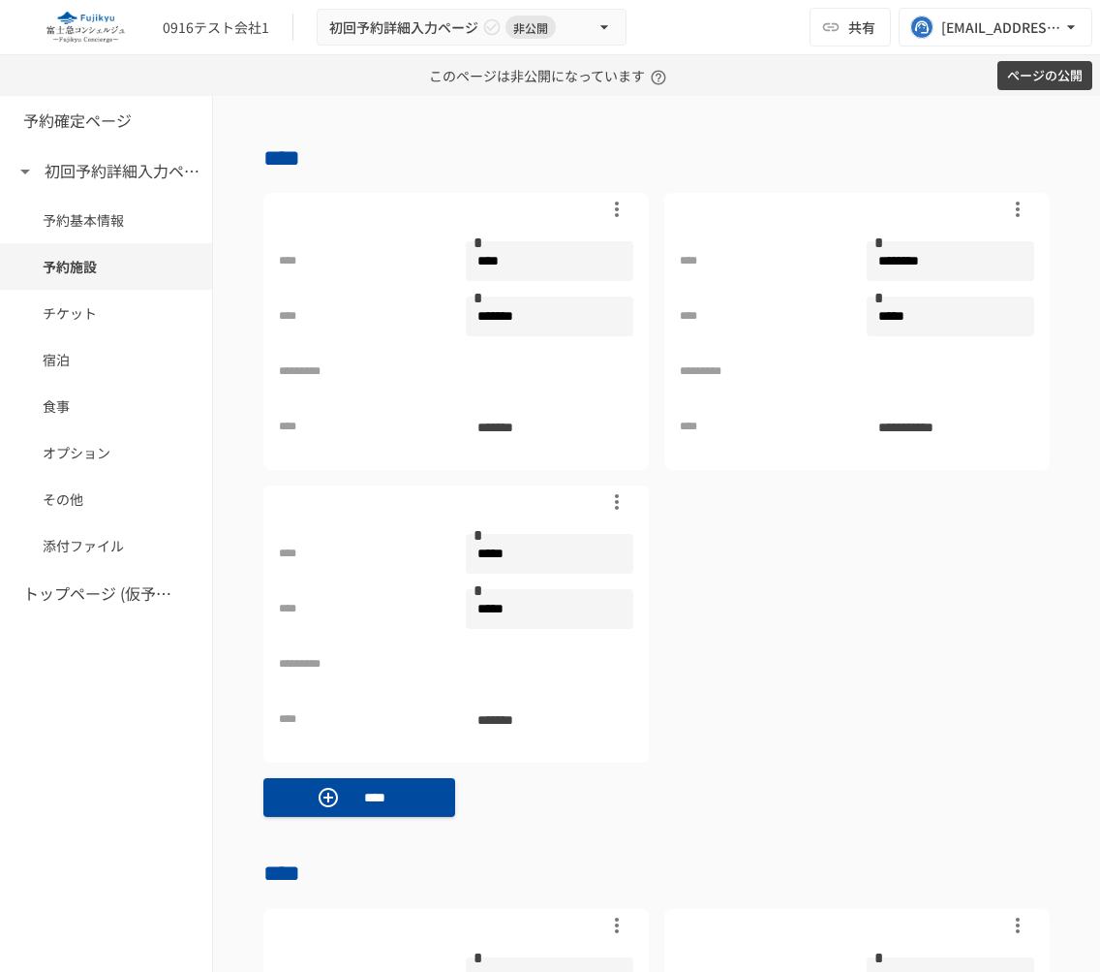
scroll to position [1021, 0]
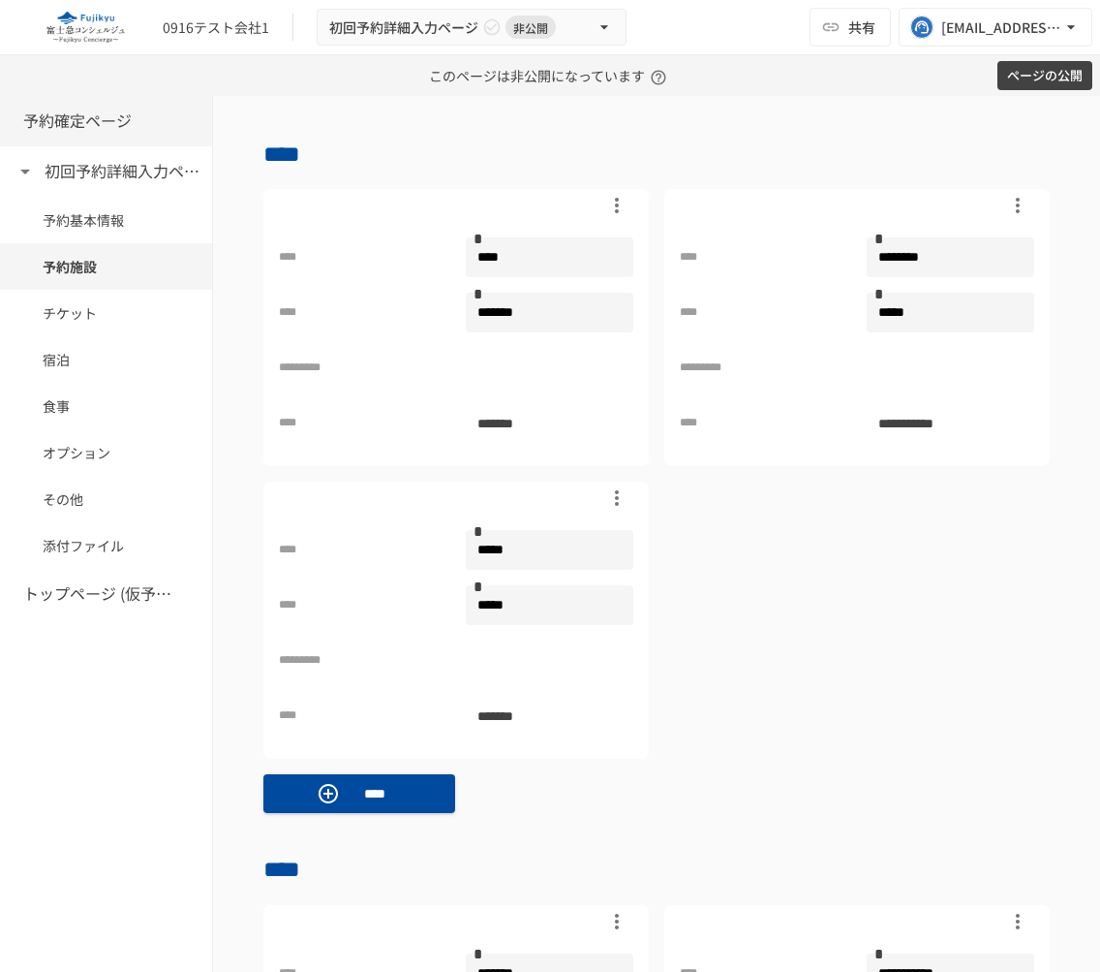
click at [108, 113] on h6 "予約確定ページ" at bounding box center [77, 120] width 108 height 25
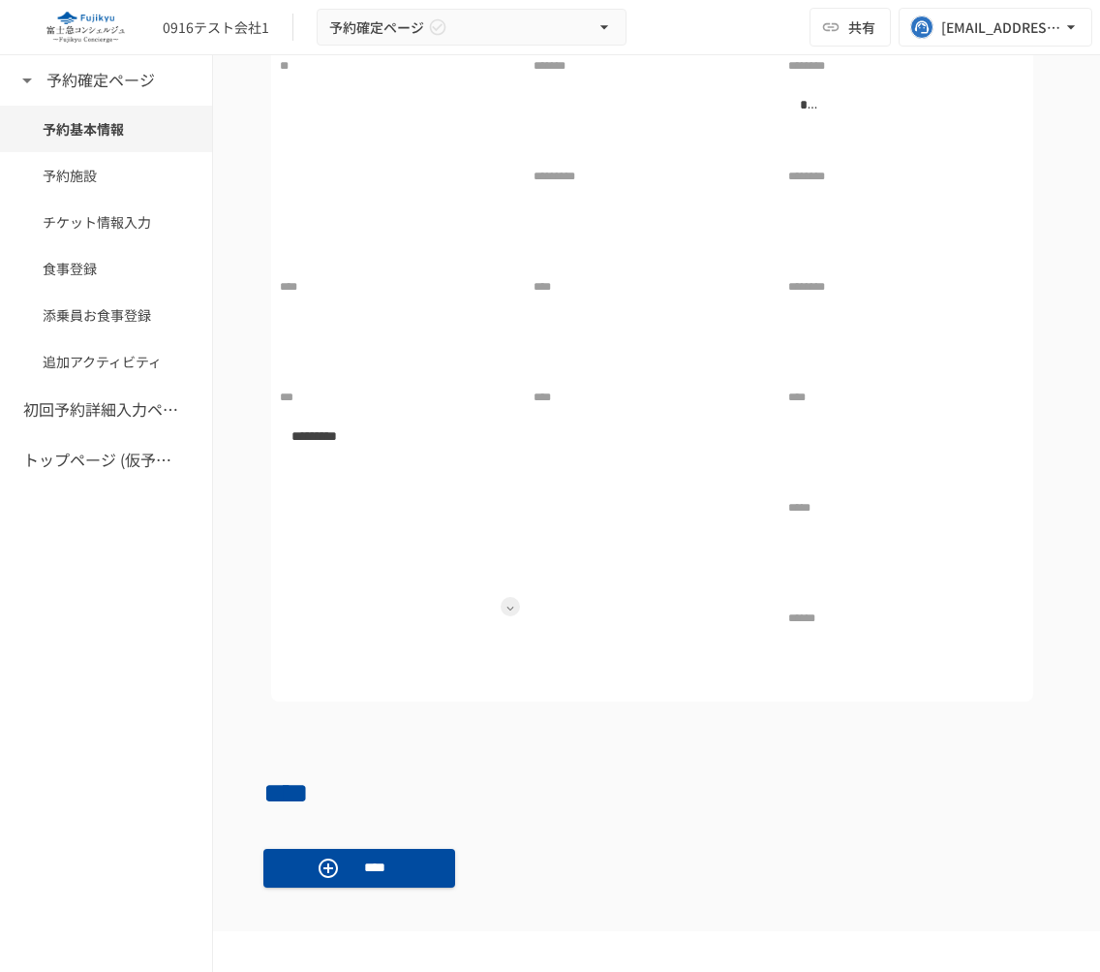
scroll to position [450, 0]
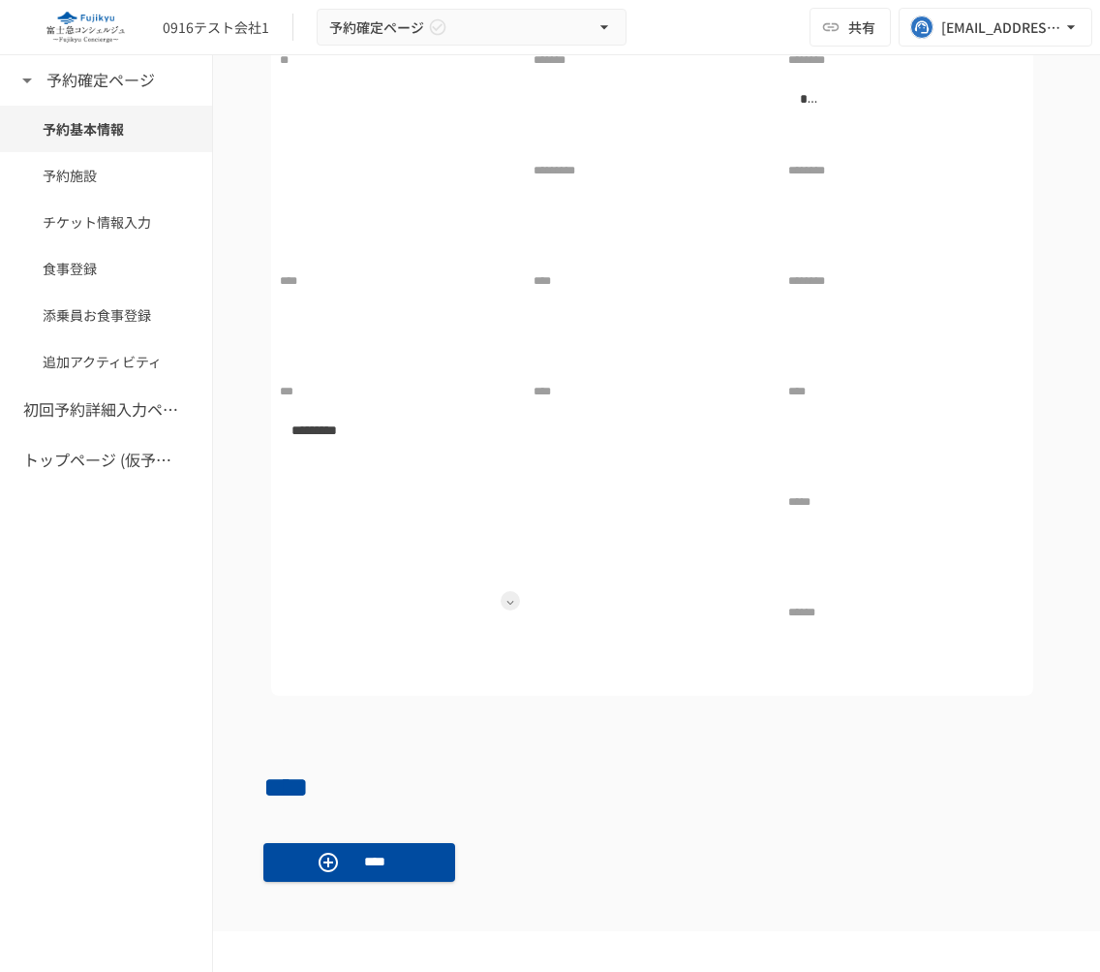
click at [506, 606] on button at bounding box center [510, 600] width 19 height 19
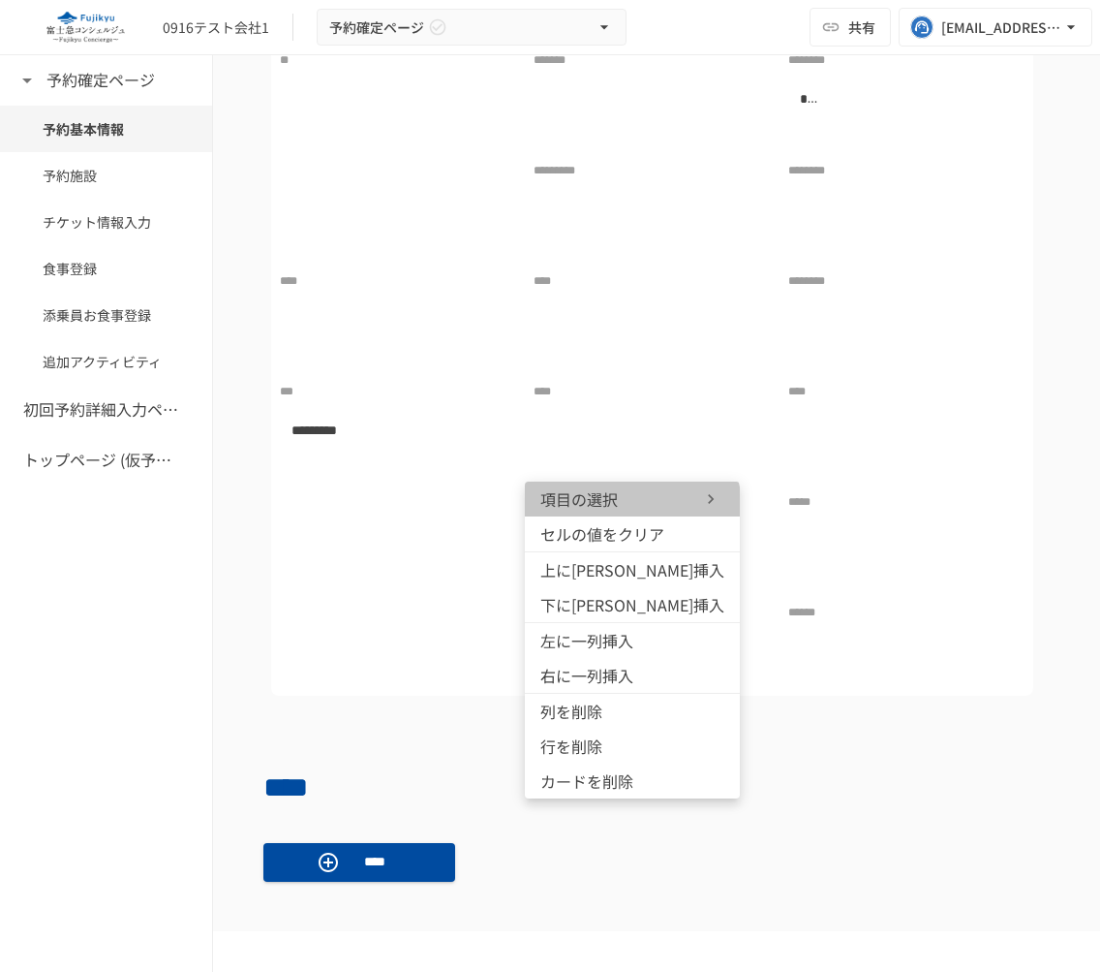
click at [632, 502] on span "項目の選択" at bounding box center [598, 498] width 116 height 23
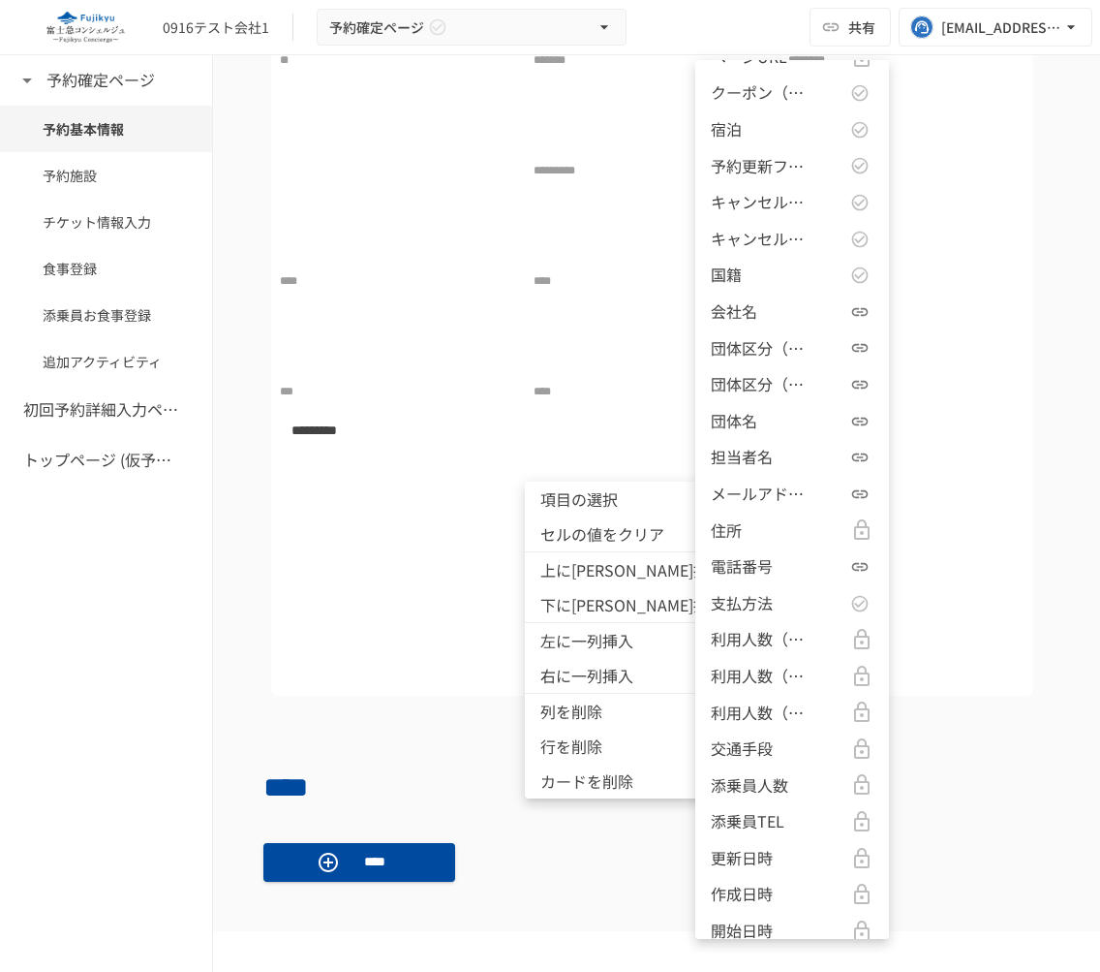
scroll to position [2305, 0]
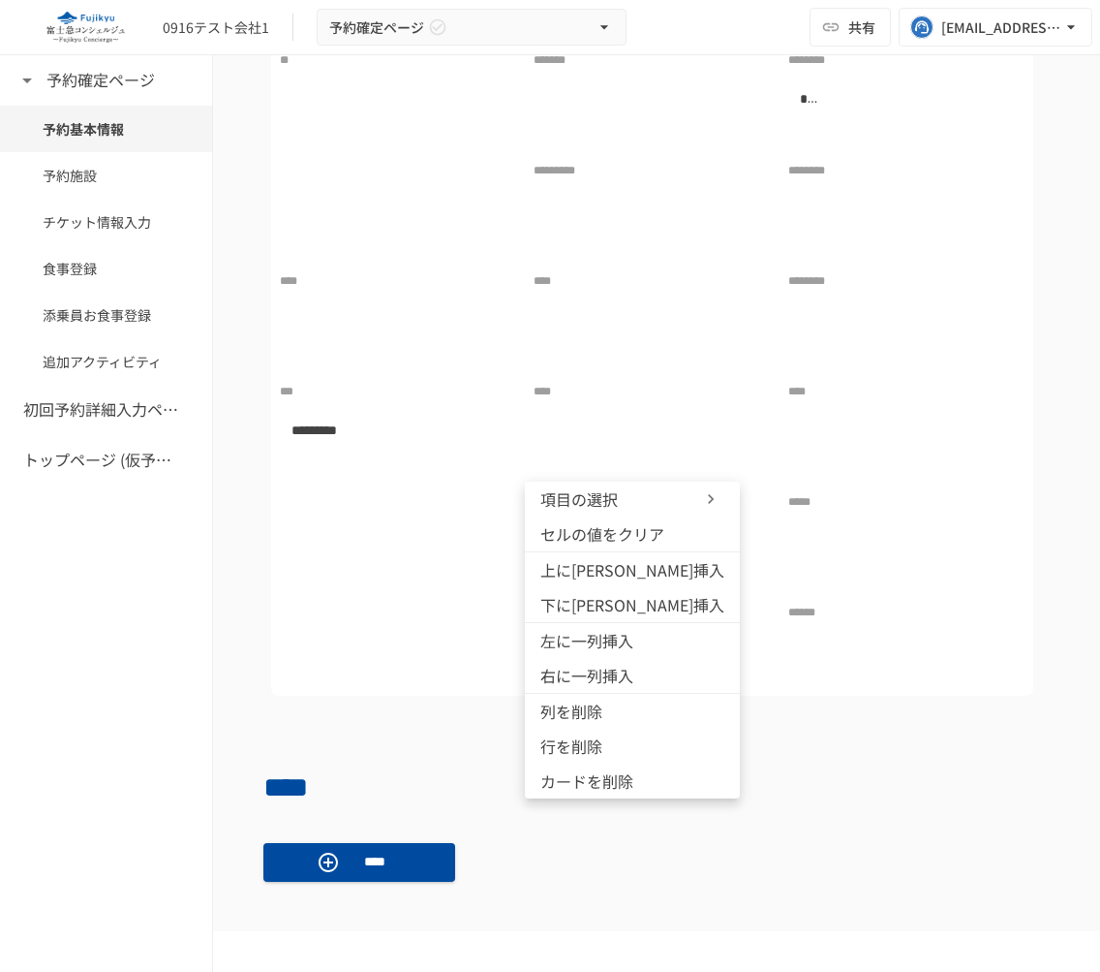
click at [340, 518] on div at bounding box center [550, 486] width 1100 height 972
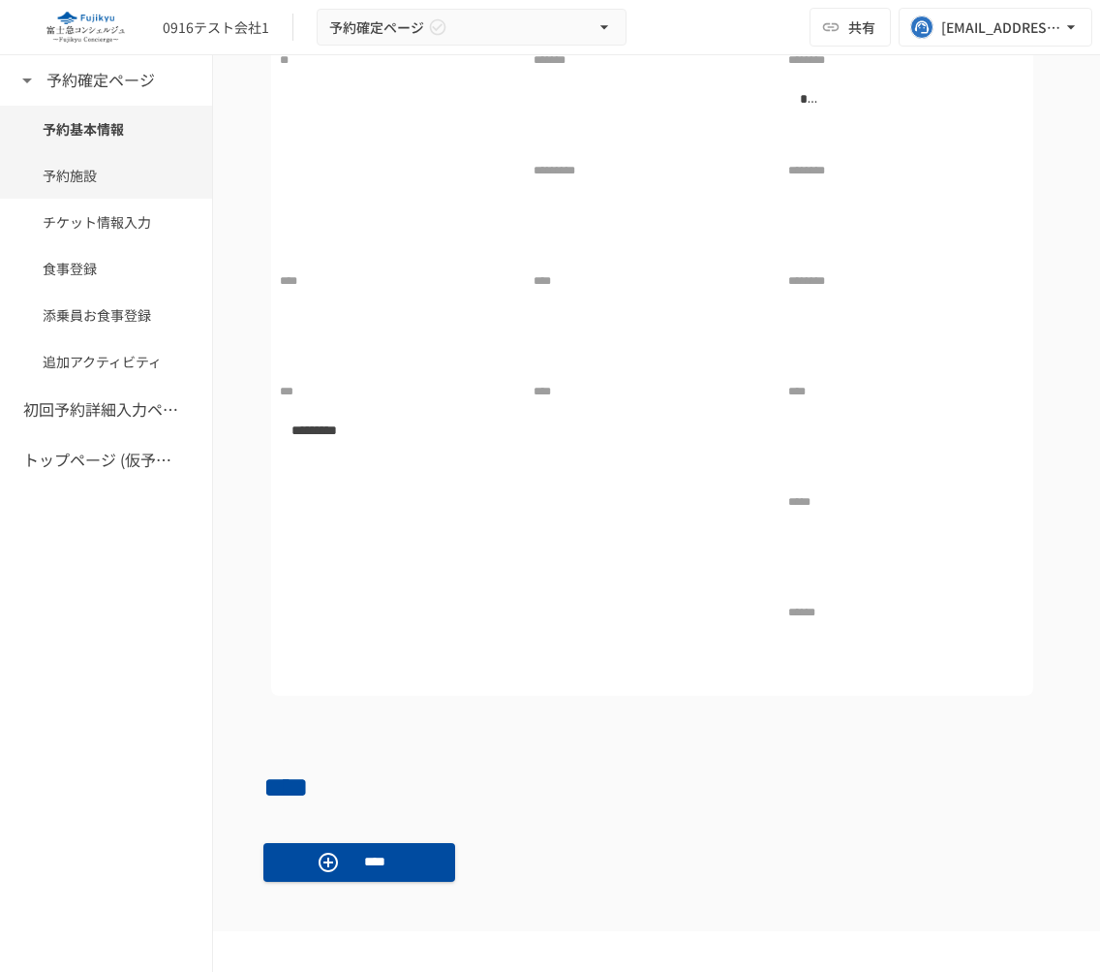
click at [102, 184] on span "予約施設" at bounding box center [106, 175] width 127 height 21
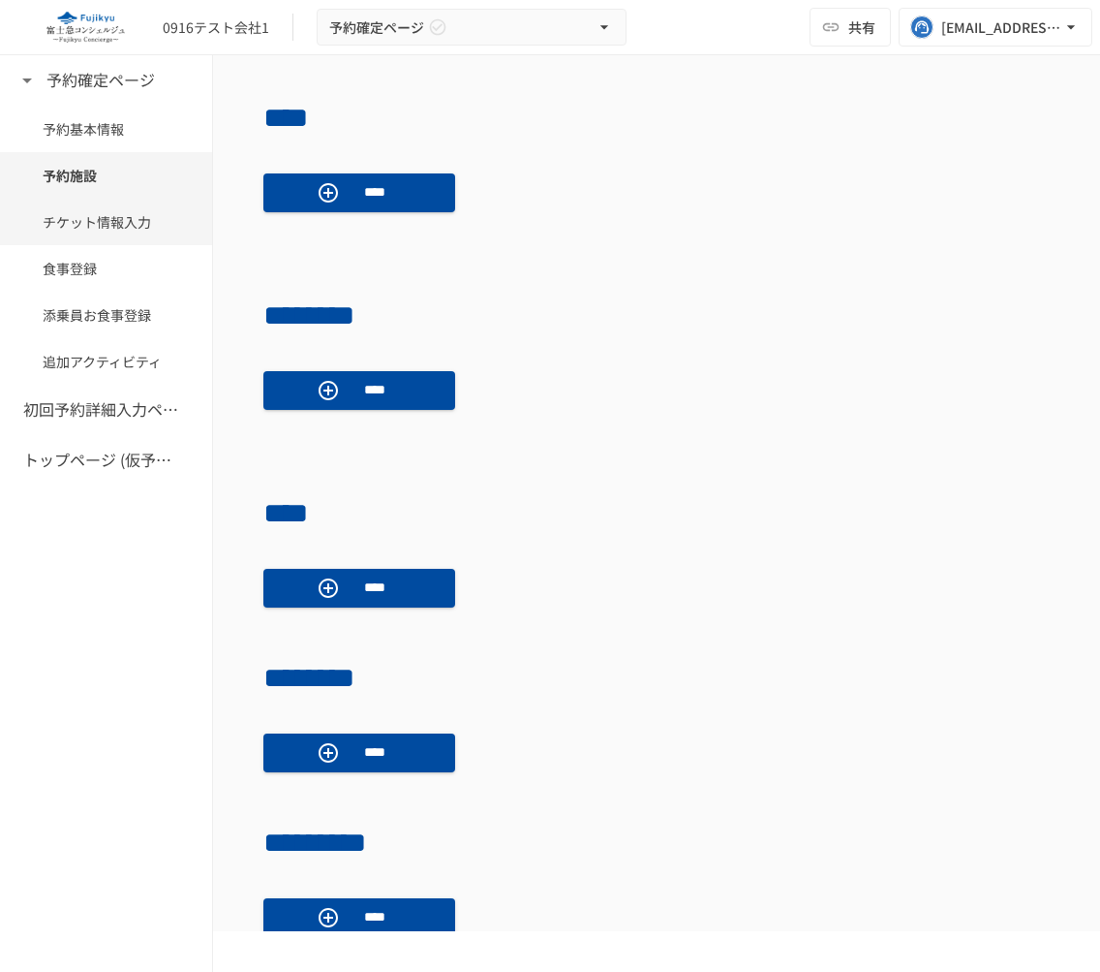
click at [99, 232] on div "チケット情報入力" at bounding box center [106, 222] width 212 height 46
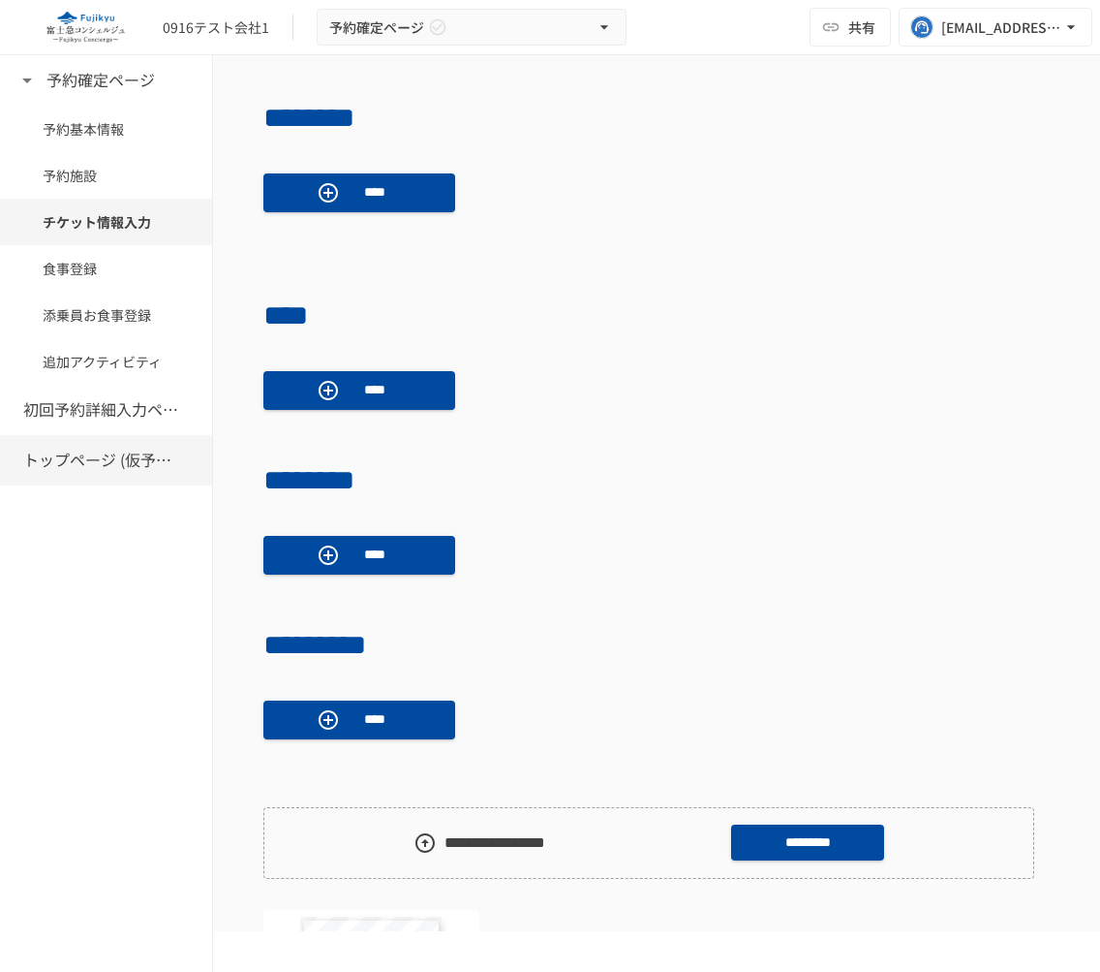
click at [82, 448] on h6 "トップページ (仮予約一覧)" at bounding box center [100, 460] width 155 height 25
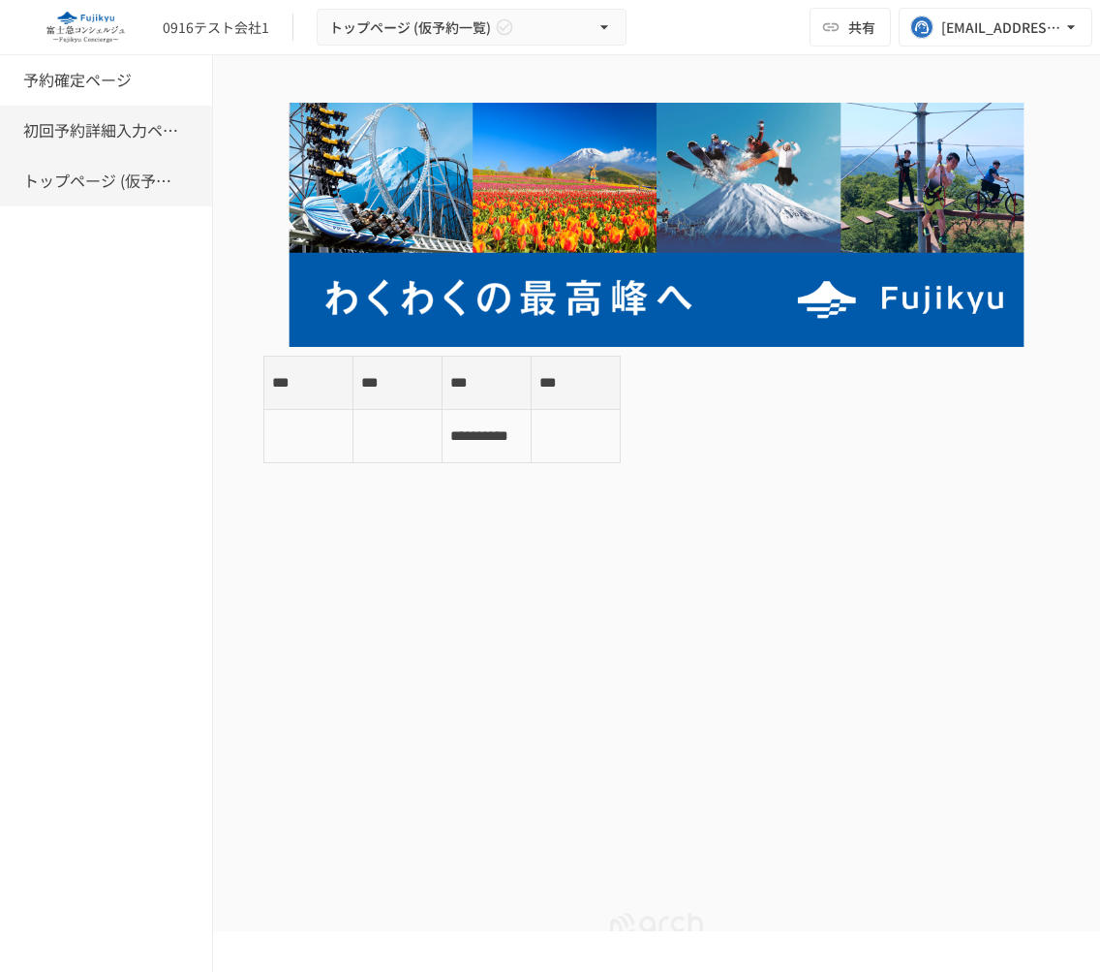
click at [101, 124] on h6 "初回予約詳細入力ページ" at bounding box center [100, 130] width 155 height 25
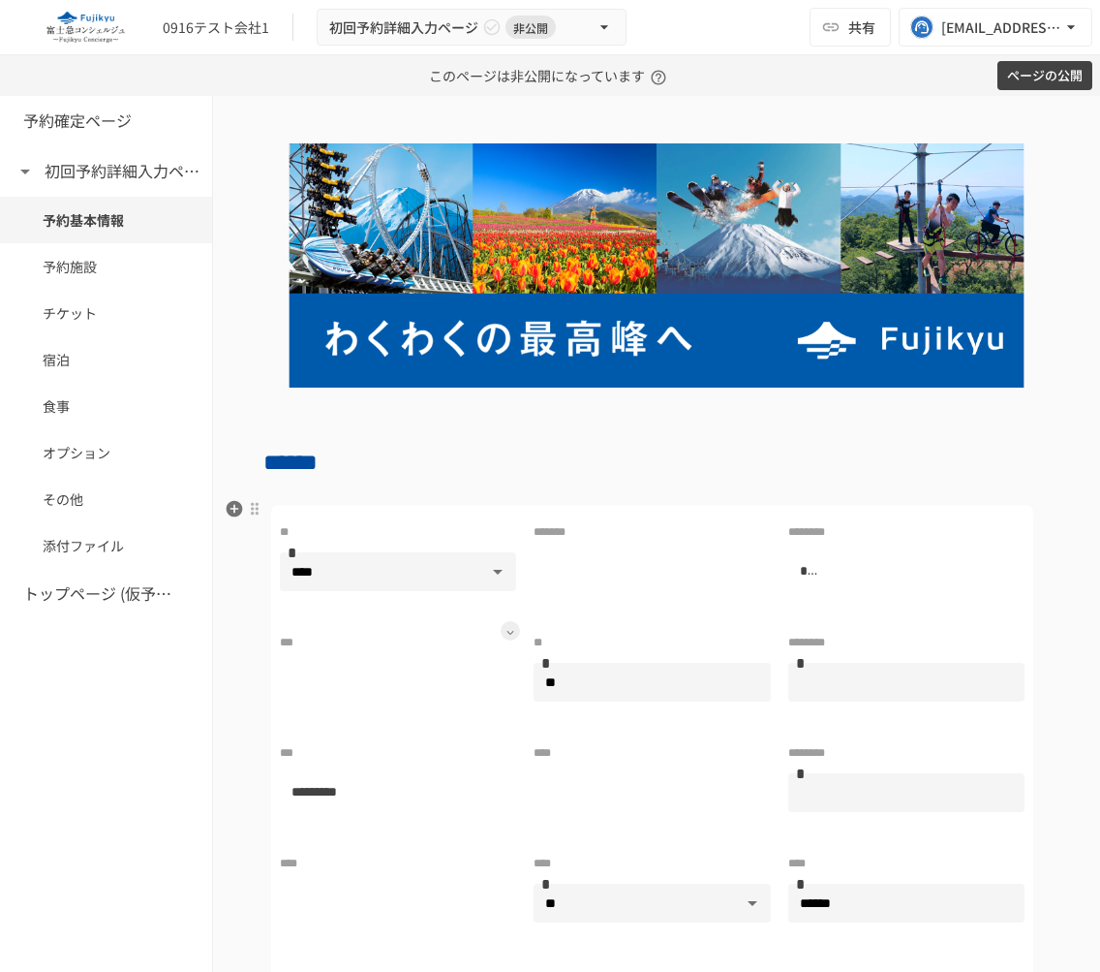
click at [508, 631] on icon at bounding box center [511, 633] width 8 height 8
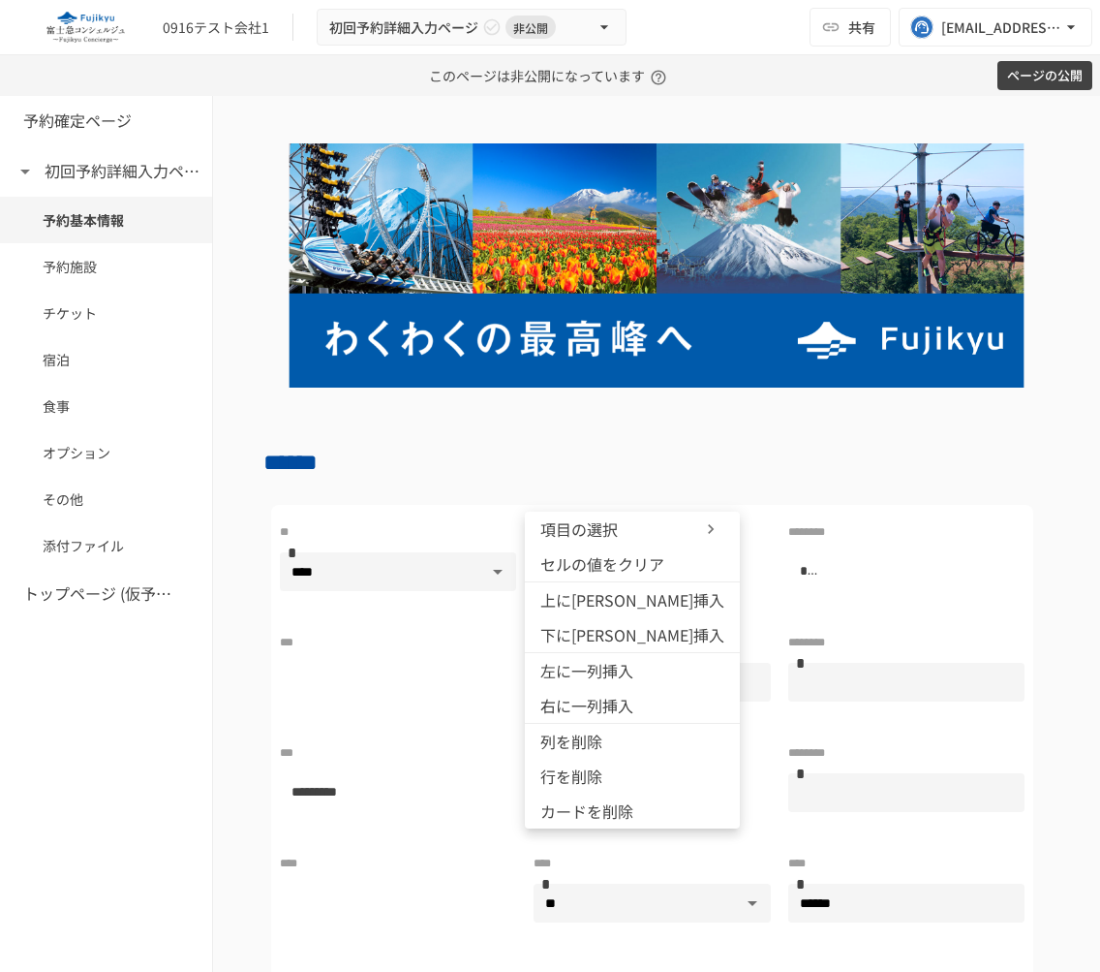
click at [622, 526] on span "項目の選択" at bounding box center [598, 528] width 116 height 23
click at [242, 725] on div at bounding box center [550, 486] width 1100 height 972
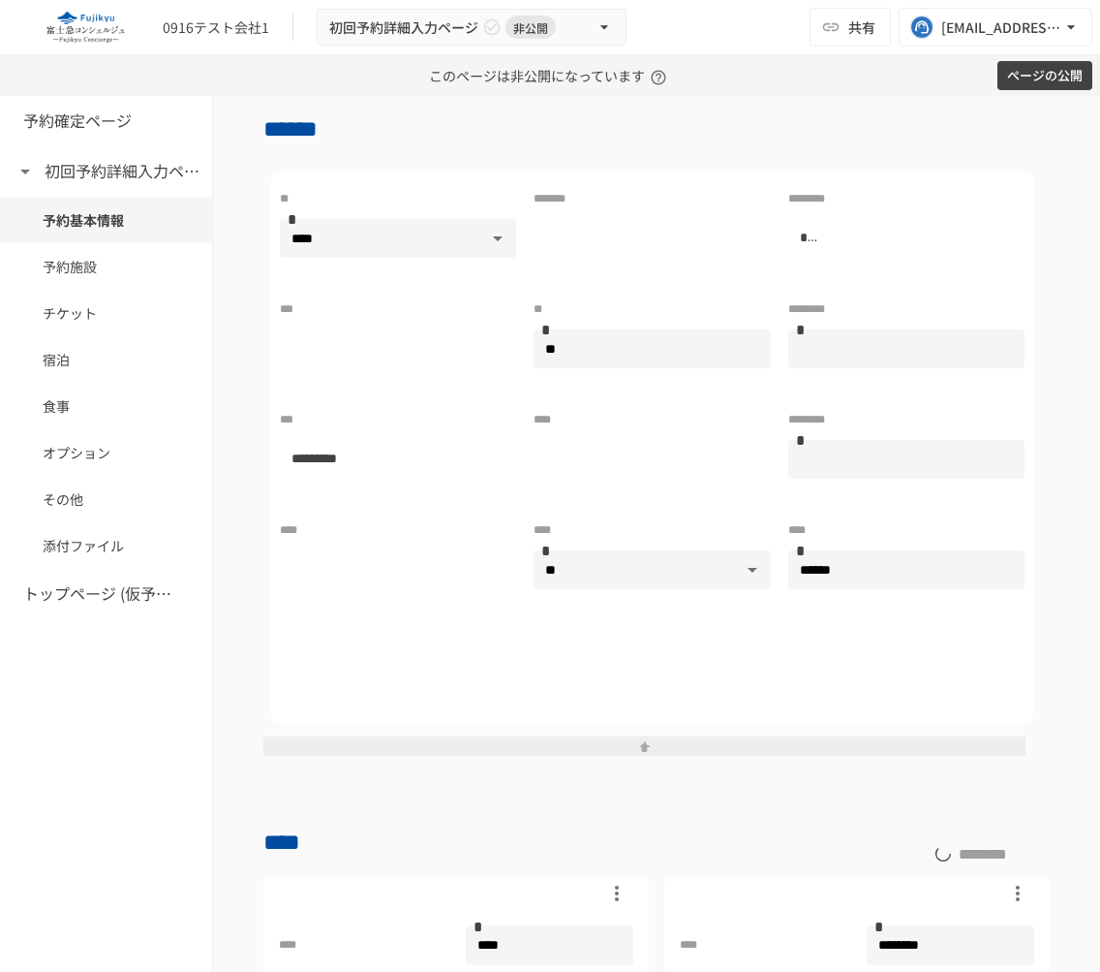
scroll to position [599, 0]
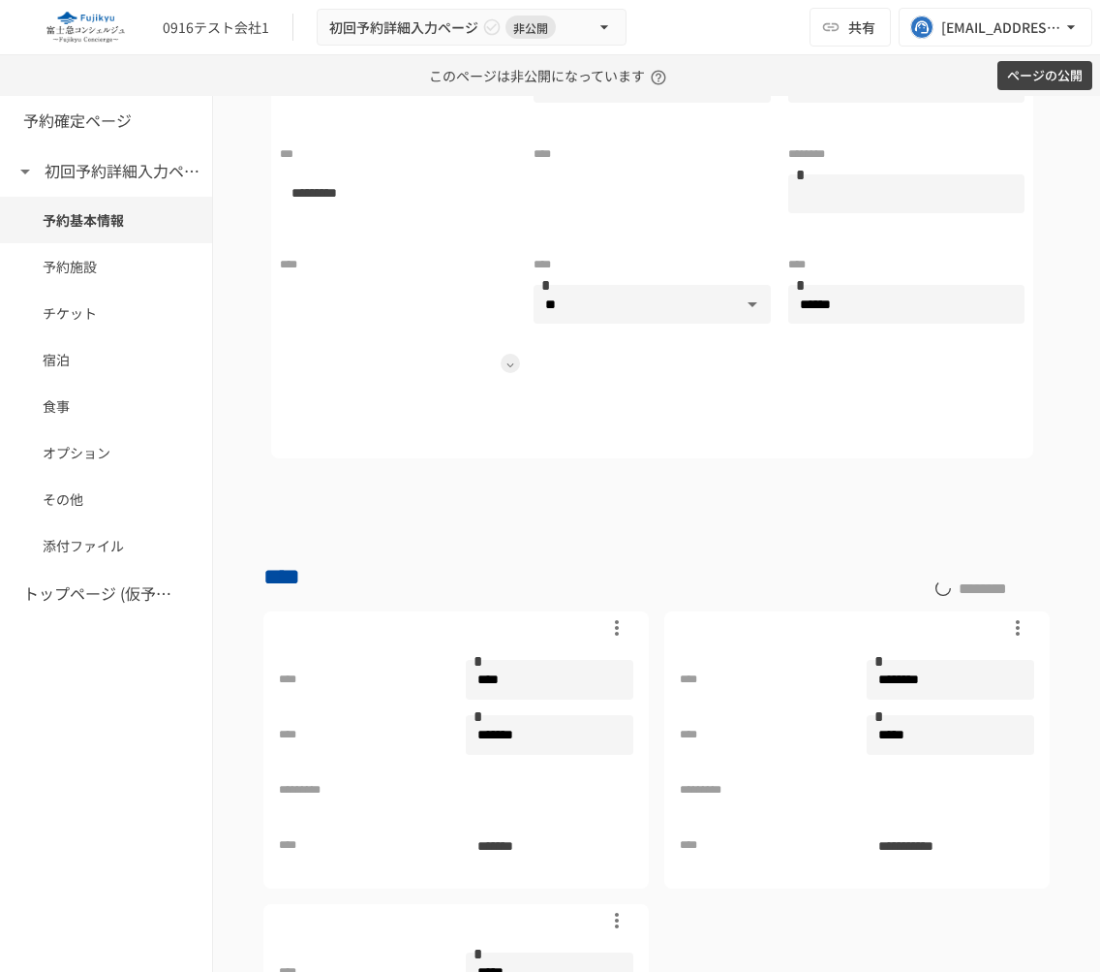
click at [509, 362] on icon at bounding box center [511, 365] width 8 height 8
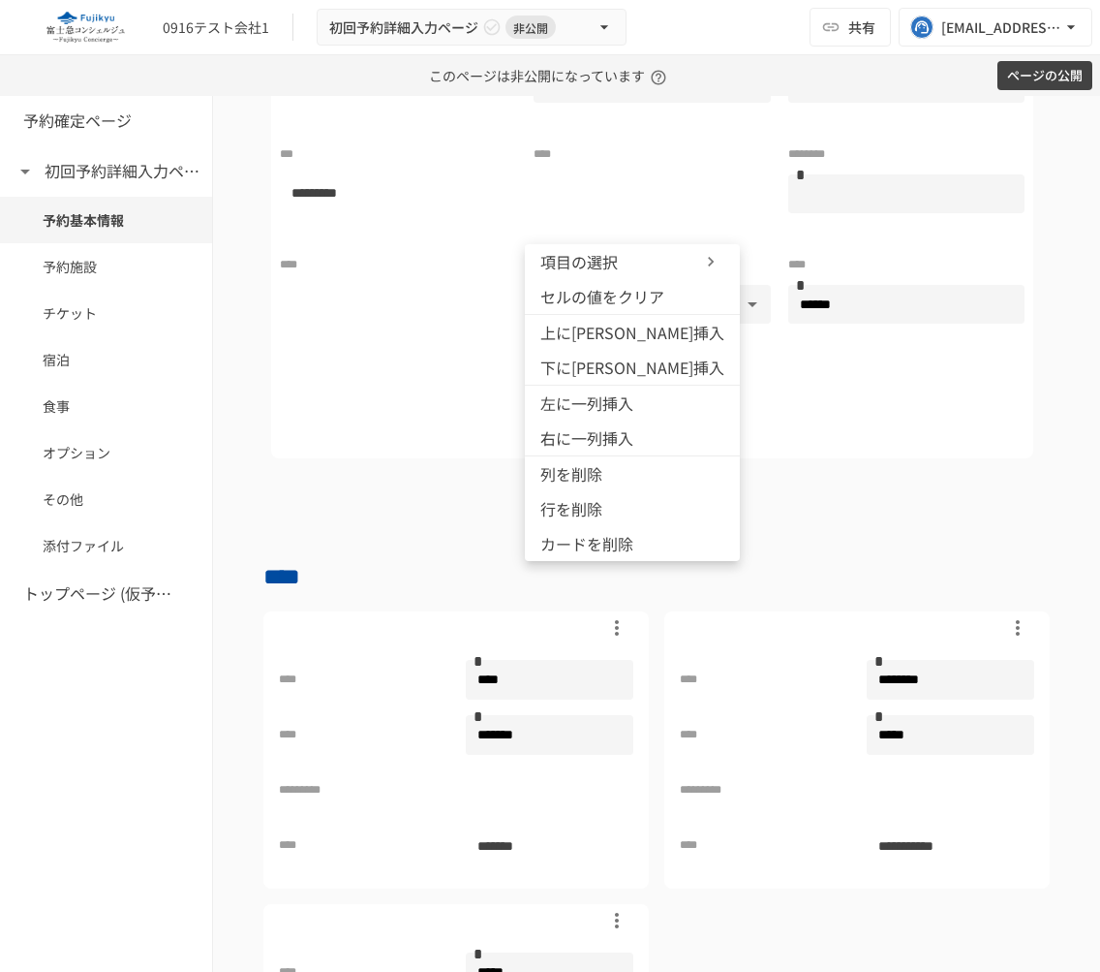
click at [637, 263] on span "項目の選択" at bounding box center [598, 261] width 116 height 23
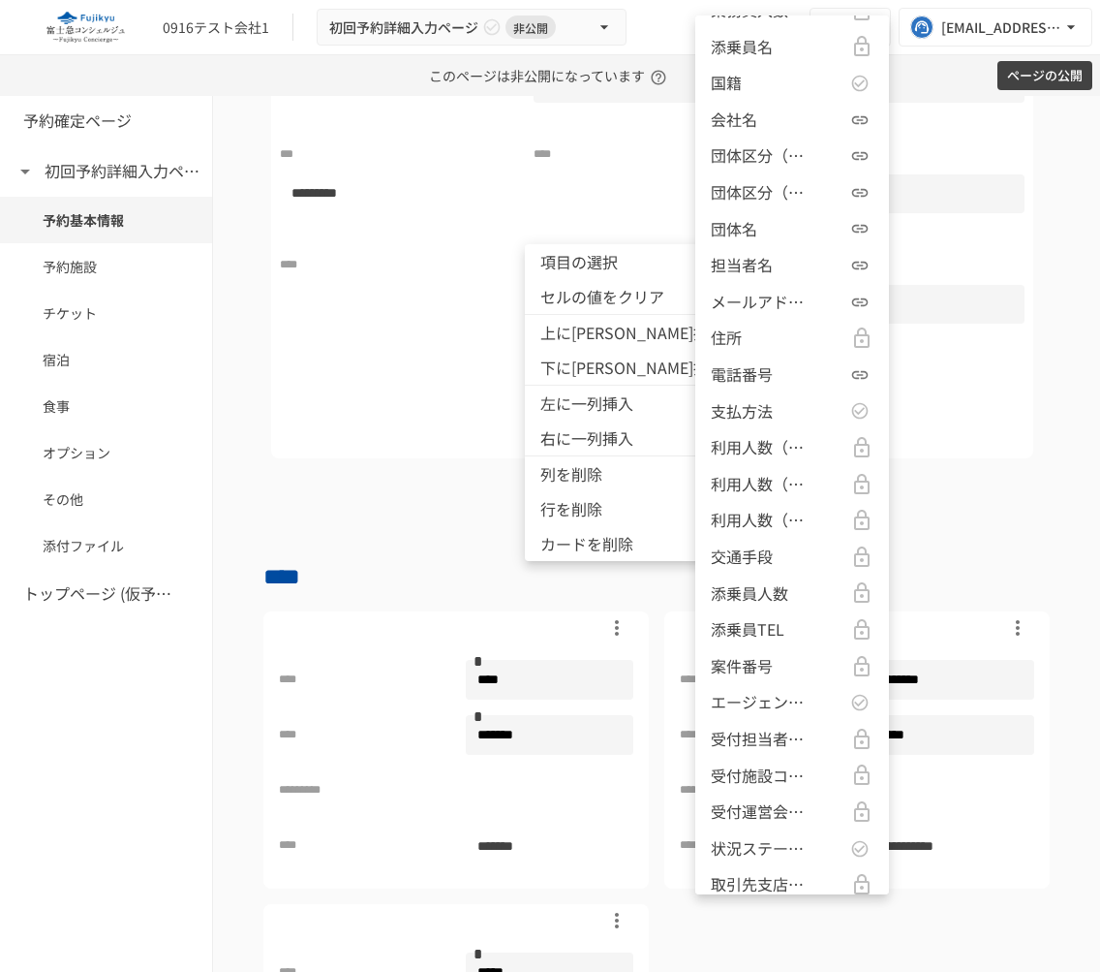
scroll to position [2123, 0]
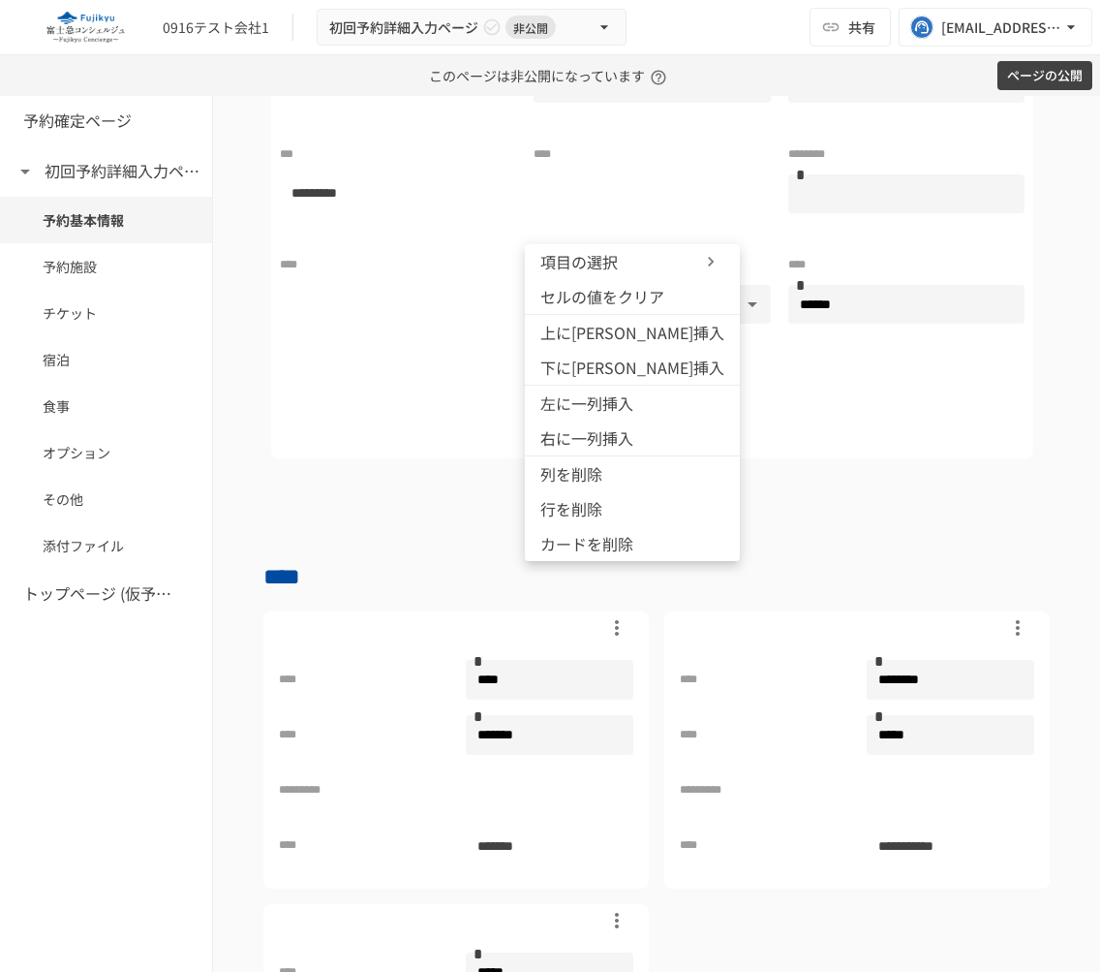
click at [347, 655] on div at bounding box center [550, 486] width 1100 height 972
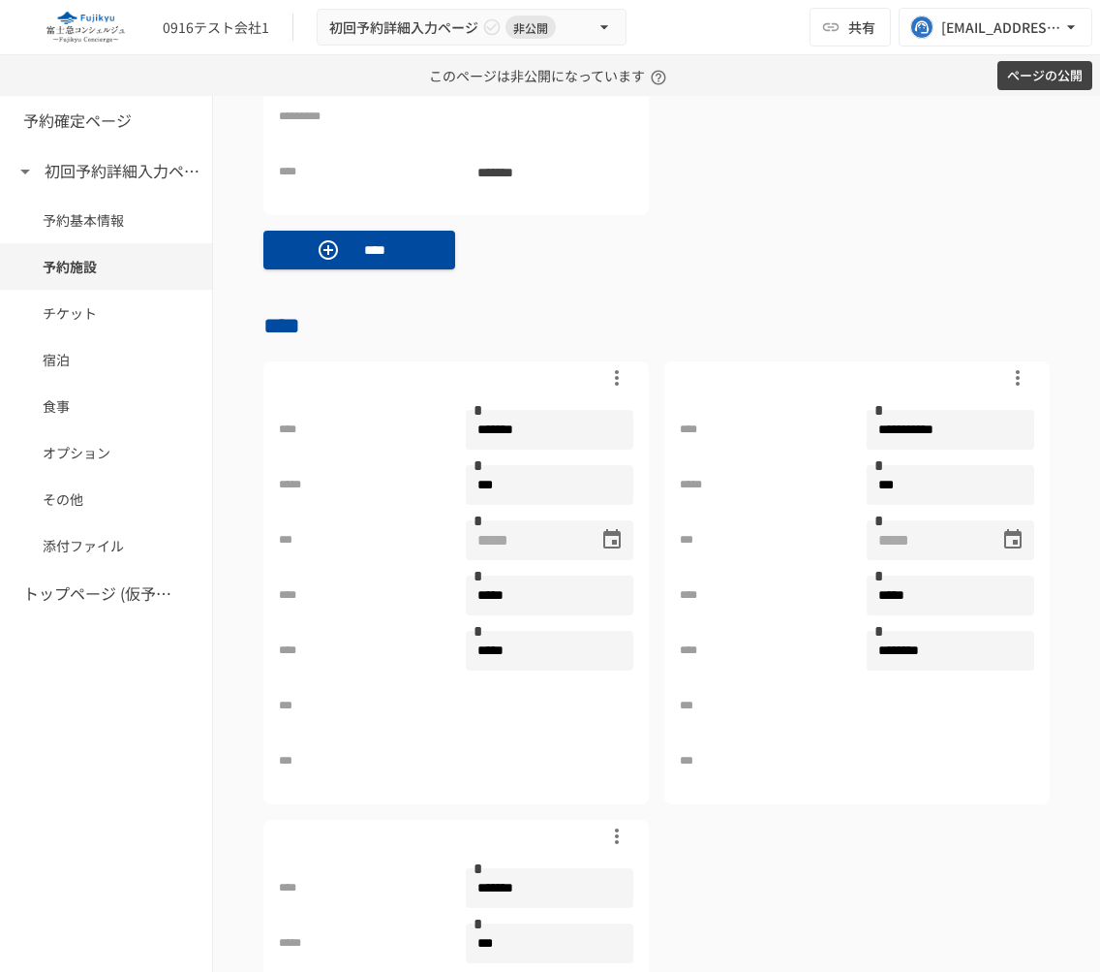
scroll to position [1589, 0]
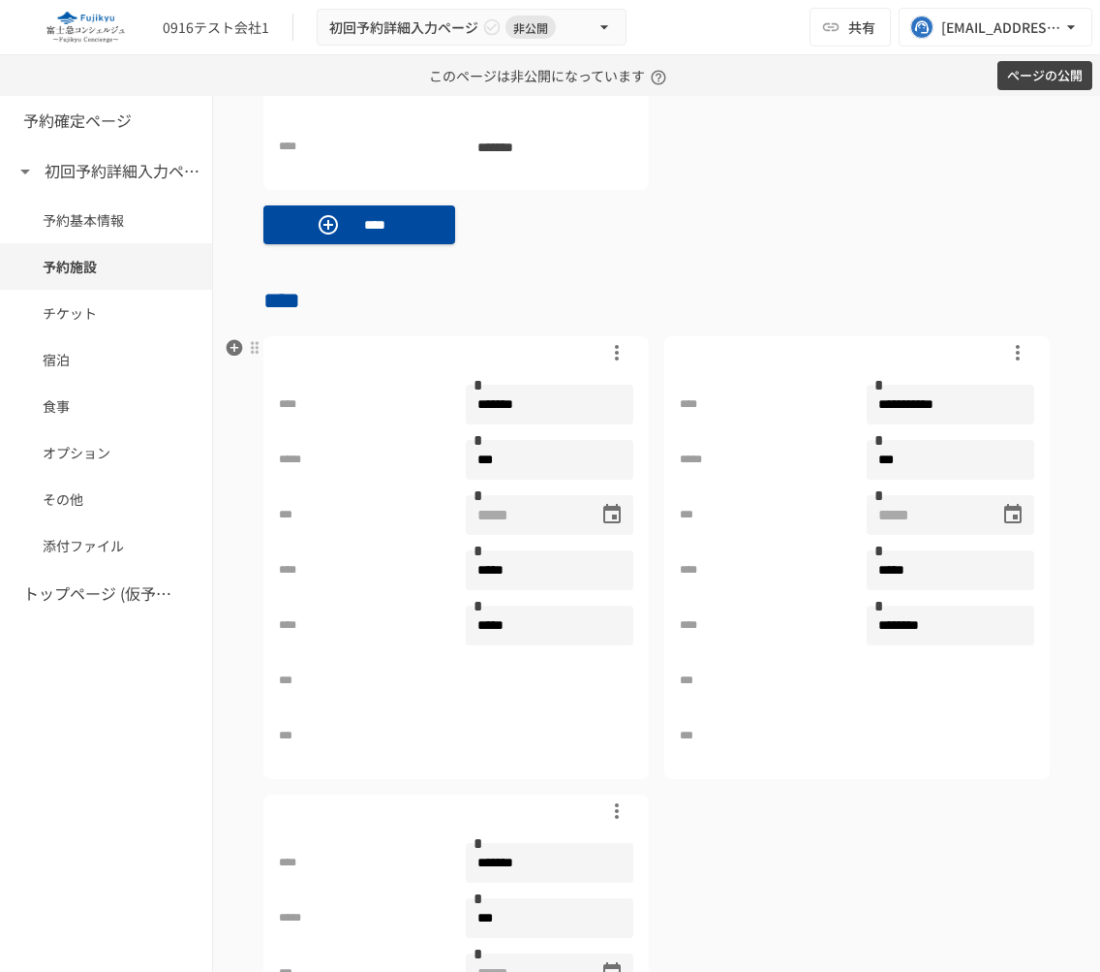
click at [484, 694] on div "***" at bounding box center [456, 681] width 355 height 40
click at [480, 751] on div "***" at bounding box center [456, 736] width 355 height 40
click at [610, 355] on icon "button" at bounding box center [616, 352] width 23 height 23
click at [449, 340] on div at bounding box center [550, 486] width 1100 height 972
click at [251, 346] on div at bounding box center [254, 347] width 15 height 15
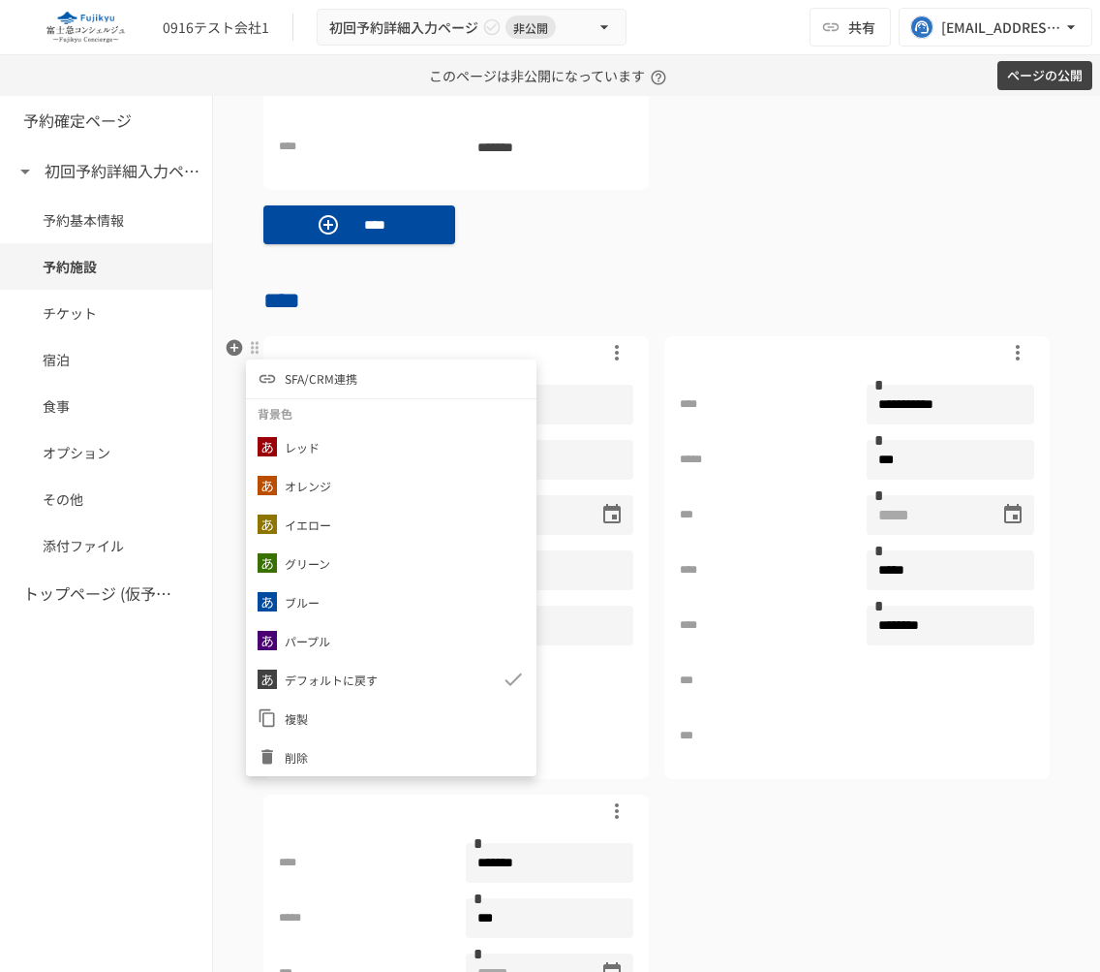
click at [251, 346] on div at bounding box center [550, 486] width 1100 height 972
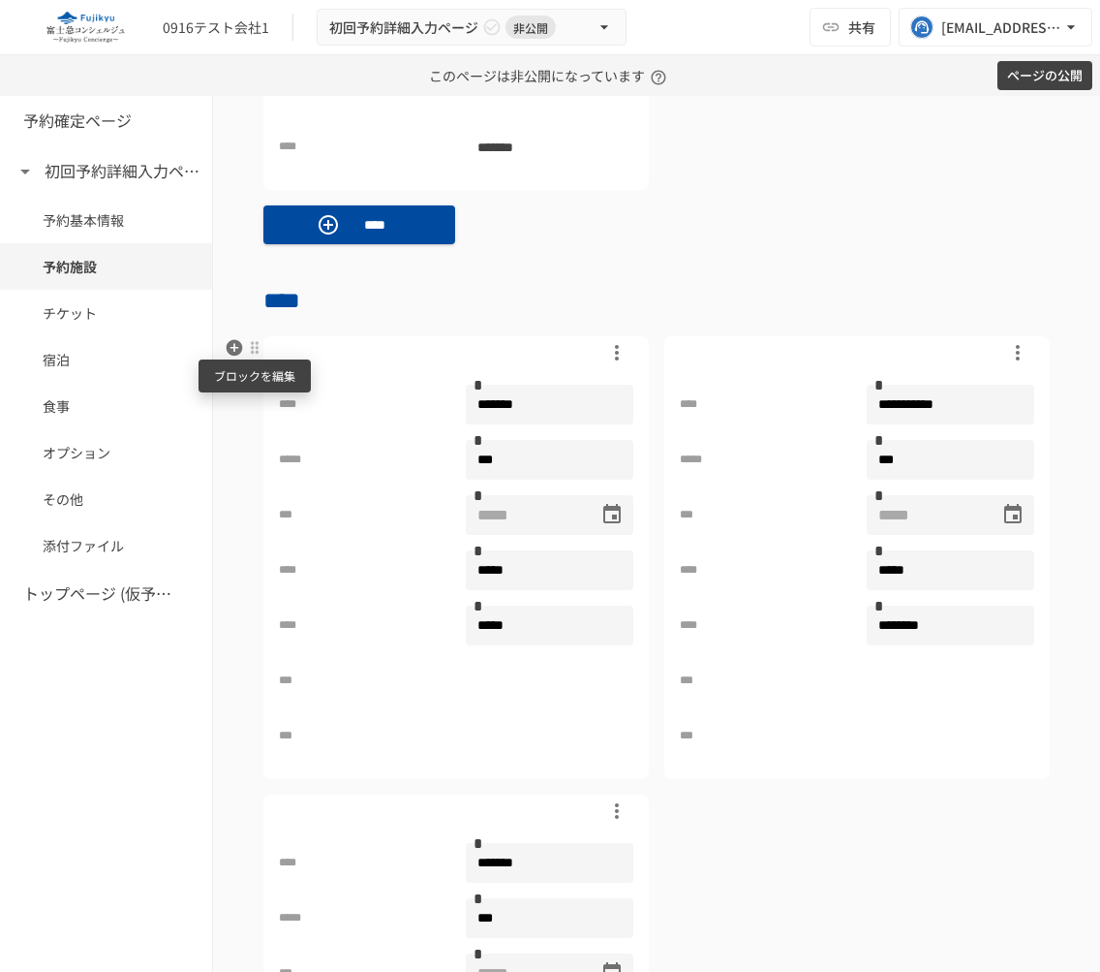
click at [252, 354] on div at bounding box center [254, 347] width 15 height 15
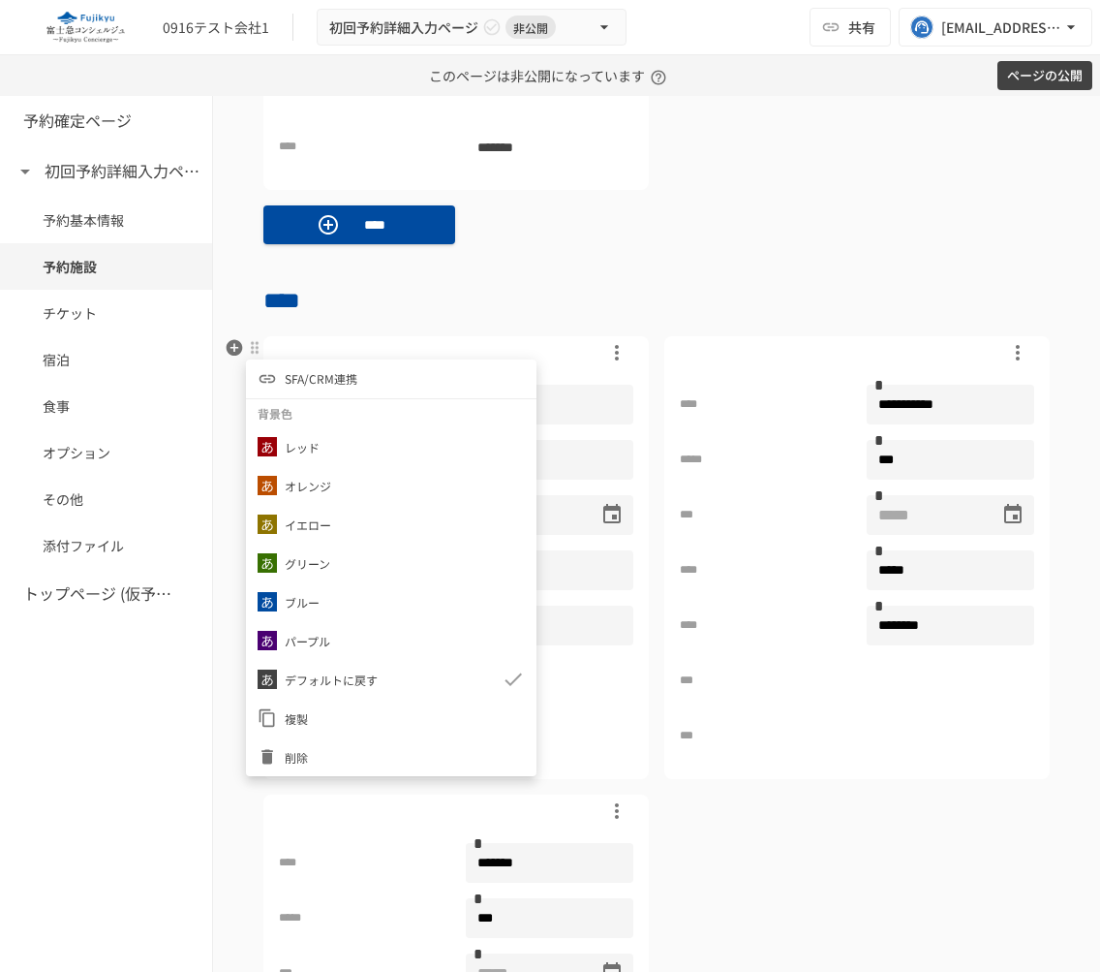
click at [308, 378] on span "SFA/CRM連携" at bounding box center [321, 378] width 73 height 18
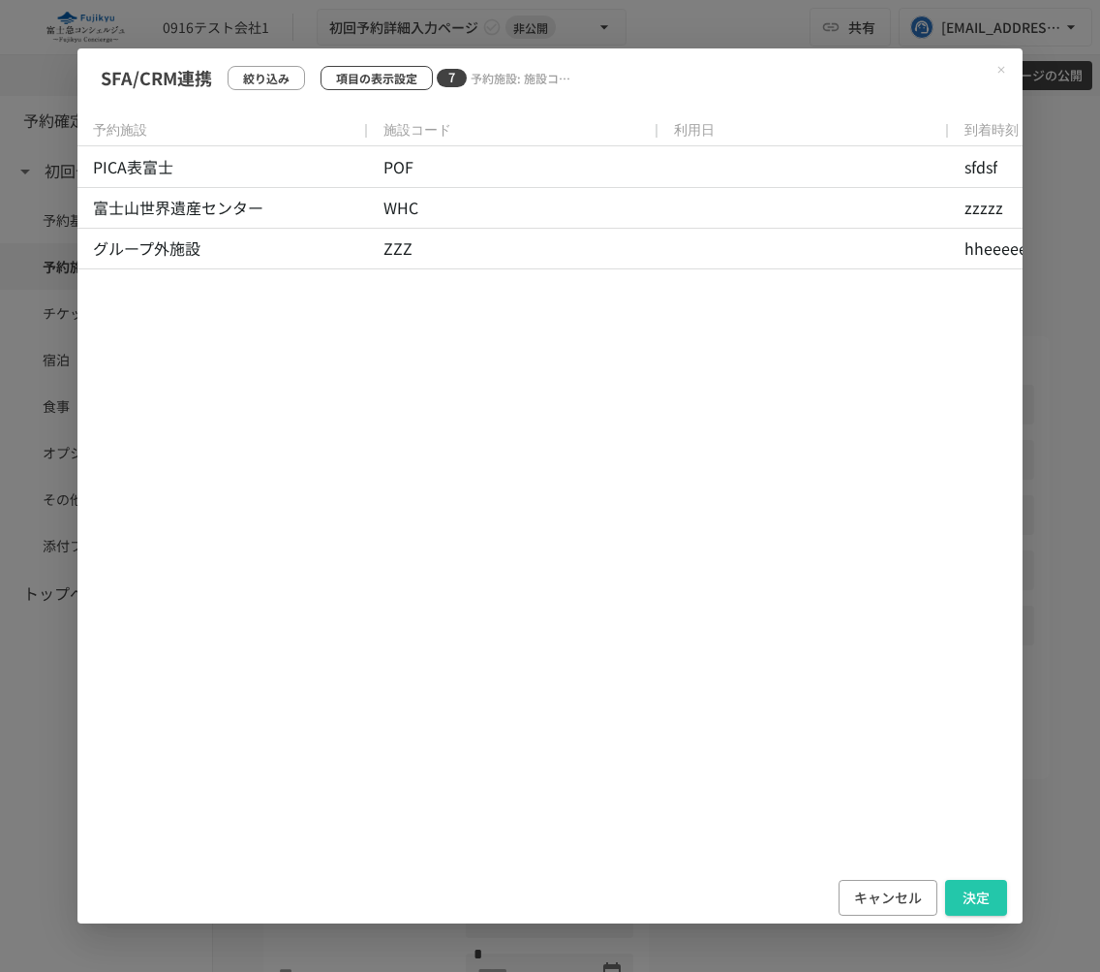
click at [388, 69] on p "項目の表示設定" at bounding box center [376, 78] width 81 height 18
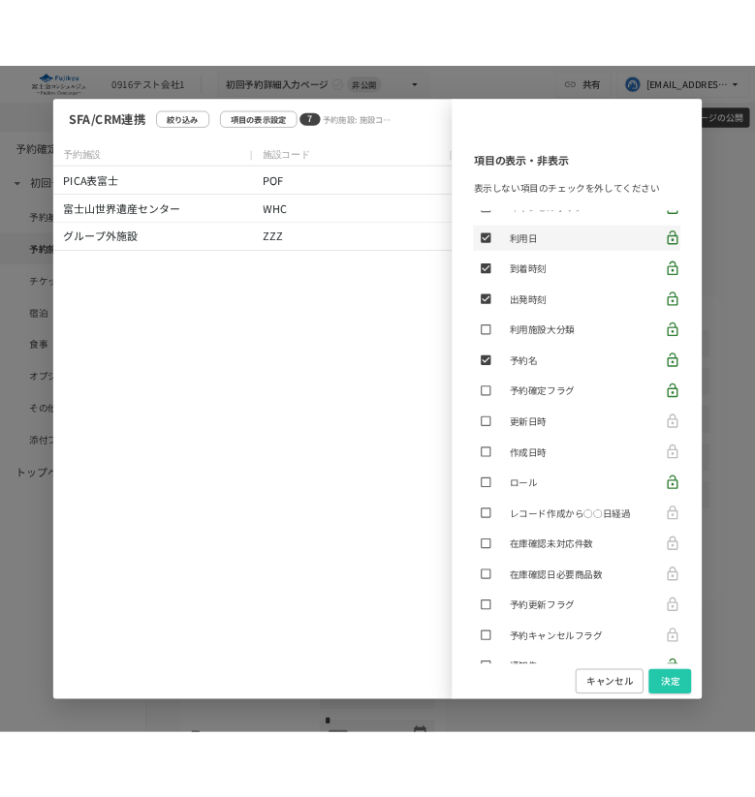
scroll to position [219, 0]
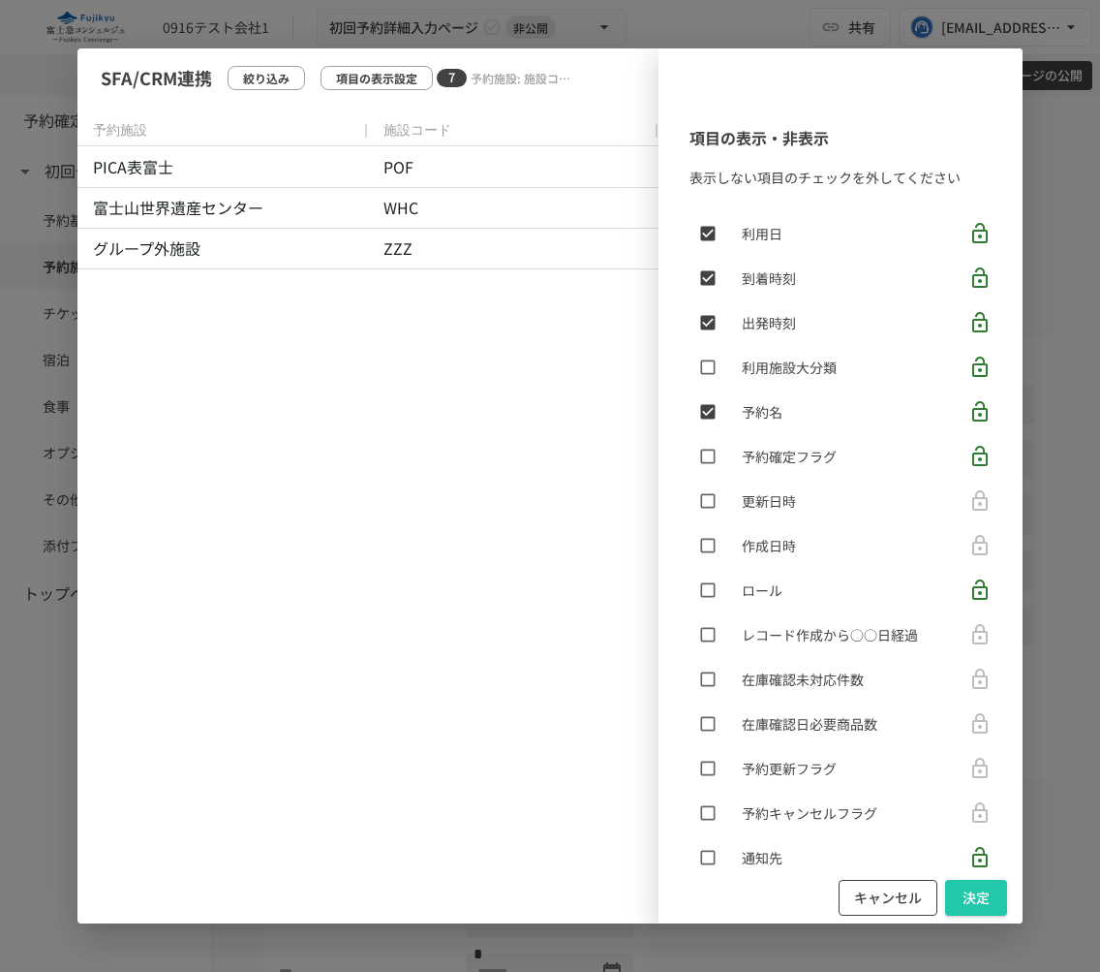
click at [880, 894] on button "キャンセル" at bounding box center [888, 898] width 99 height 36
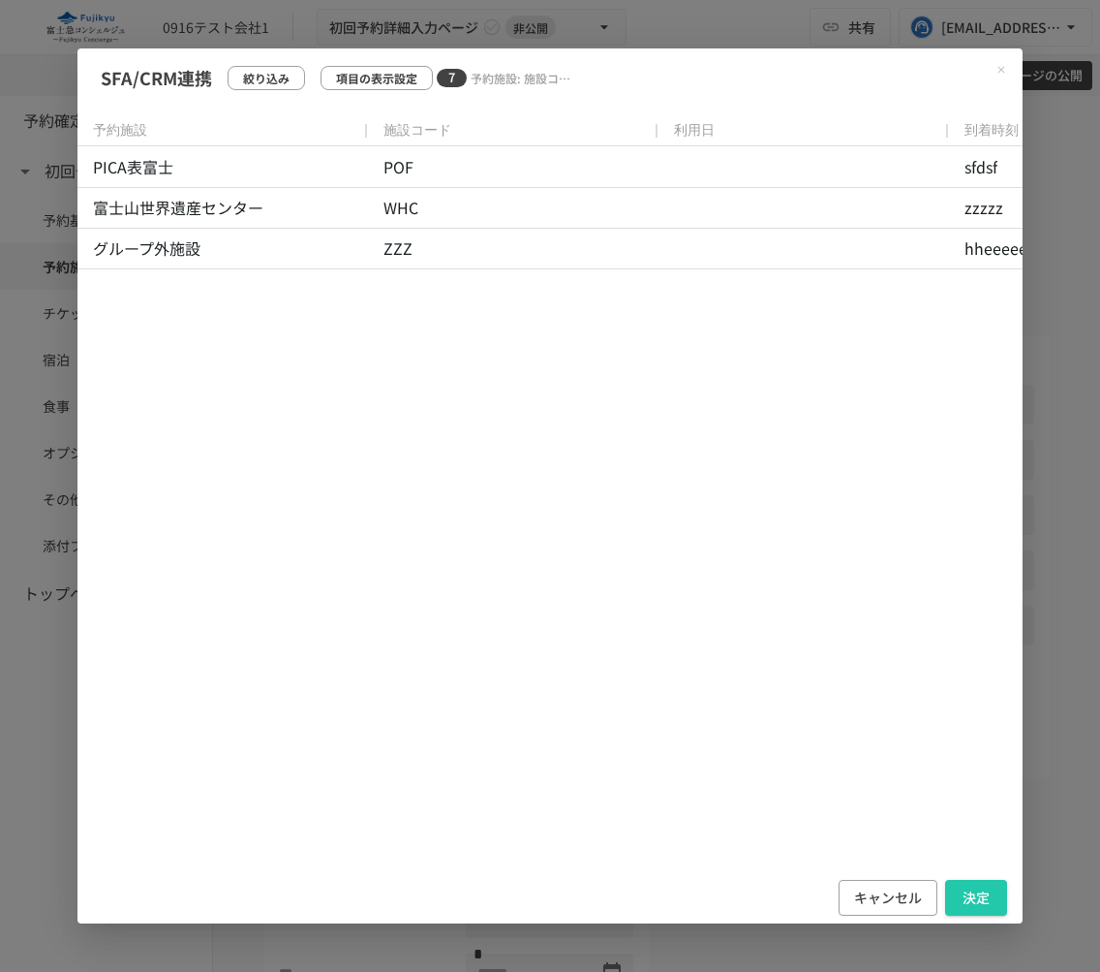
click at [1000, 64] on icon "Close modal" at bounding box center [1002, 70] width 12 height 12
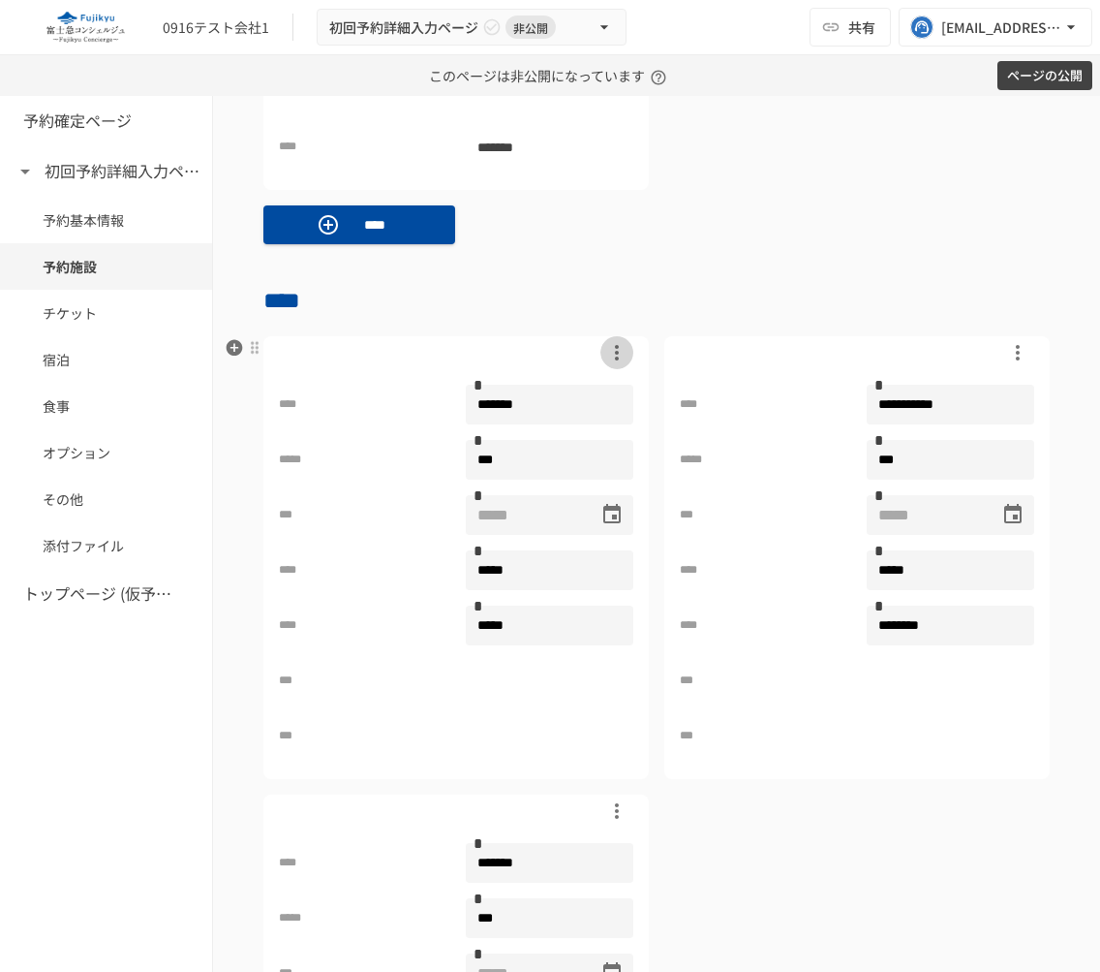
click at [611, 350] on icon "button" at bounding box center [616, 352] width 23 height 23
click at [466, 349] on div at bounding box center [550, 486] width 1100 height 972
click at [250, 349] on div at bounding box center [254, 347] width 15 height 15
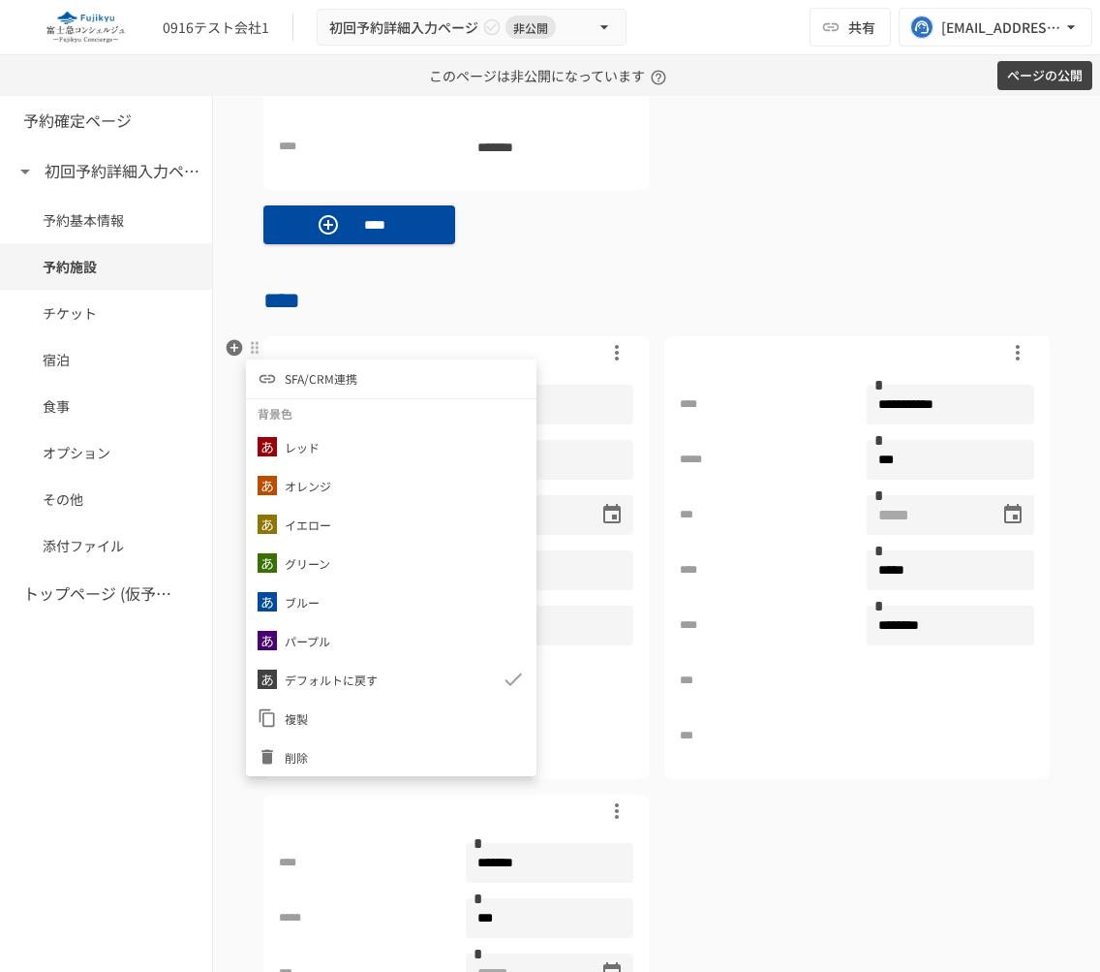
click at [432, 375] on li "SFA/CRM連携" at bounding box center [391, 378] width 291 height 39
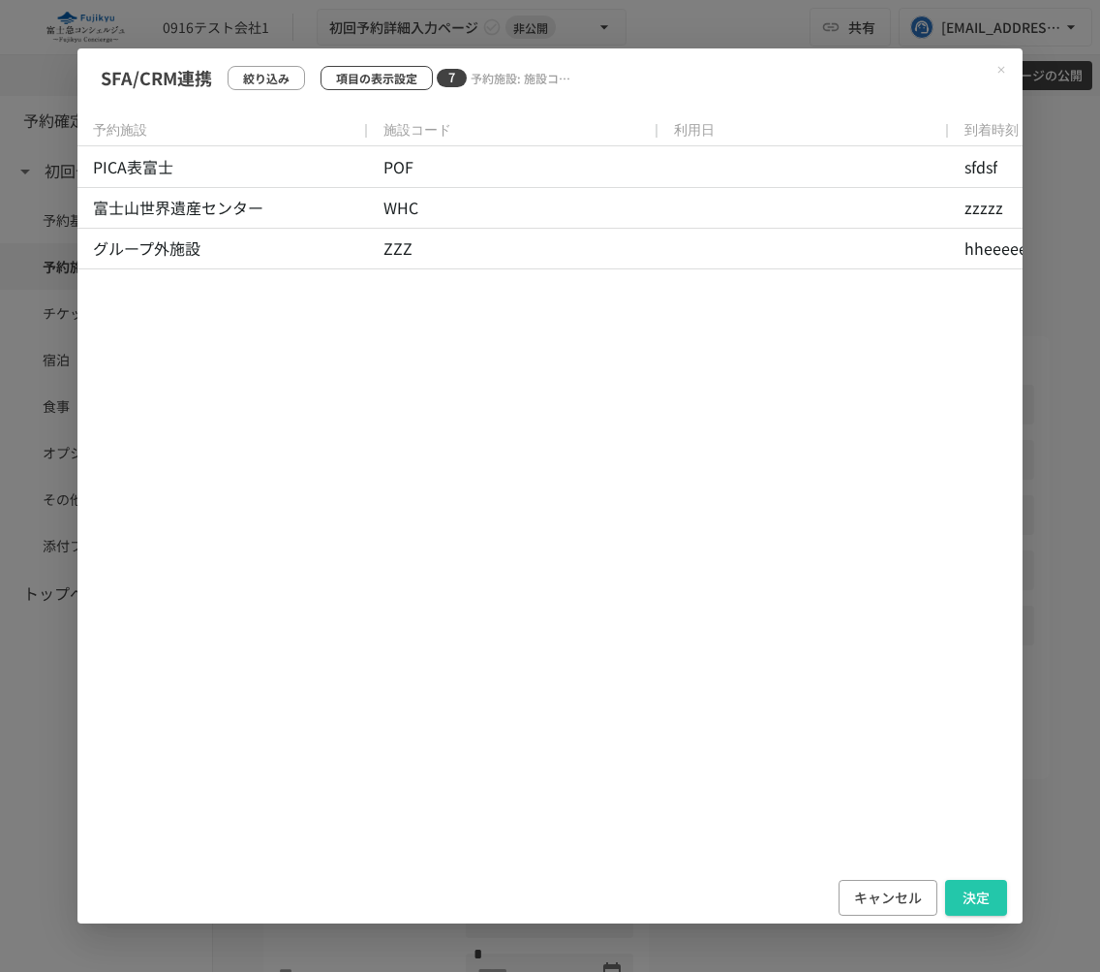
click at [376, 79] on p "項目の表示設定" at bounding box center [376, 78] width 81 height 18
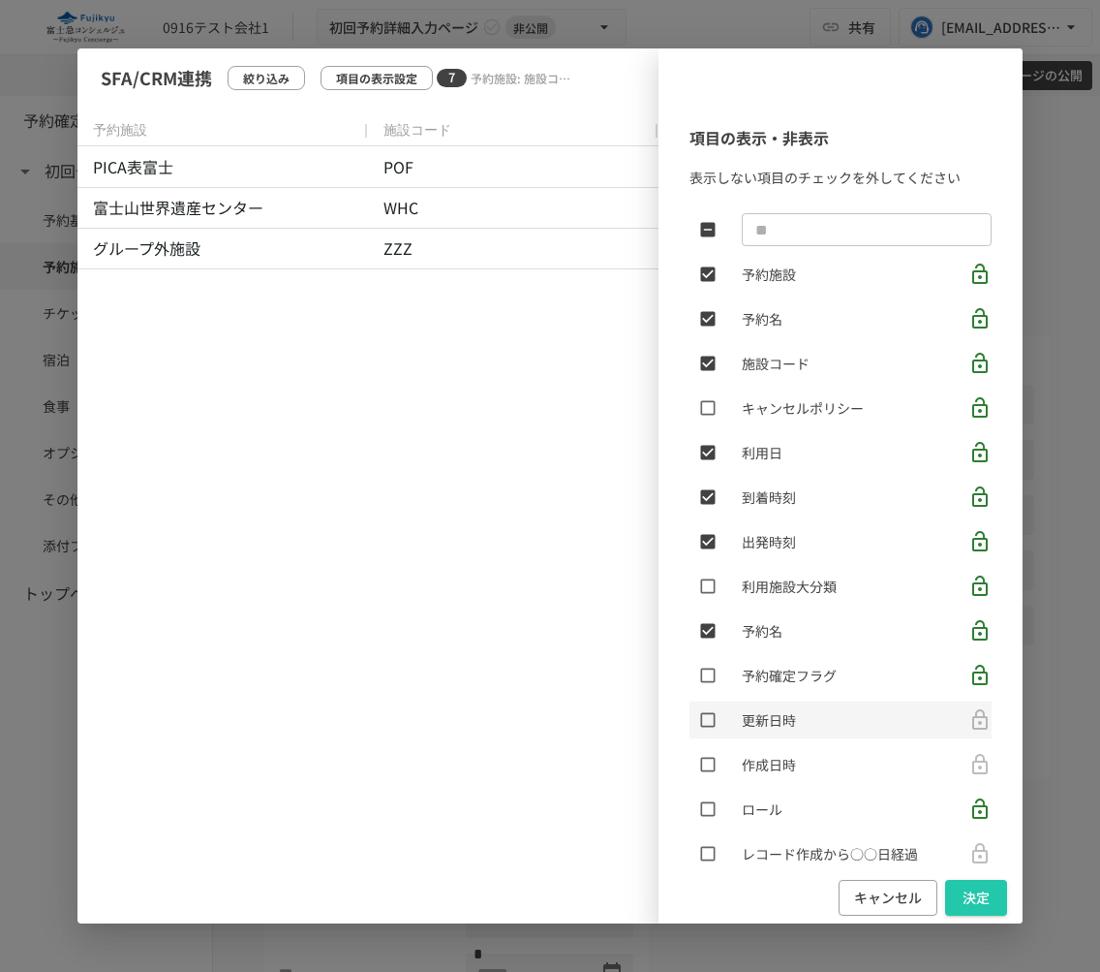
click at [985, 723] on icon at bounding box center [980, 719] width 23 height 23
click at [978, 620] on icon at bounding box center [980, 630] width 23 height 23
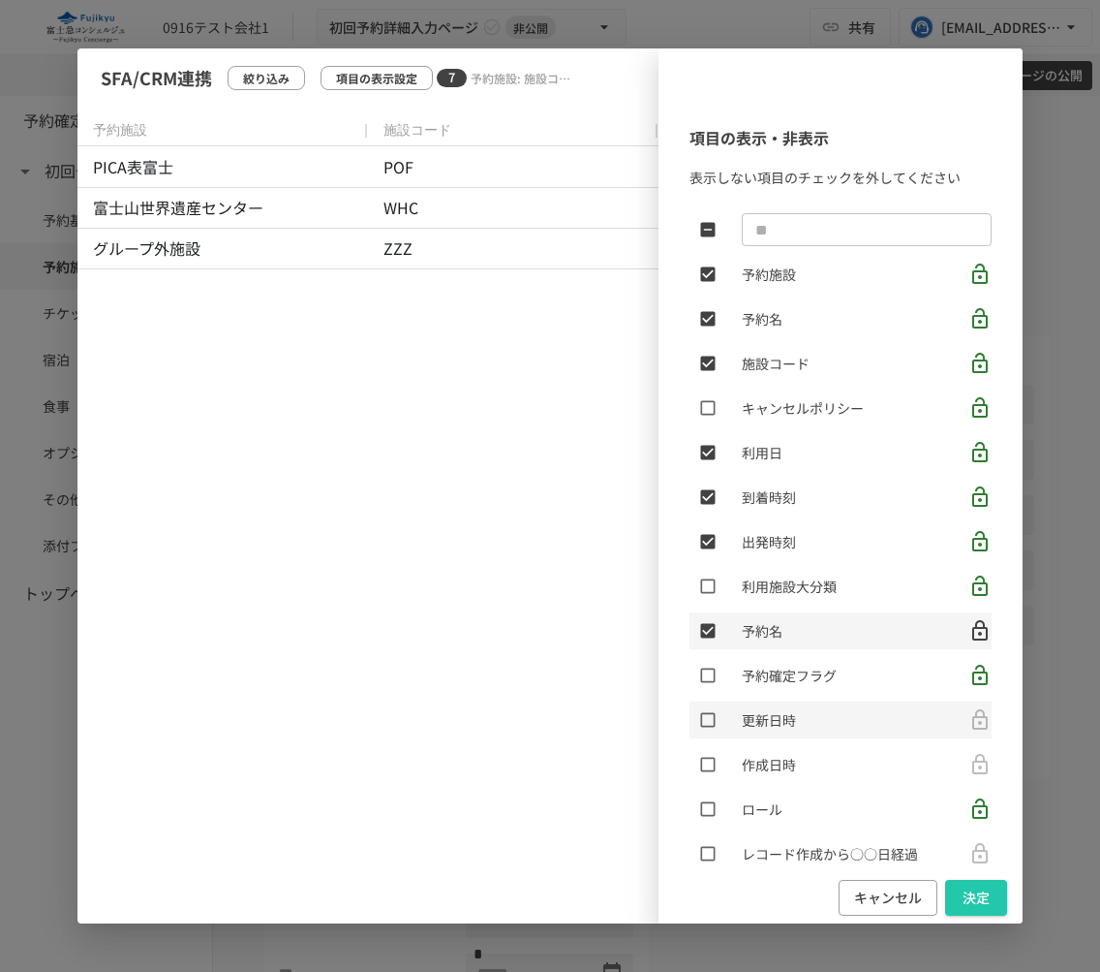
click at [818, 144] on p "項目の表示・非表示" at bounding box center [841, 138] width 302 height 25
click at [685, 139] on div "項目の表示・非表示 表示しない項目のチェックを外してください ​ 予約施設 予約名 施設コード キャンセルポリシー 利用日 到着時刻 出発時刻 利用施設大分類…" at bounding box center [841, 487] width 364 height 769
drag, startPoint x: 685, startPoint y: 139, endPoint x: 859, endPoint y: 139, distance: 174.4
click at [860, 139] on div "項目の表示・非表示 表示しない項目のチェックを外してください ​ 予約施設 予約名 施設コード キャンセルポリシー 利用日 到着時刻 出発時刻 利用施設大分類…" at bounding box center [841, 487] width 364 height 769
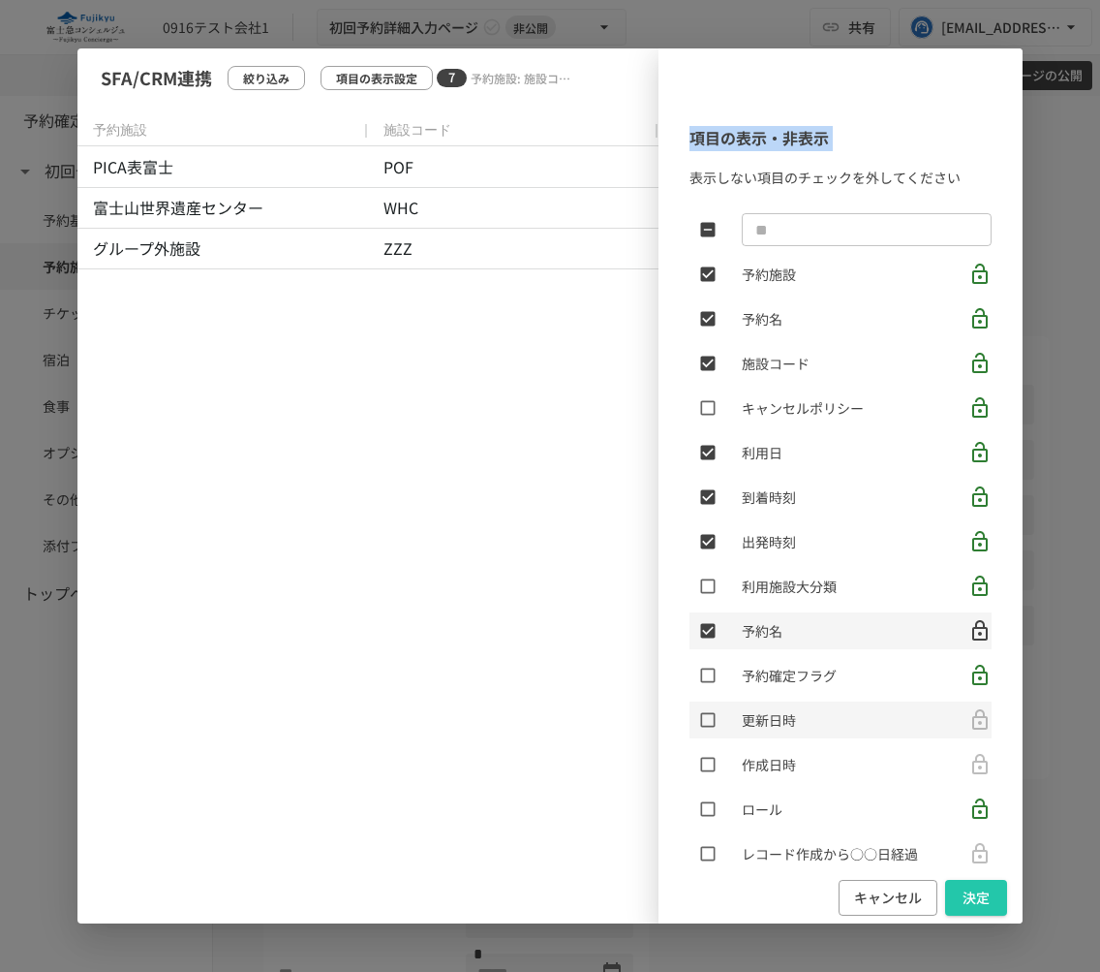
copy p "項目の表示・非表示"
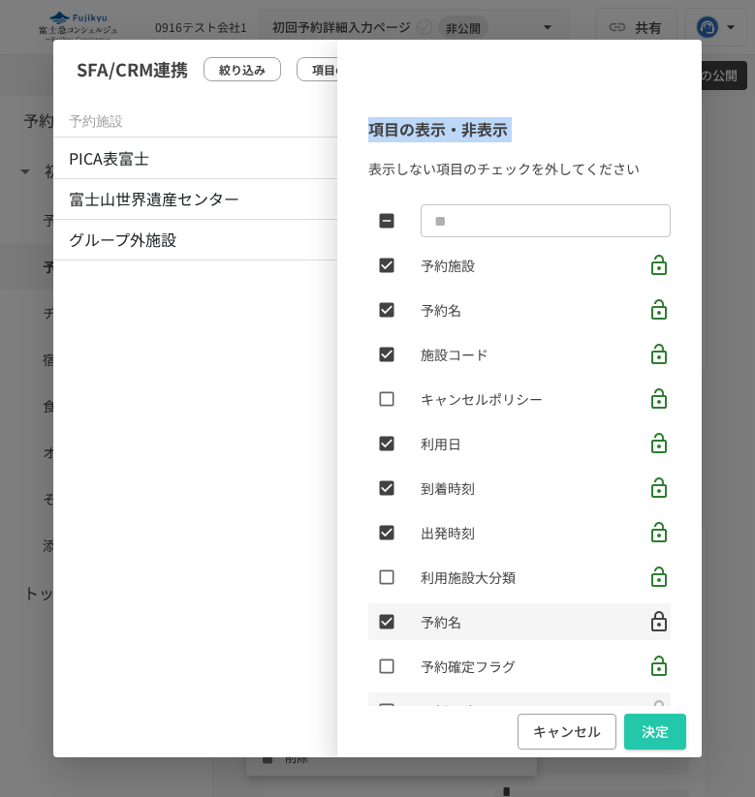
scroll to position [1589, 0]
